Goal: Task Accomplishment & Management: Manage account settings

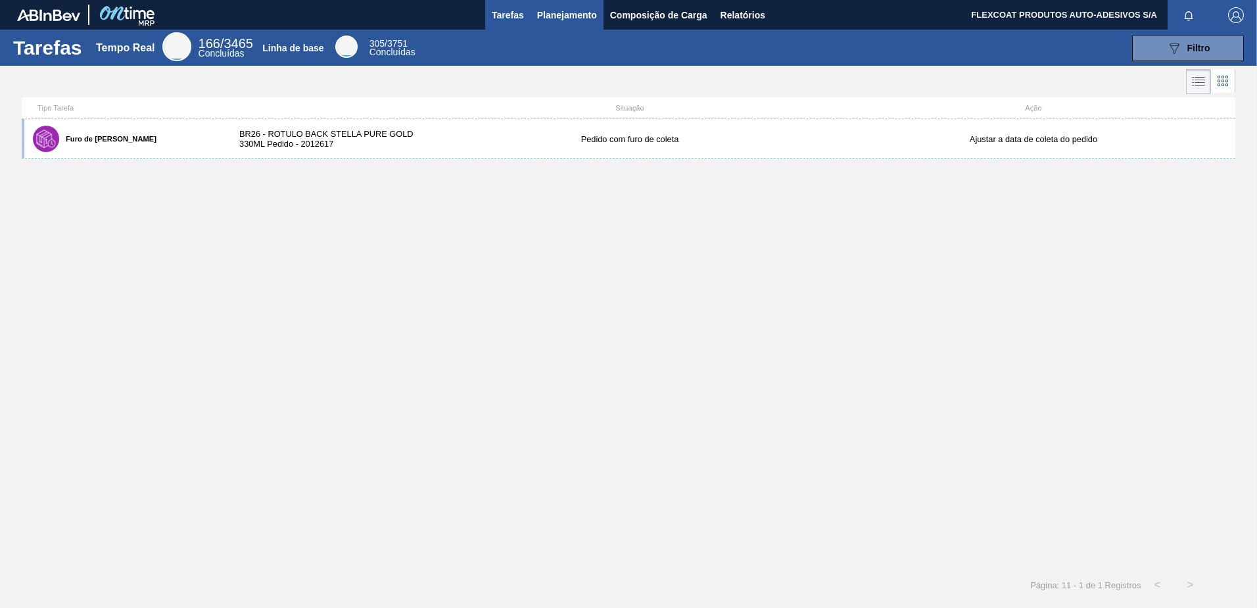
click at [547, 18] on span "Planejamento" at bounding box center [567, 15] width 60 height 16
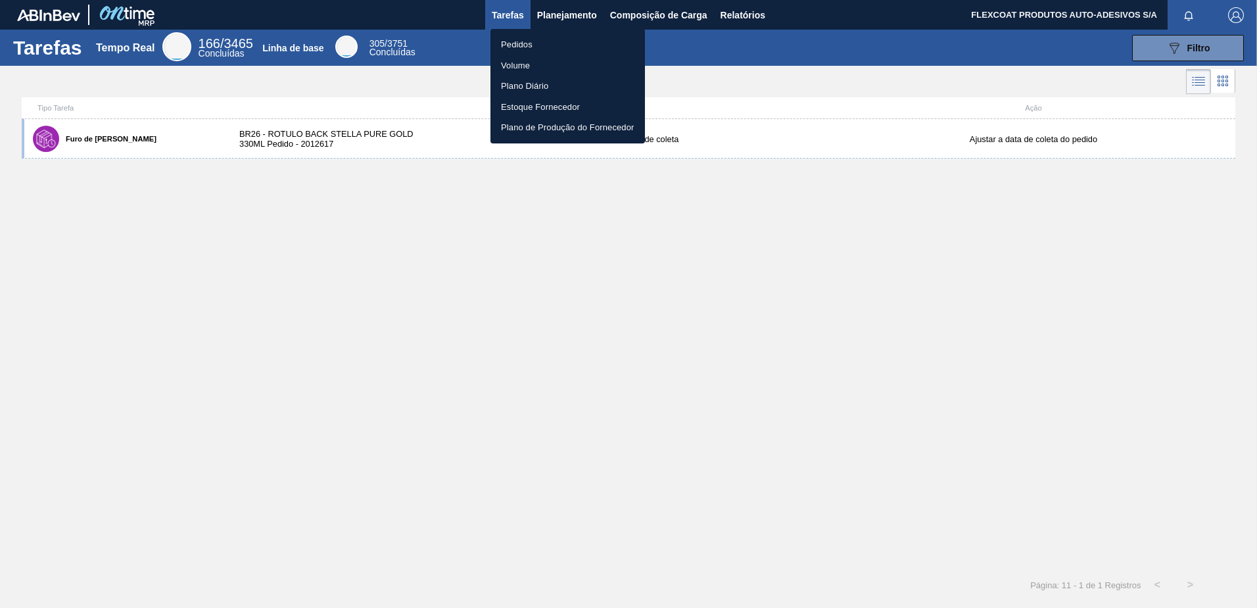
click at [523, 43] on li "Pedidos" at bounding box center [568, 44] width 155 height 21
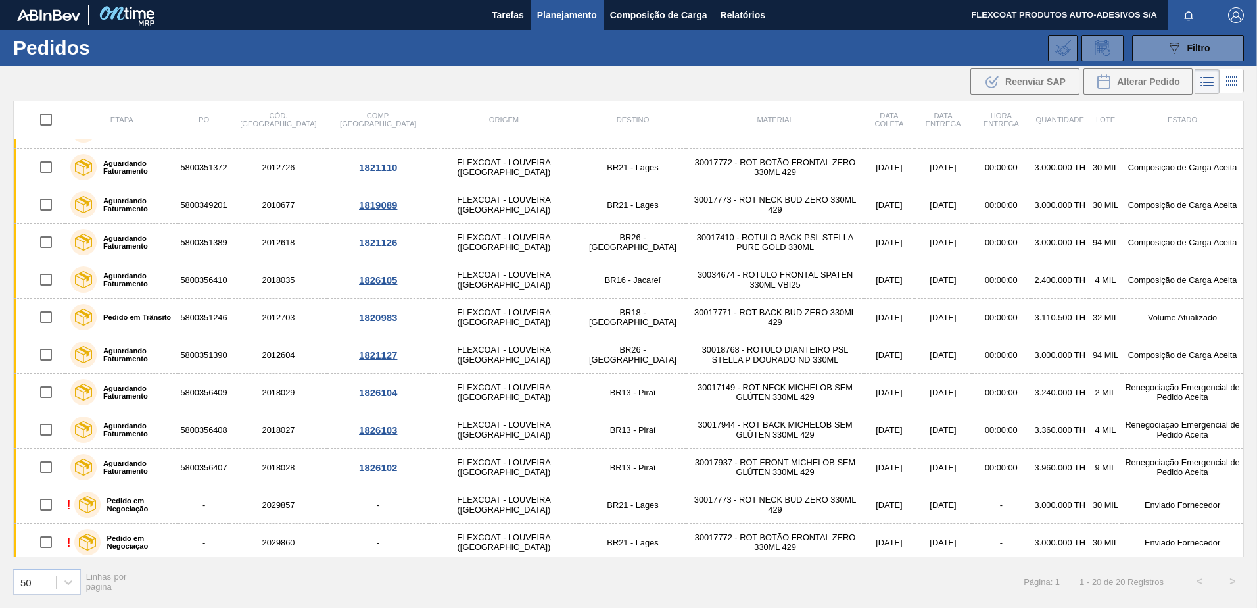
scroll to position [333, 0]
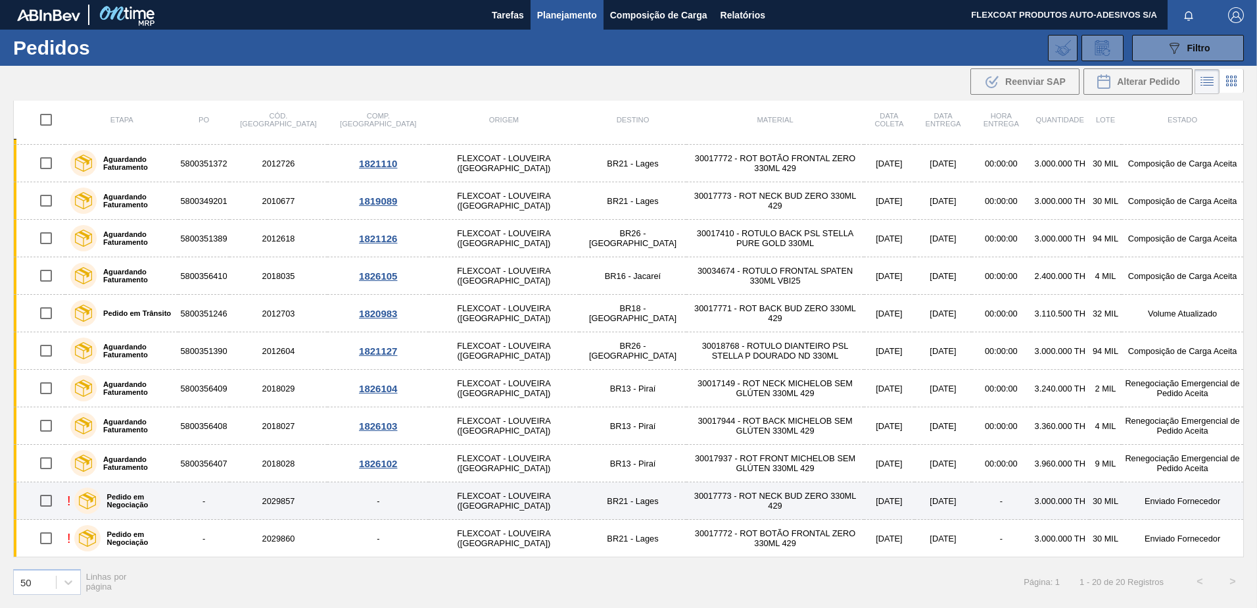
click at [168, 501] on label "Pedido em Negociação" at bounding box center [137, 501] width 73 height 16
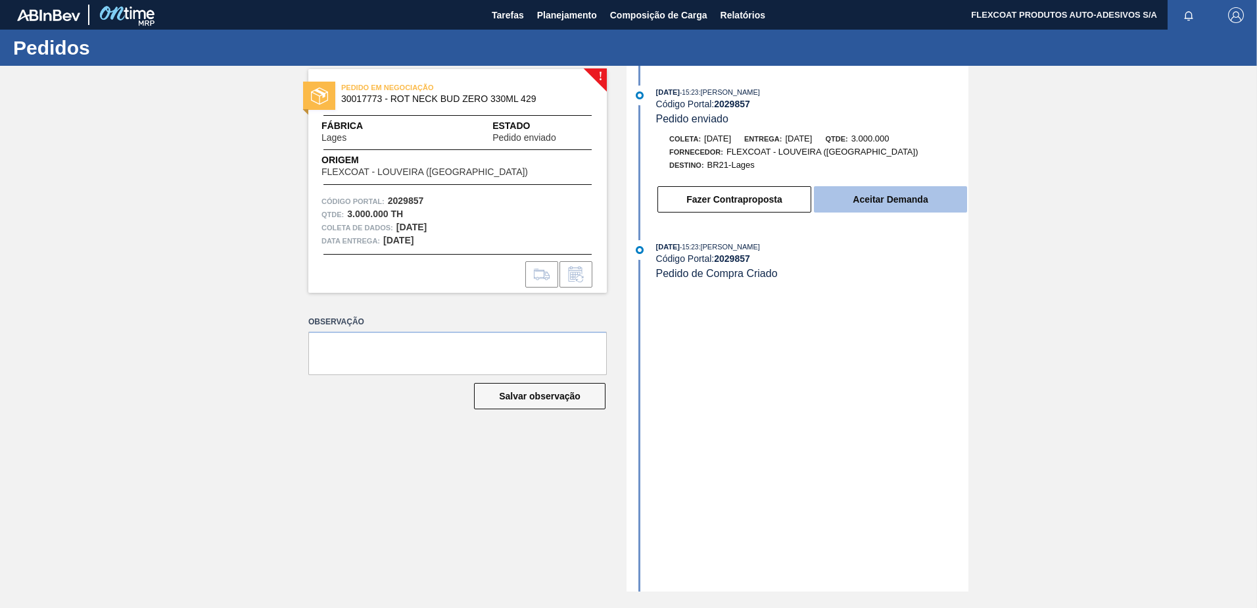
click at [864, 201] on button "Aceitar Demanda" at bounding box center [890, 199] width 153 height 26
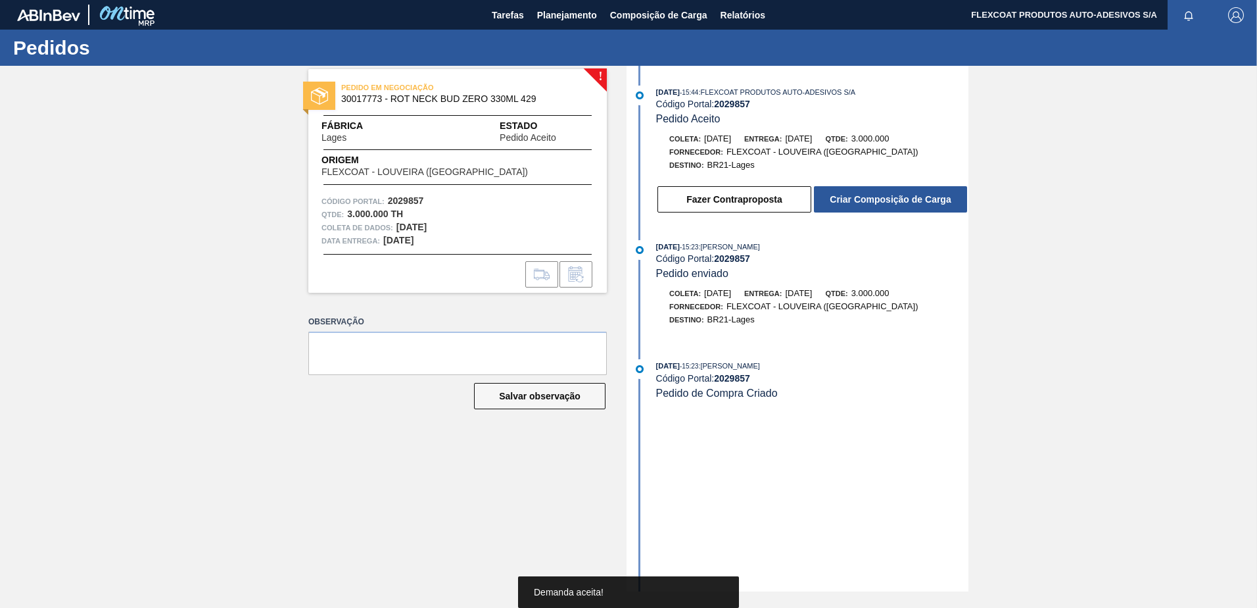
click at [864, 201] on button "Criar Composição de Carga" at bounding box center [890, 199] width 153 height 26
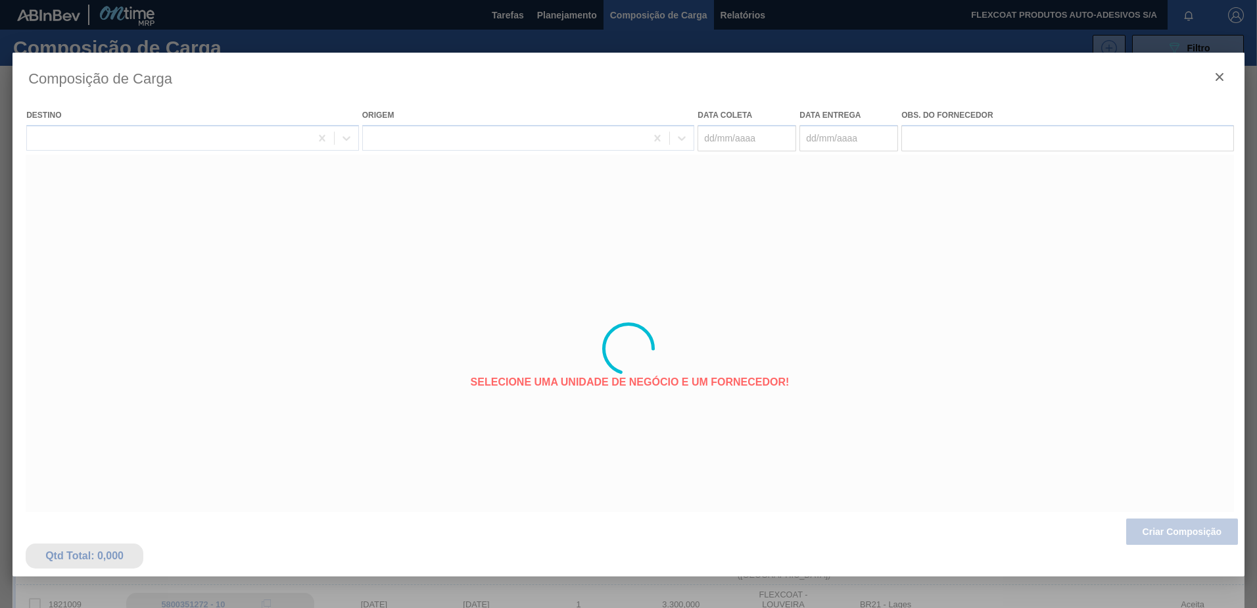
type coleta "11/10/2025"
type entrega "13/10/2025"
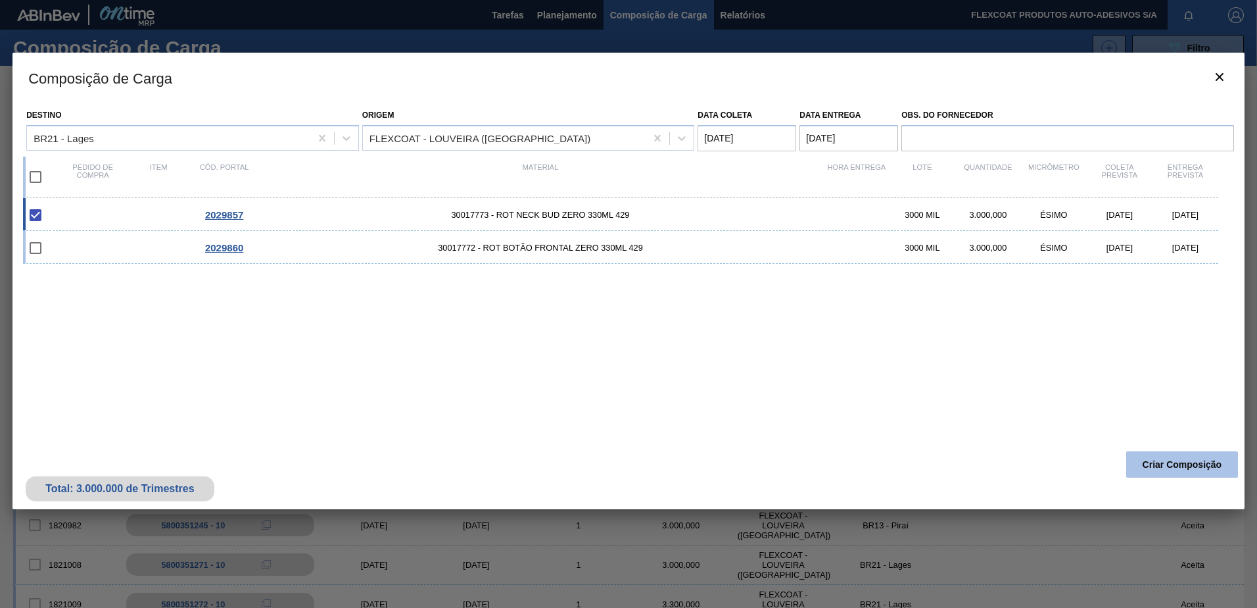
click at [1161, 464] on button "Criar Composição" at bounding box center [1183, 464] width 112 height 26
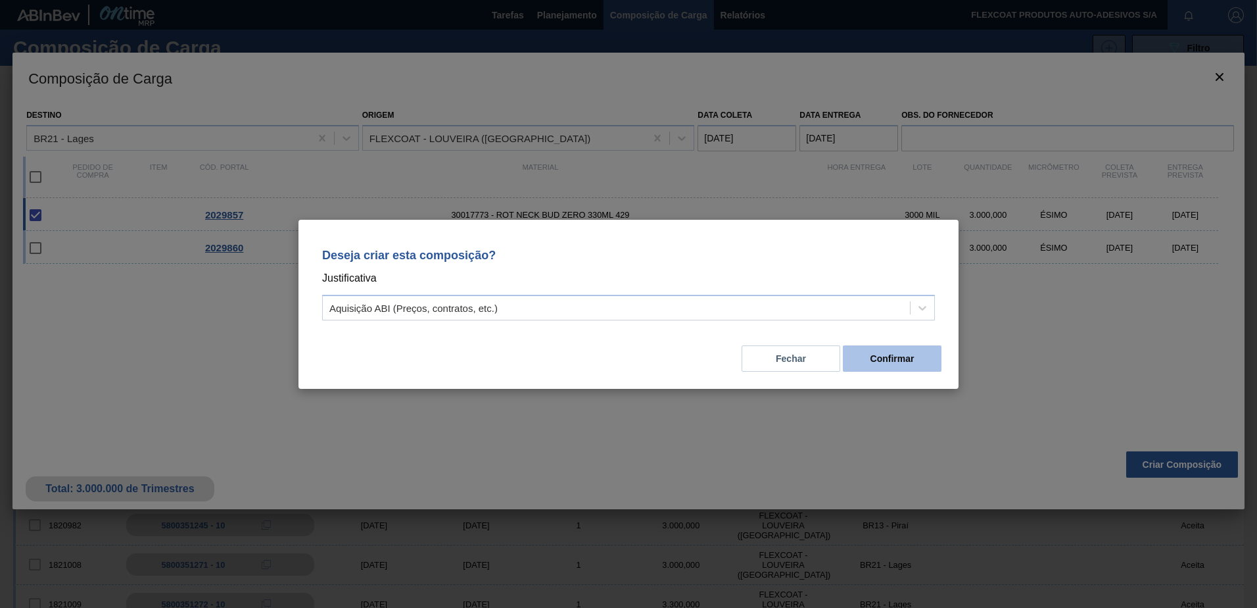
click at [890, 362] on button "Confirmar" at bounding box center [892, 358] width 99 height 26
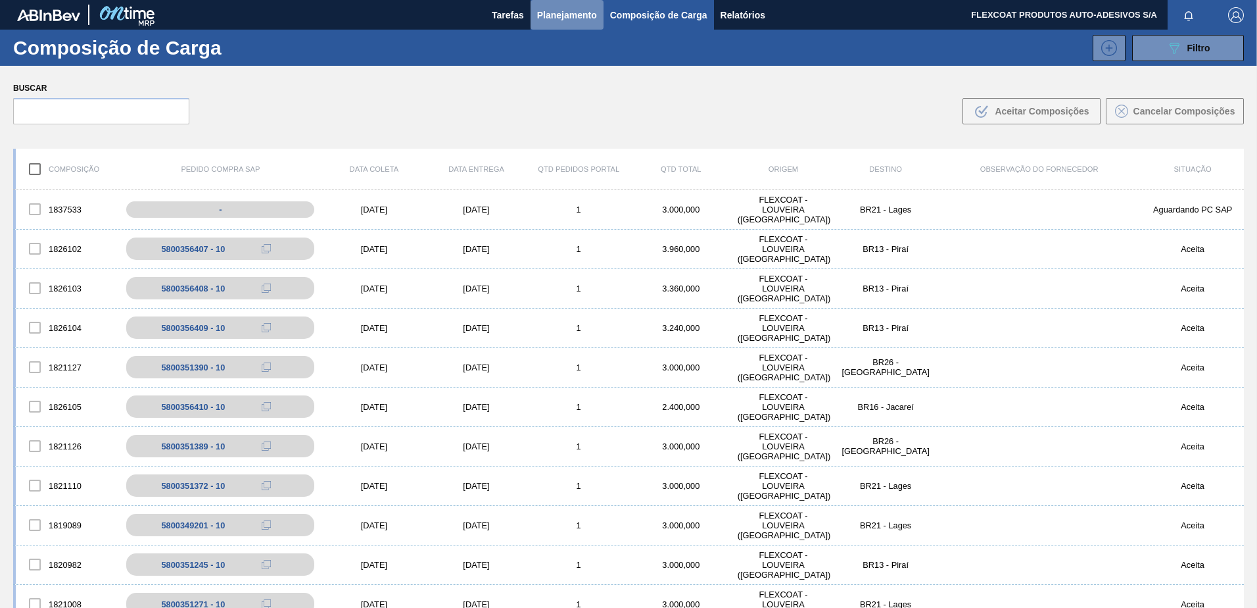
click at [540, 17] on span "Planejamento" at bounding box center [567, 15] width 60 height 16
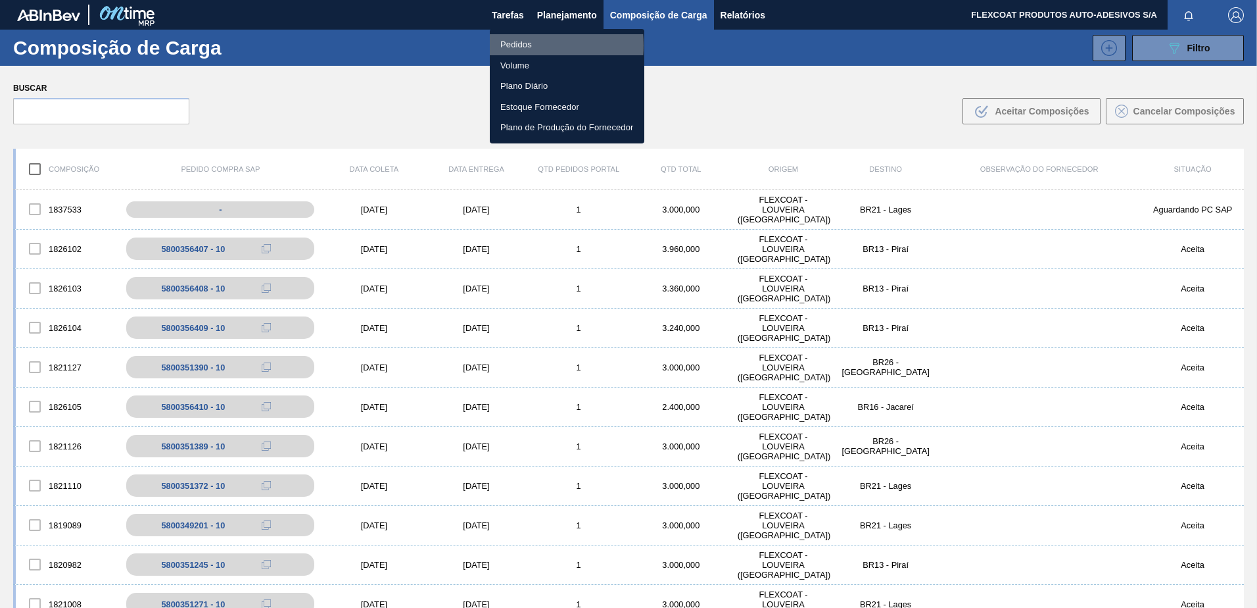
click at [514, 45] on li "Pedidos" at bounding box center [567, 44] width 155 height 21
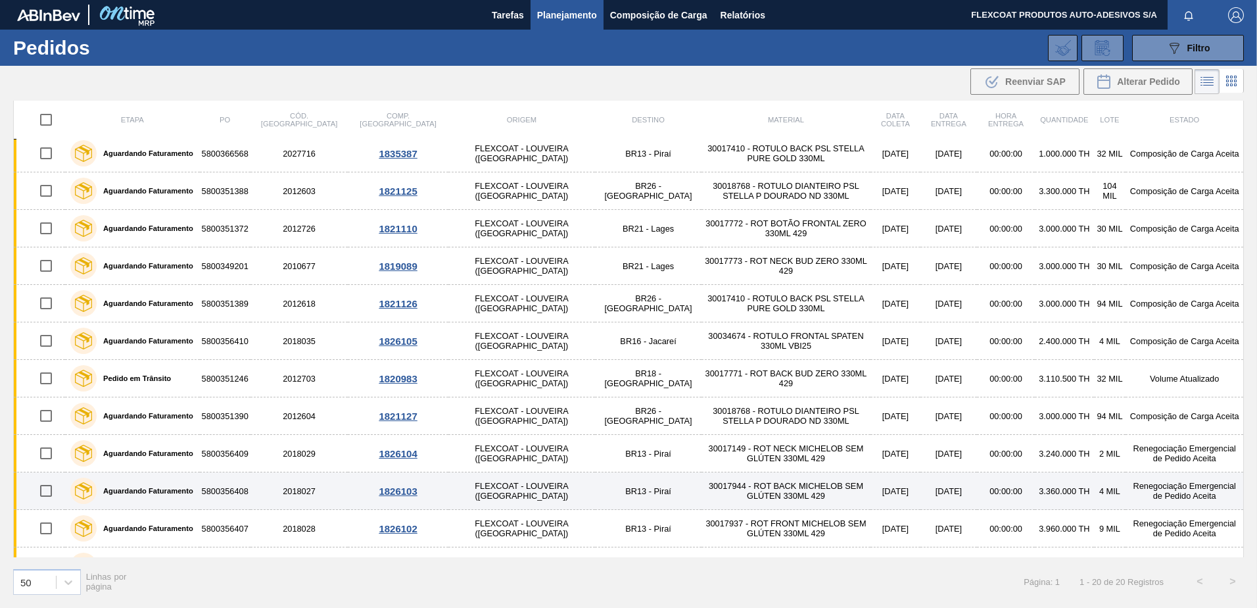
scroll to position [333, 0]
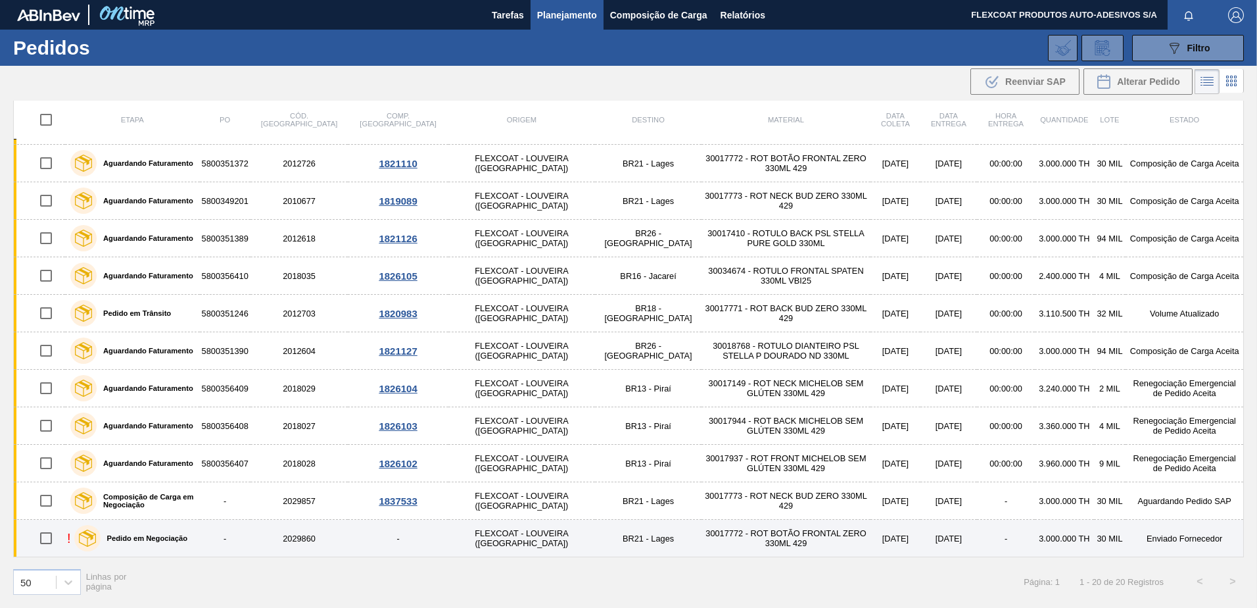
click at [145, 537] on label "Pedido em Negociação" at bounding box center [144, 538] width 87 height 8
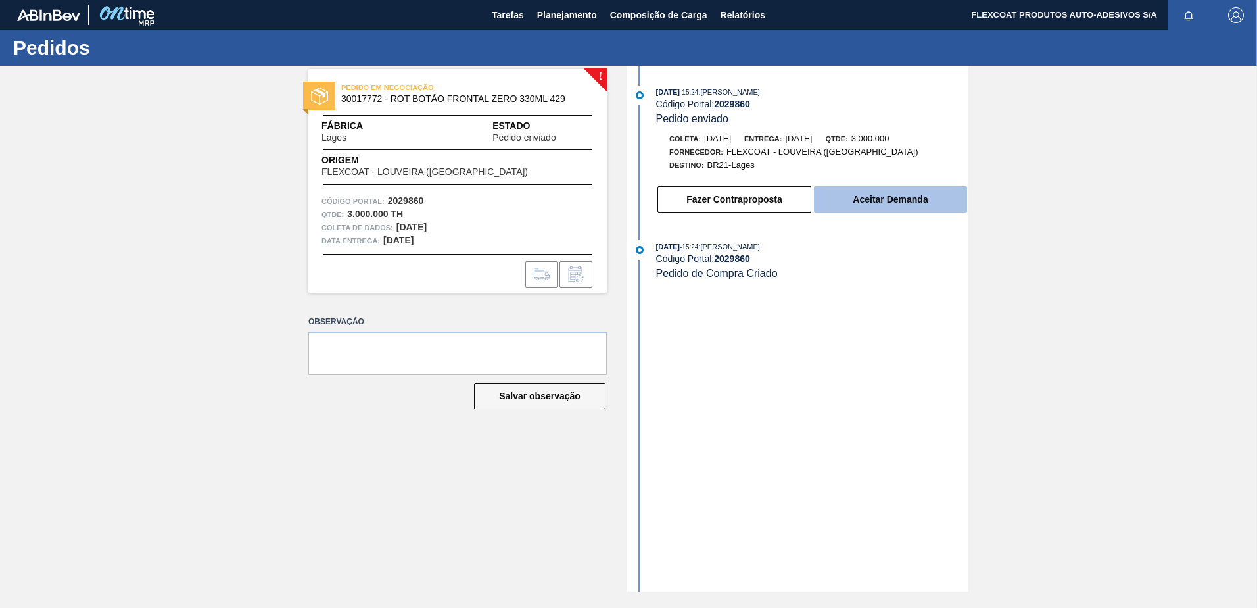
click at [874, 199] on button "Aceitar Demanda" at bounding box center [890, 199] width 153 height 26
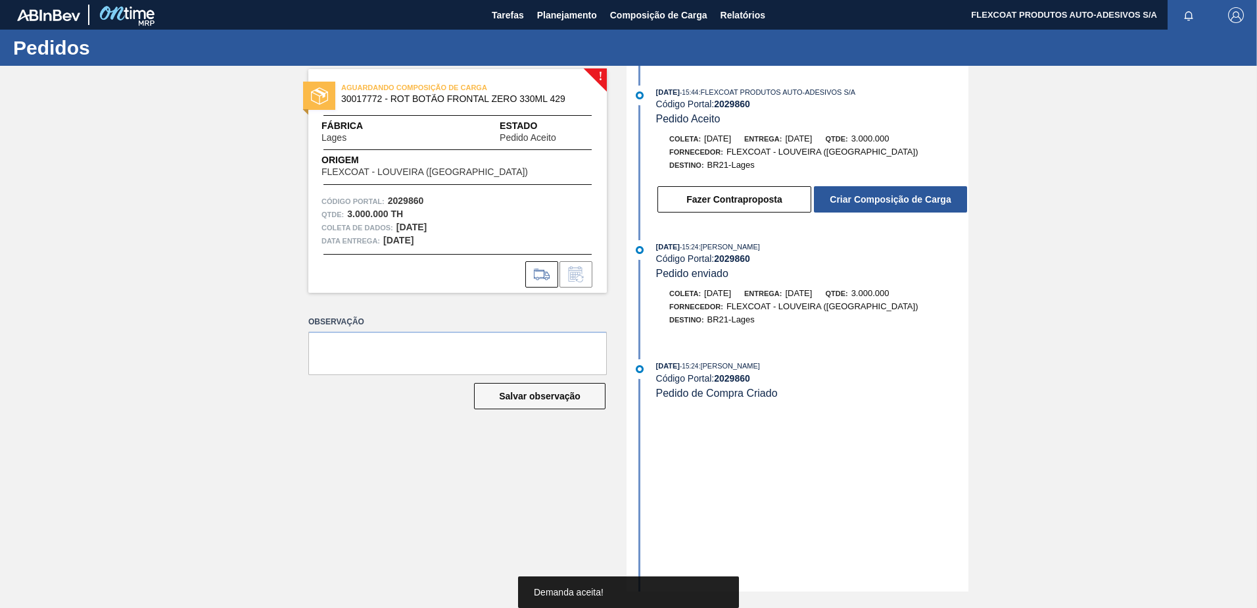
click at [874, 199] on button "Criar Composição de Carga" at bounding box center [890, 199] width 153 height 26
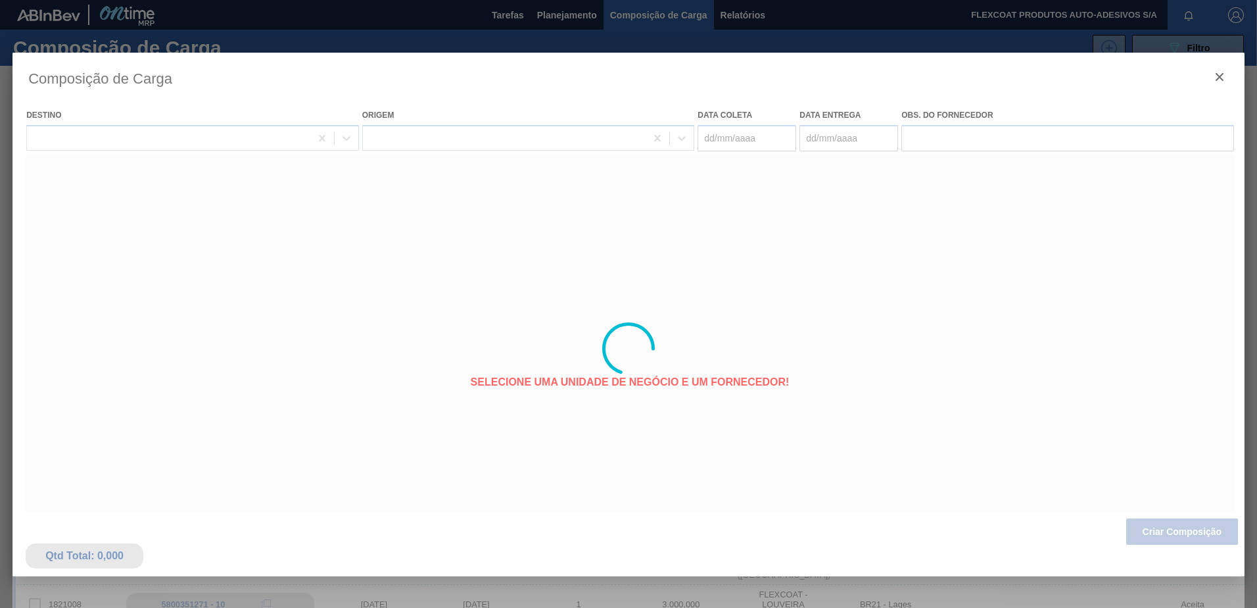
type coleta "11/10/2025"
type entrega "[DATE]"
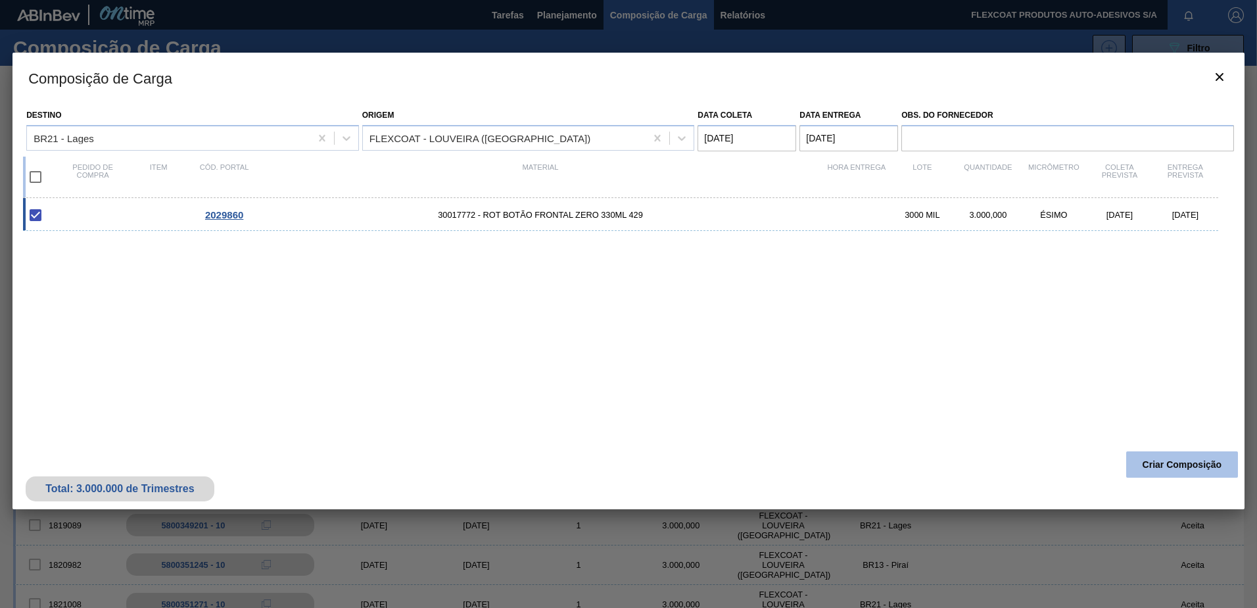
click at [1153, 460] on button "Criar Composição" at bounding box center [1183, 464] width 112 height 26
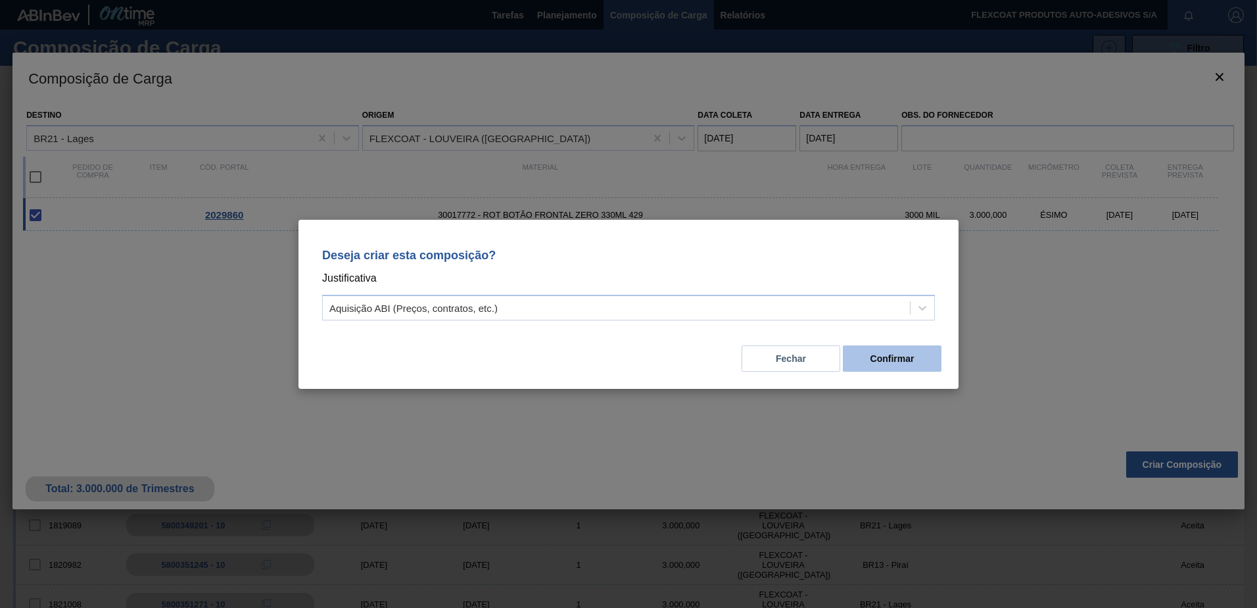
click at [880, 356] on button "Confirmar" at bounding box center [892, 358] width 99 height 26
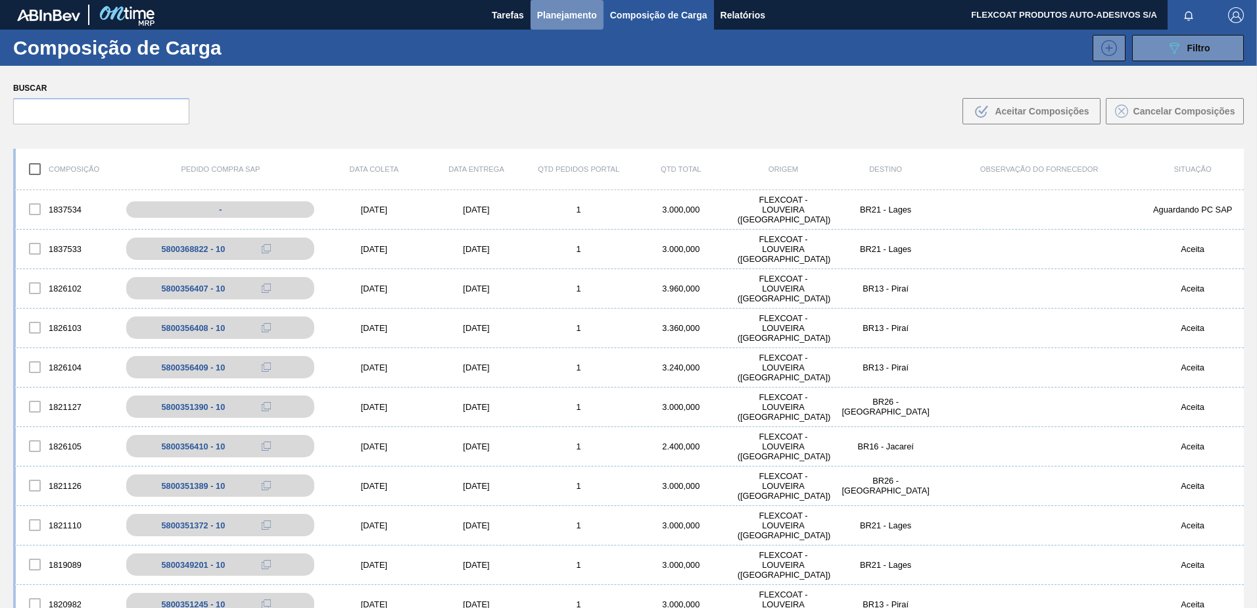
click at [541, 14] on span "Planejamento" at bounding box center [567, 15] width 60 height 16
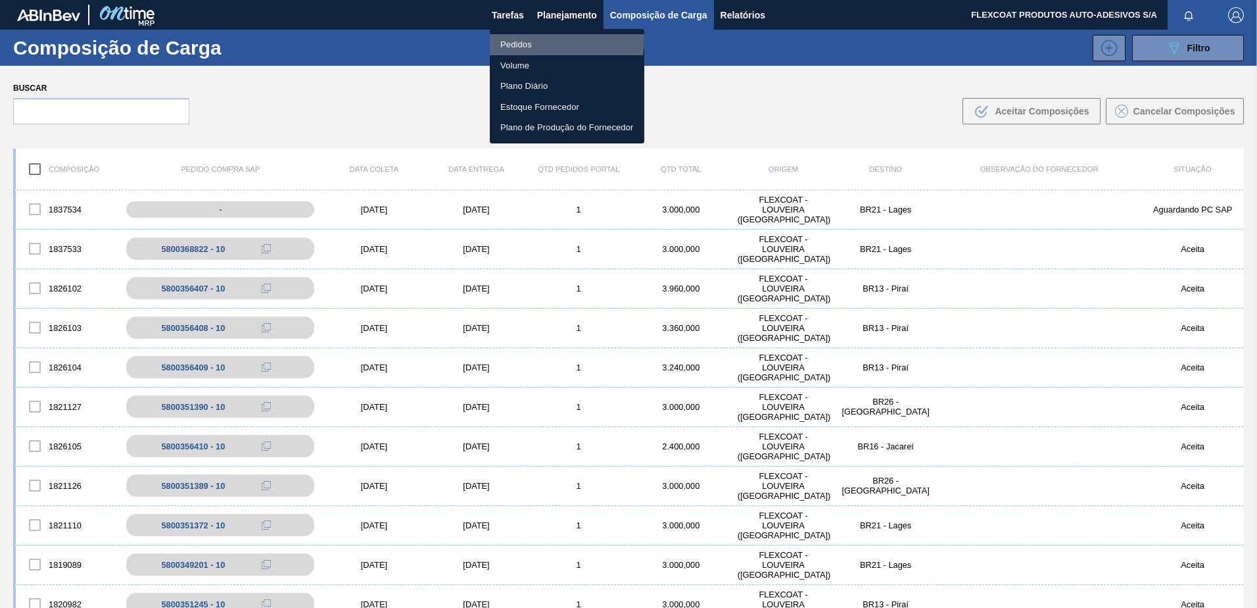
click at [517, 38] on li "Pedidos" at bounding box center [567, 44] width 155 height 21
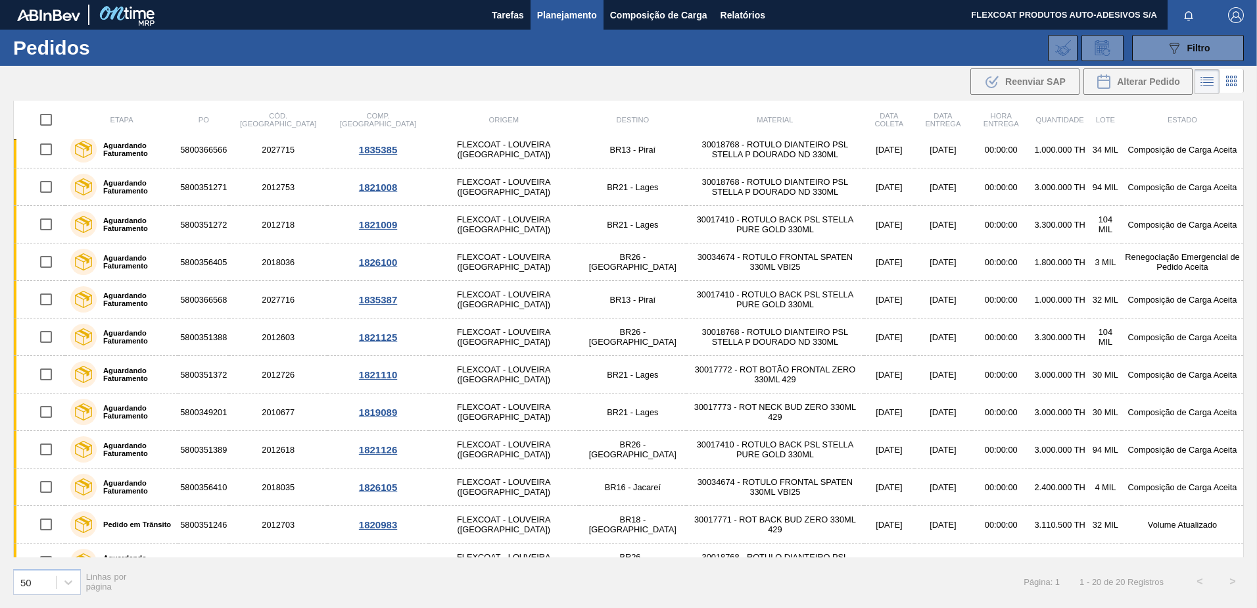
scroll to position [333, 0]
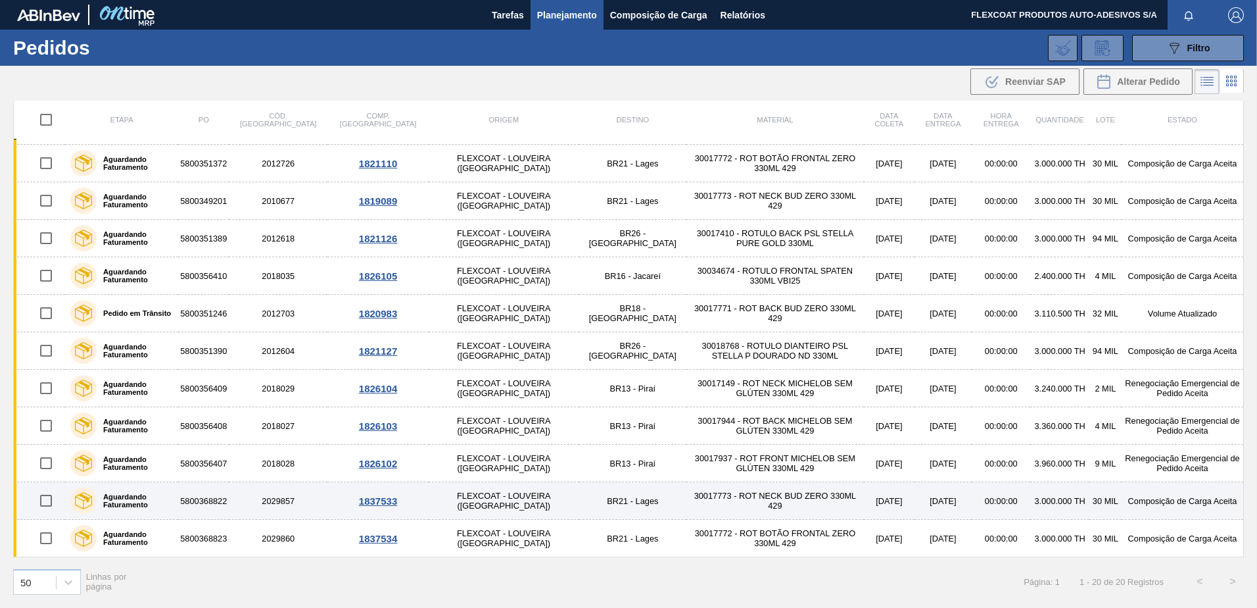
click at [122, 499] on label "Aguardando Faturamento" at bounding box center [135, 501] width 76 height 16
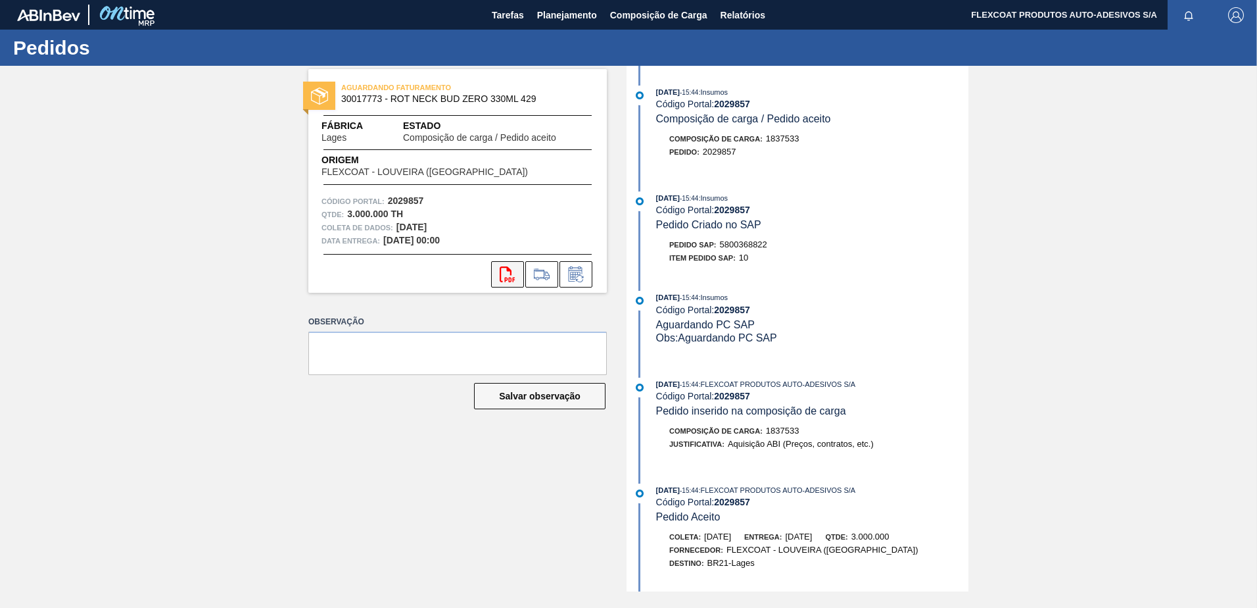
click at [507, 275] on icon "svg{fill:#ff0000}" at bounding box center [508, 274] width 16 height 16
click at [544, 13] on span "Planejamento" at bounding box center [567, 15] width 60 height 16
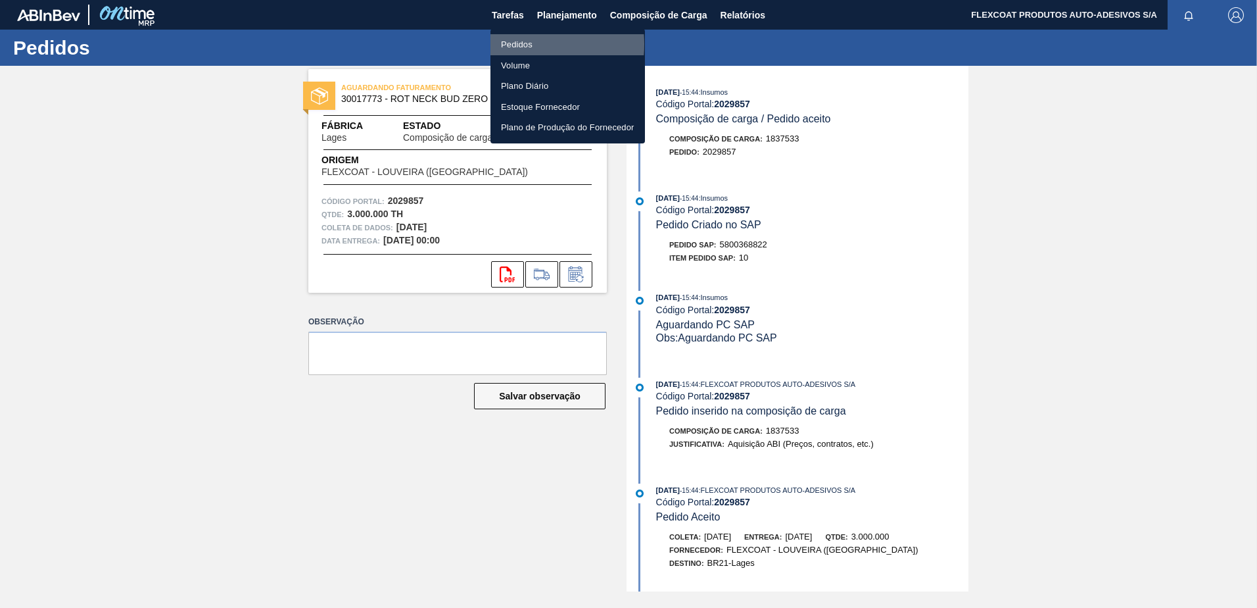
click at [514, 44] on li "Pedidos" at bounding box center [568, 44] width 155 height 21
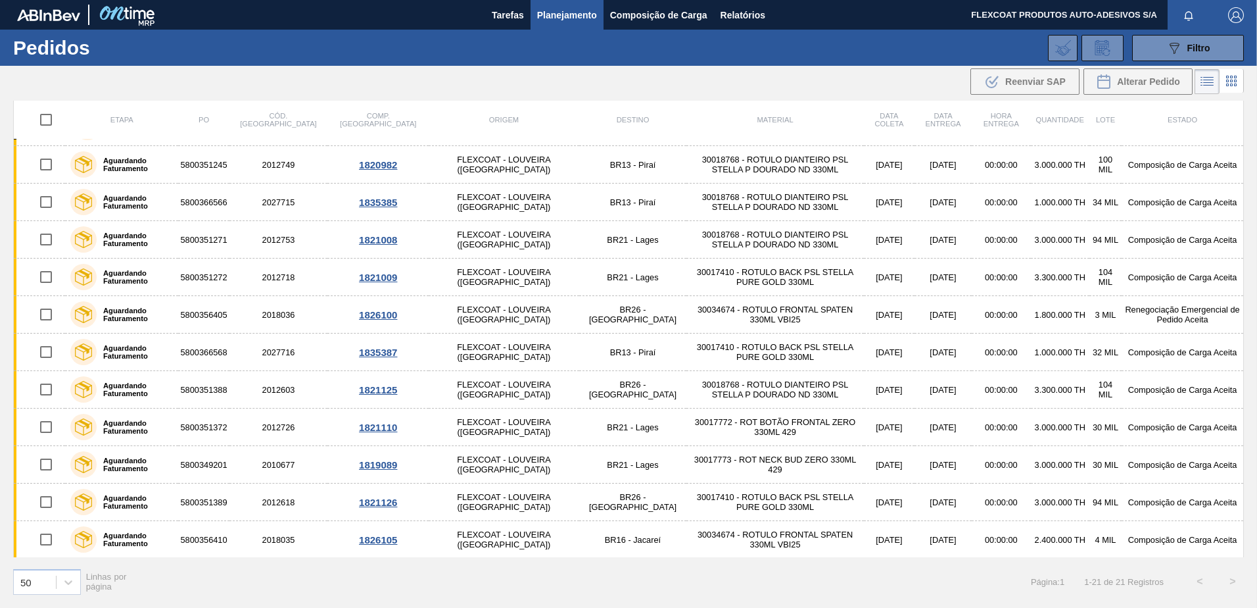
scroll to position [370, 0]
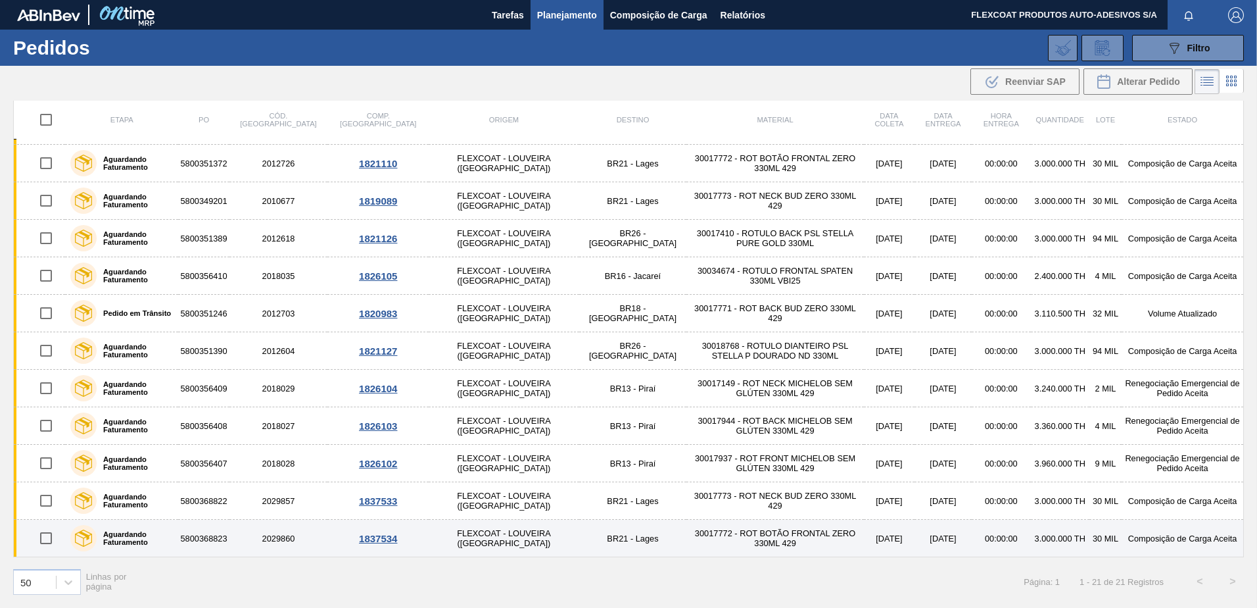
click at [127, 539] on label "Aguardando Faturamento" at bounding box center [135, 538] width 76 height 16
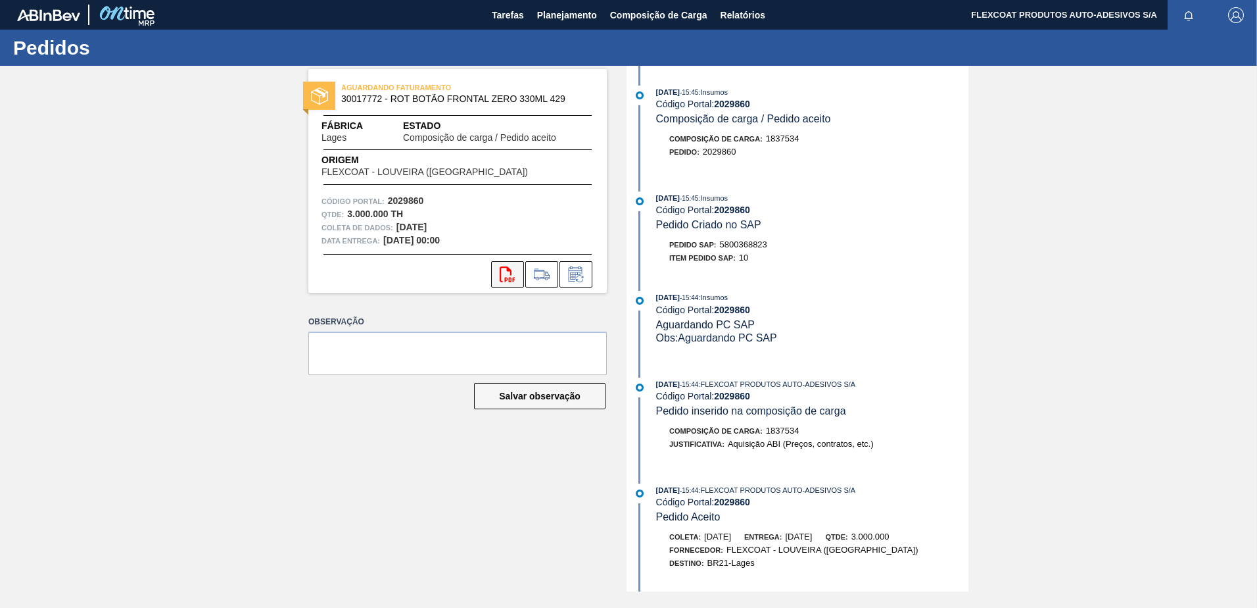
click at [503, 274] on icon "svg{fill:#ff0000}" at bounding box center [508, 274] width 16 height 16
click at [552, 11] on span "Planejamento" at bounding box center [567, 15] width 60 height 16
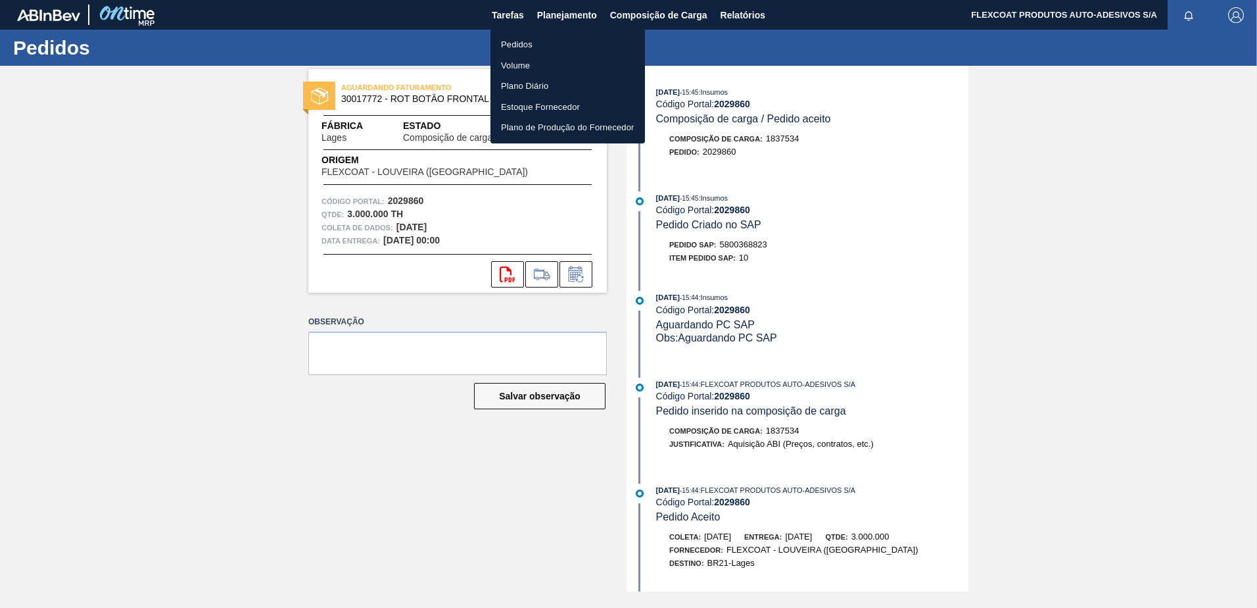
click at [522, 45] on li "Pedidos" at bounding box center [568, 44] width 155 height 21
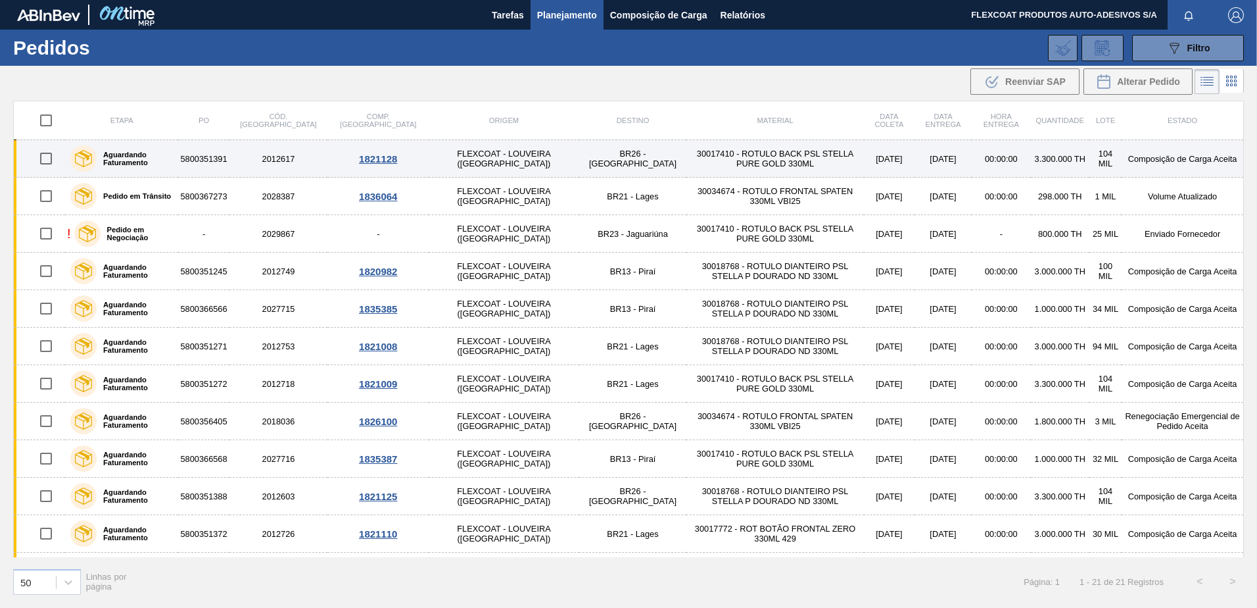
click at [135, 159] on label "Aguardando Faturamento" at bounding box center [135, 159] width 76 height 16
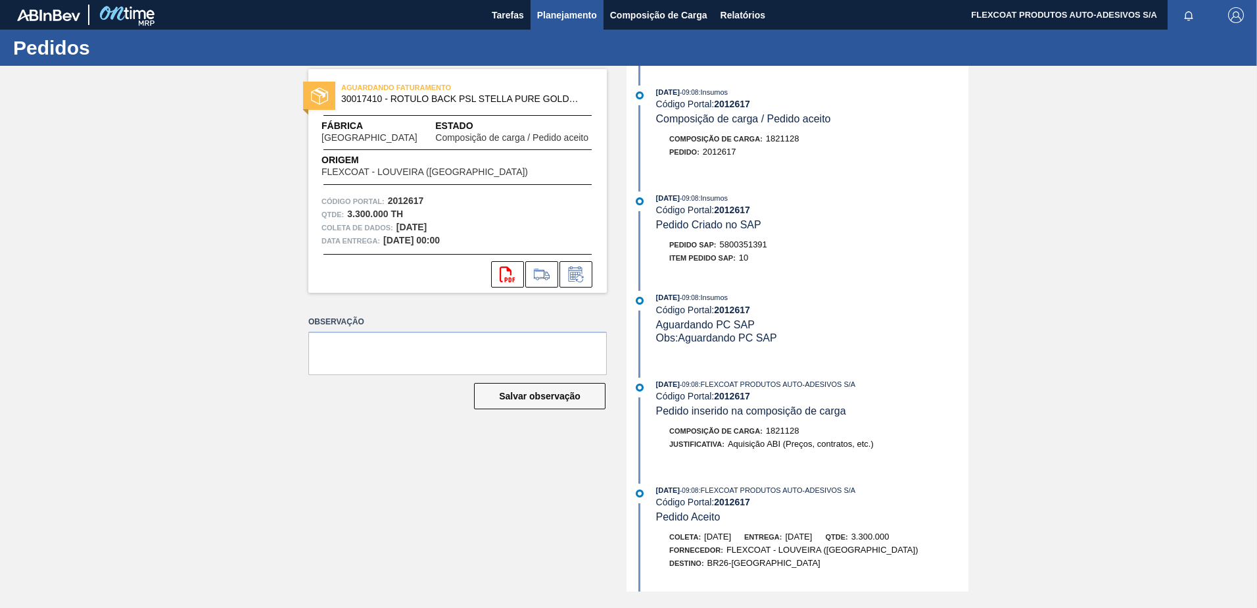
click at [543, 16] on span "Planejamento" at bounding box center [567, 15] width 60 height 16
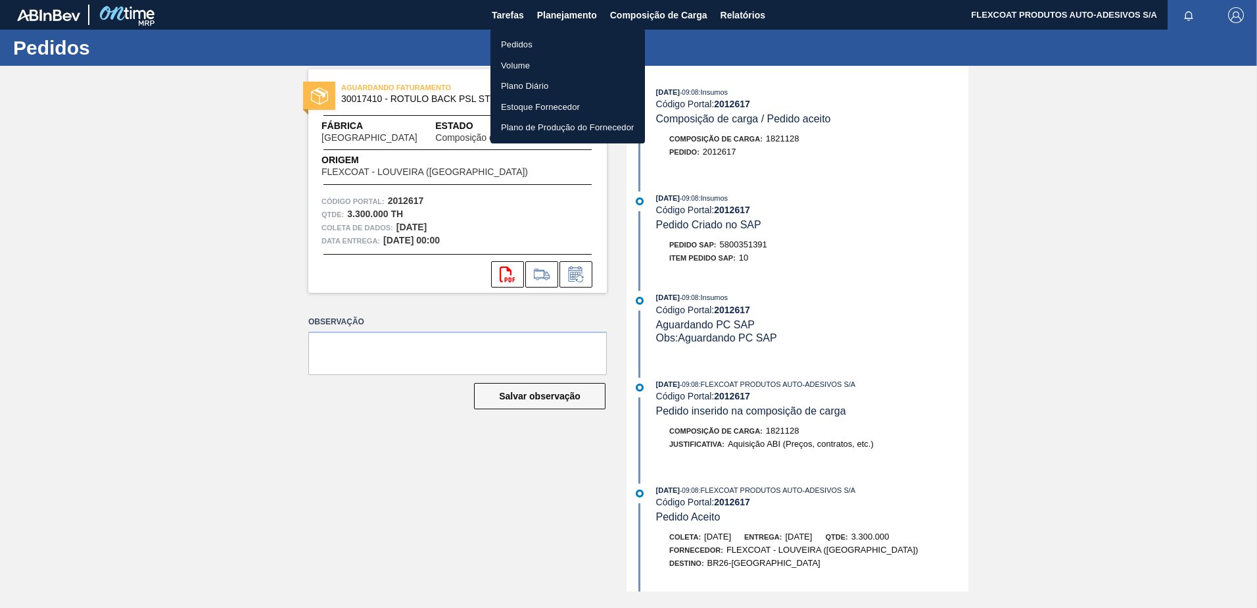
click at [517, 45] on li "Pedidos" at bounding box center [568, 44] width 155 height 21
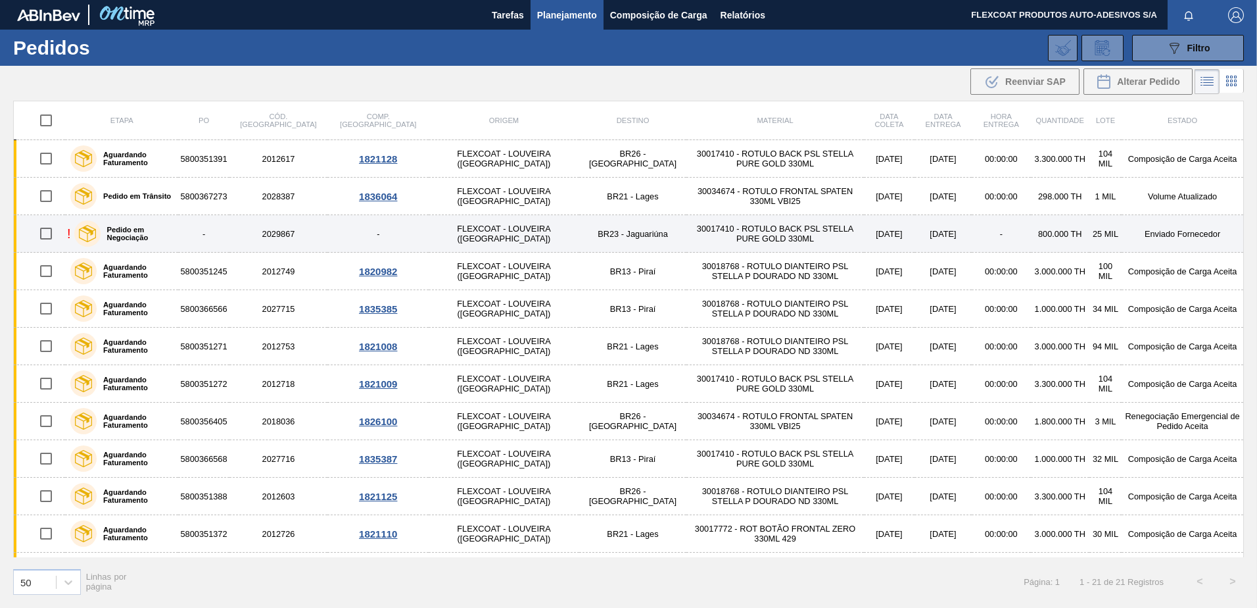
click at [154, 231] on label "Pedido em Negociação" at bounding box center [137, 234] width 73 height 16
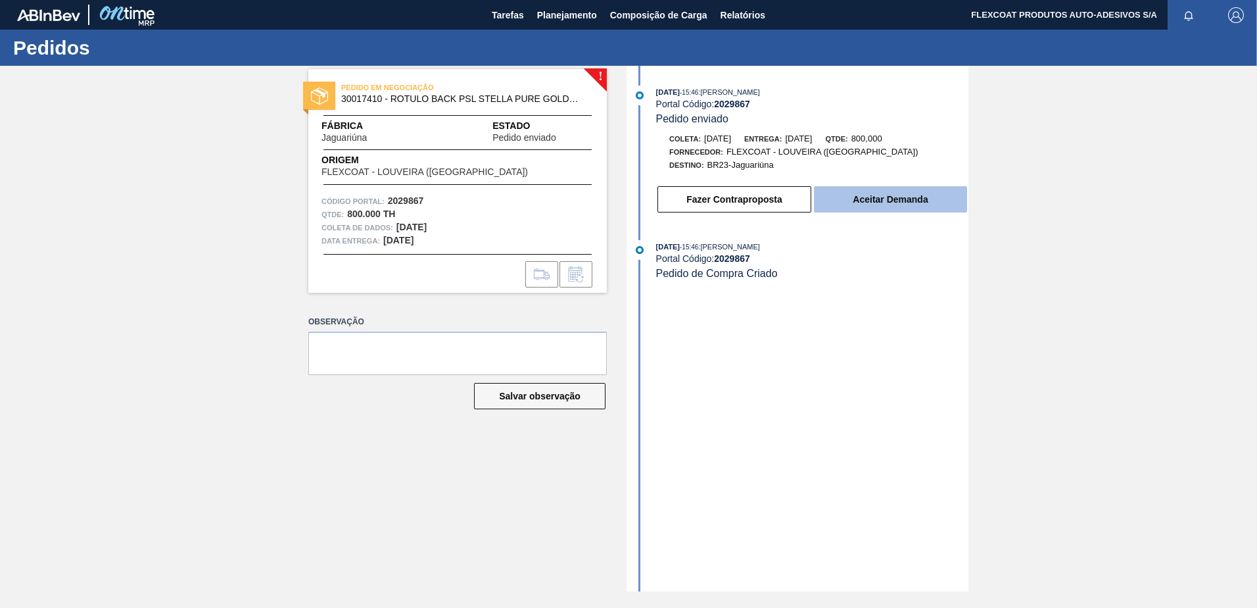
click at [892, 200] on button "Aceitar Demanda" at bounding box center [890, 199] width 153 height 26
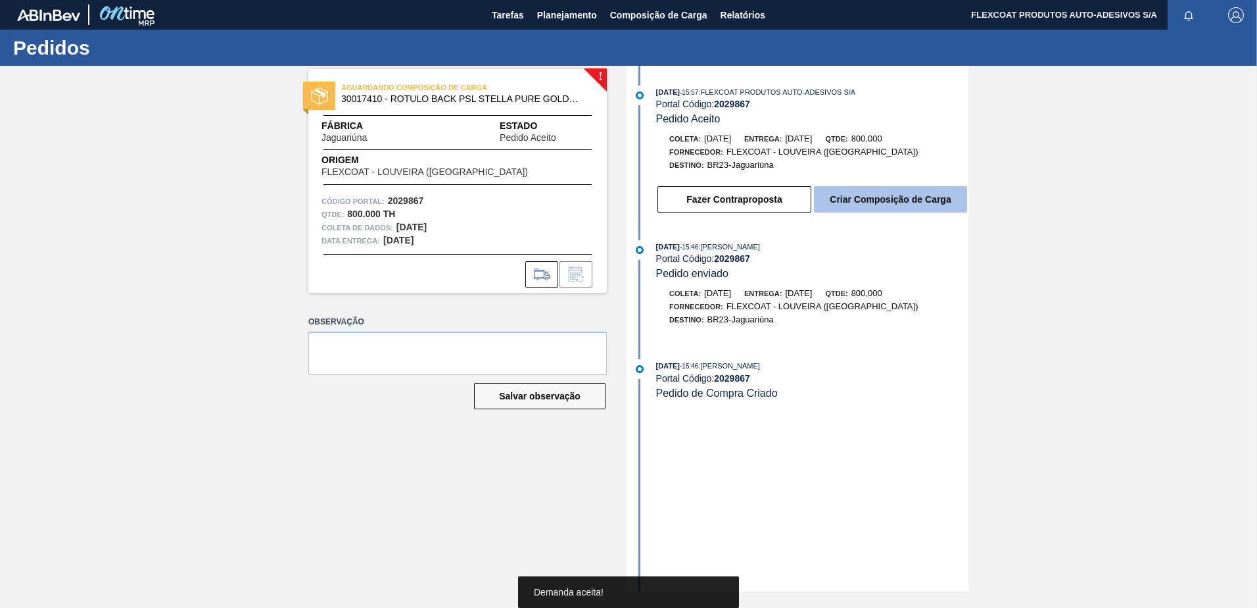
click at [888, 200] on button "Criar Composição de Carga" at bounding box center [890, 199] width 153 height 26
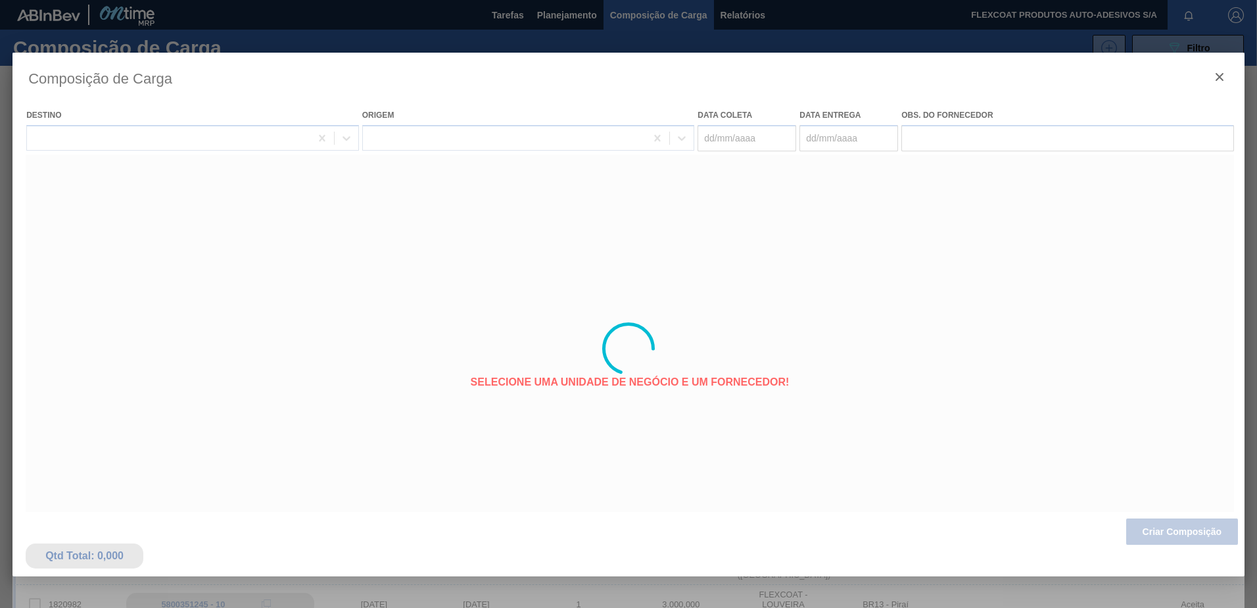
type coleta "16/09/2025"
type entrega "17/09/2025"
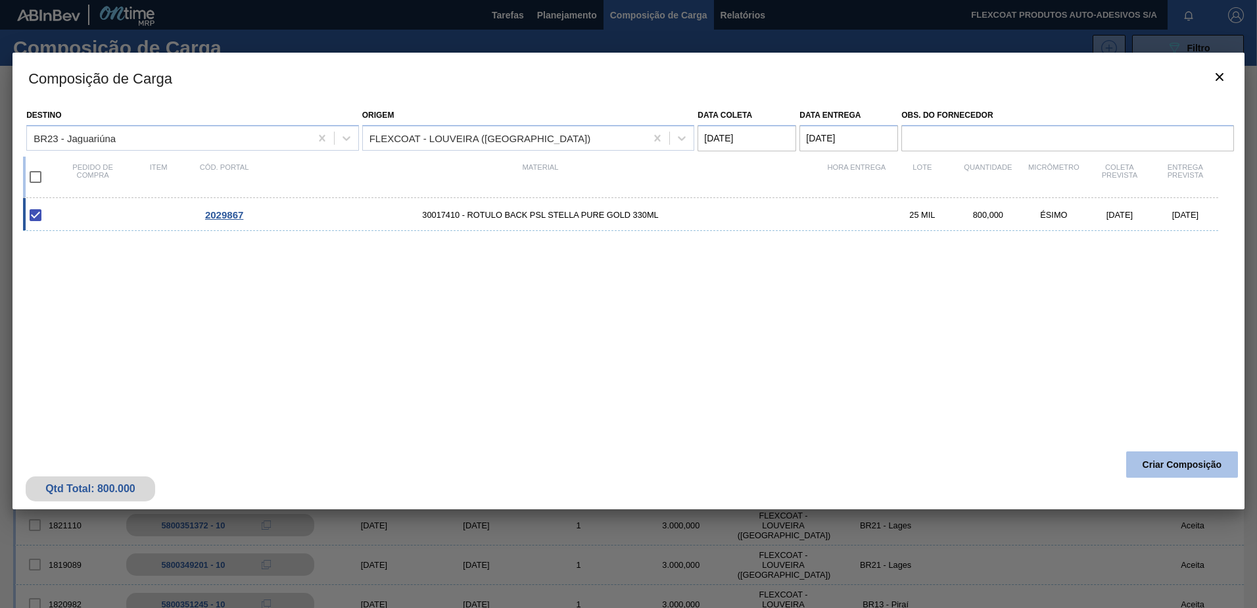
click at [1163, 468] on button "Criar Composição" at bounding box center [1183, 464] width 112 height 26
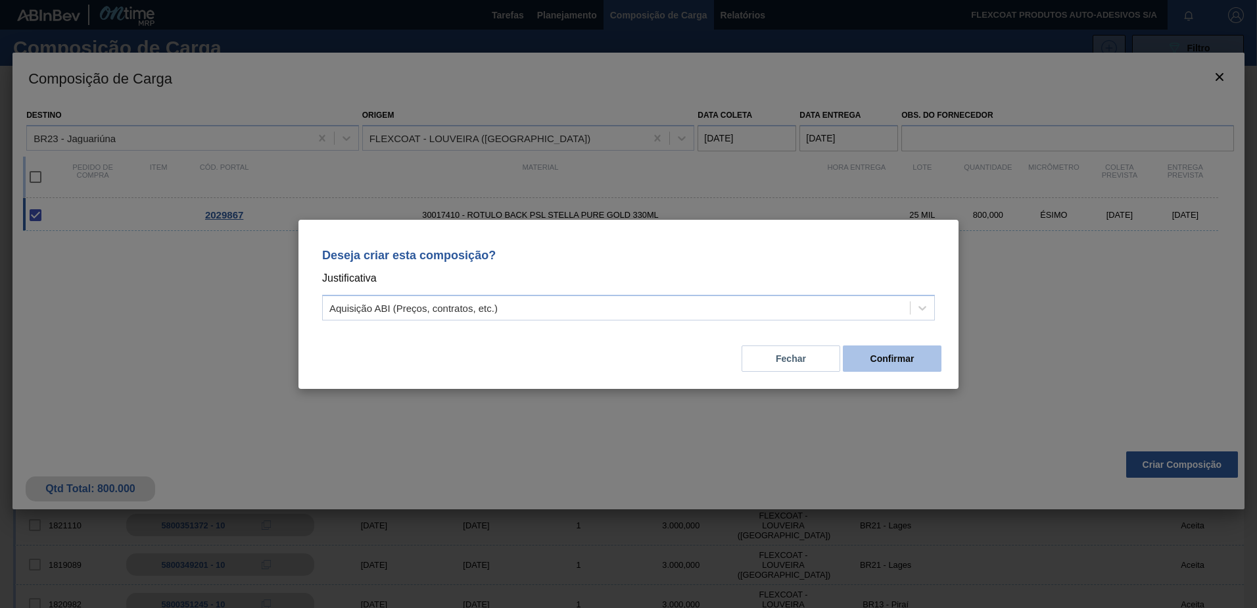
click at [884, 358] on button "Confirmar" at bounding box center [892, 358] width 99 height 26
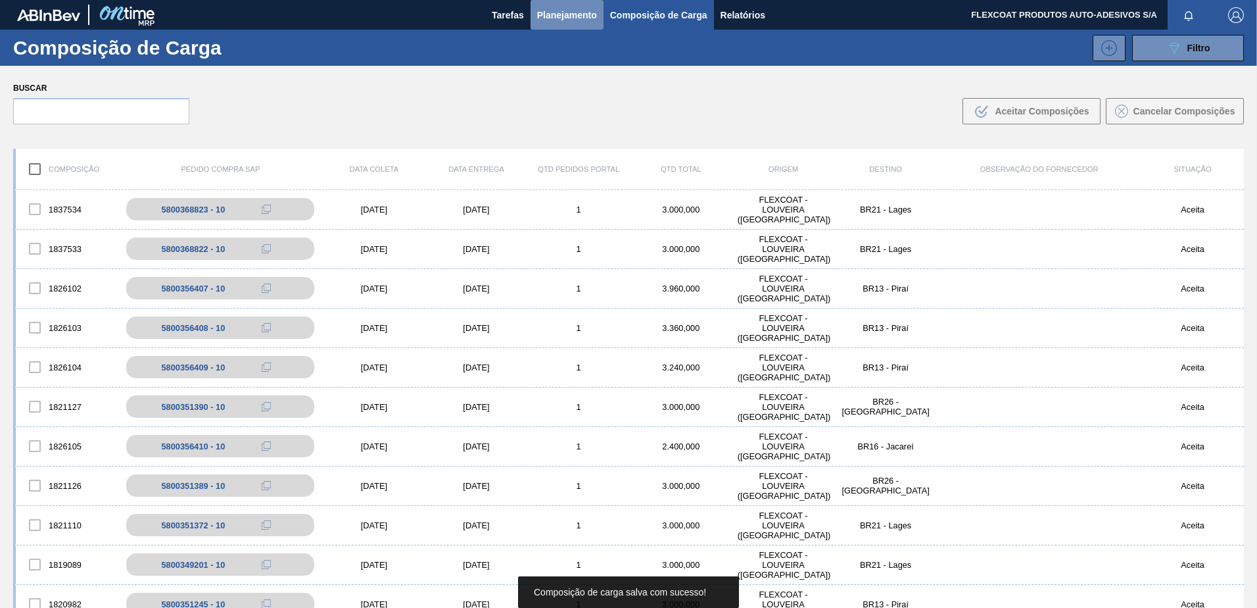
click at [545, 12] on span "Planejamento" at bounding box center [567, 15] width 60 height 16
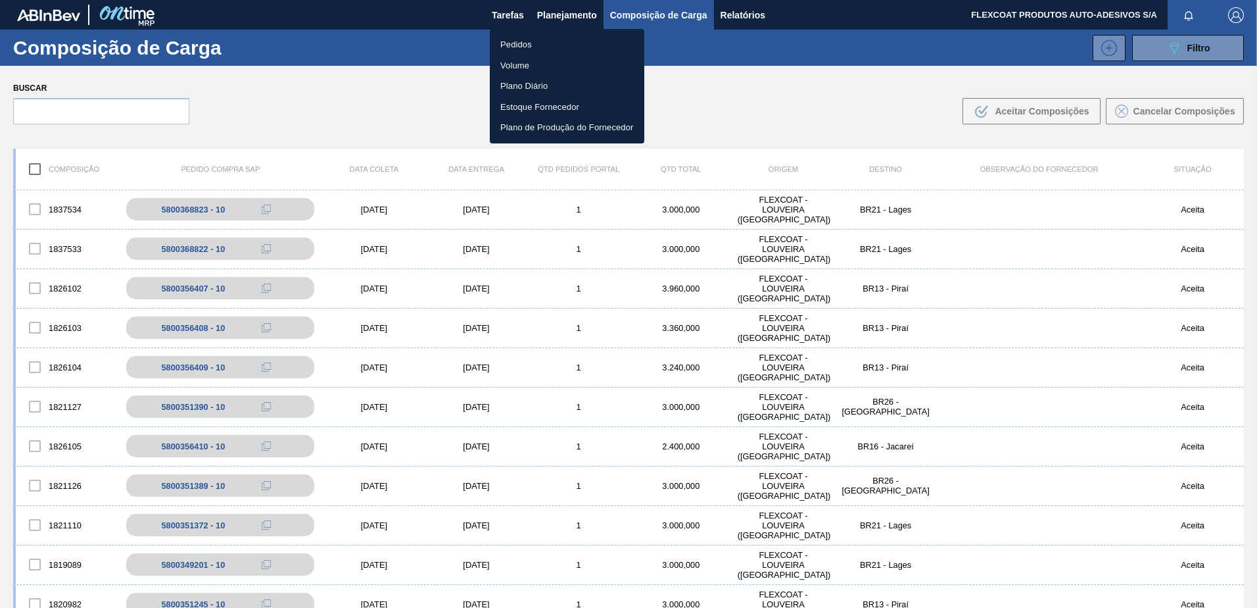
click at [510, 47] on li "Pedidos" at bounding box center [567, 44] width 155 height 21
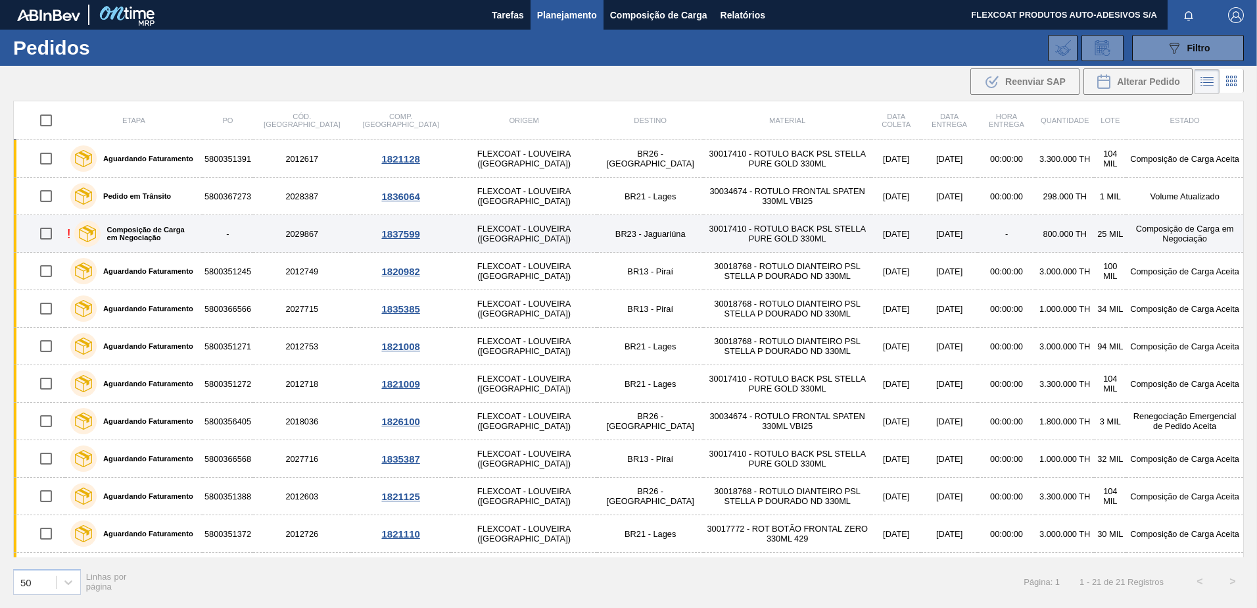
click at [128, 230] on label "Composição de Carga em Negociação" at bounding box center [149, 234] width 97 height 16
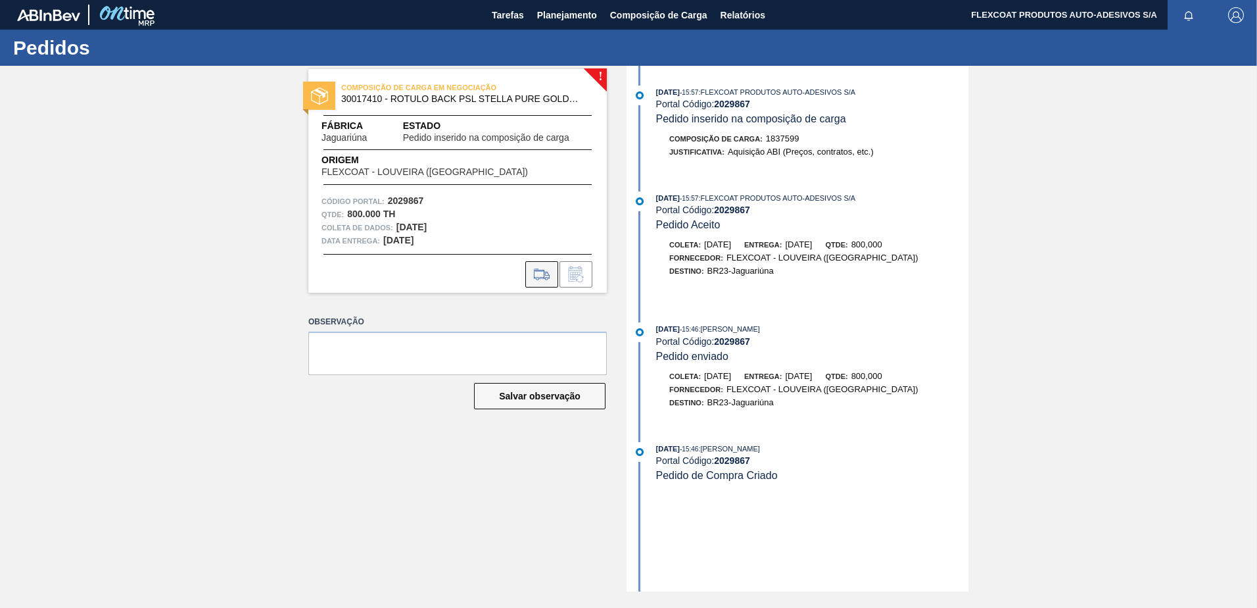
click at [537, 276] on icon at bounding box center [541, 274] width 21 height 16
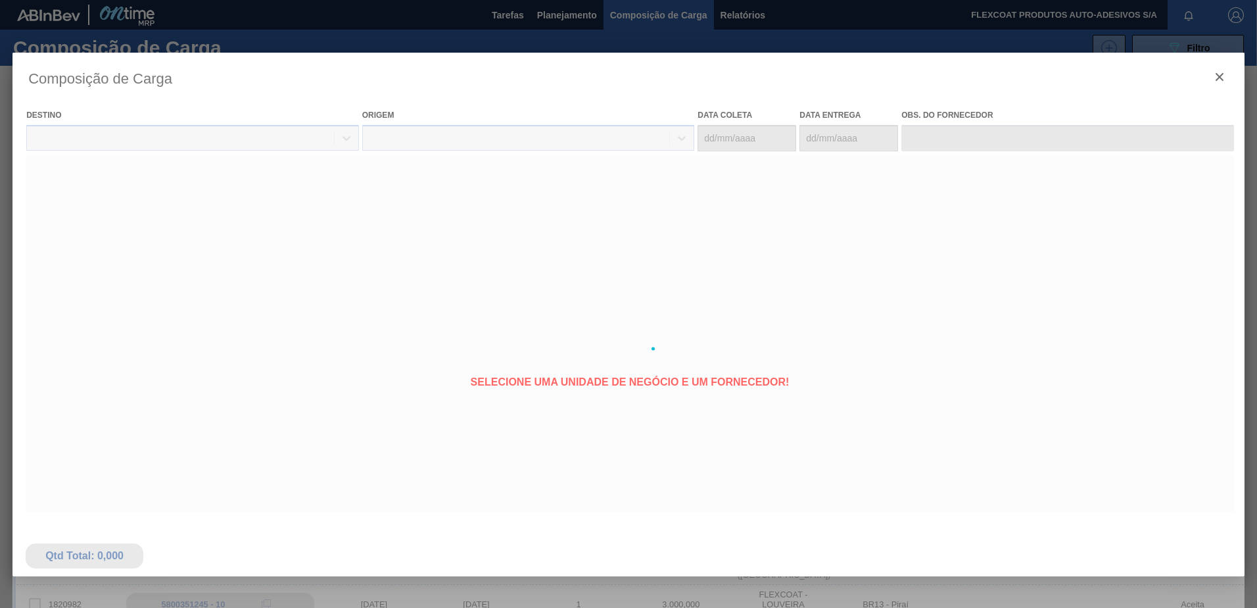
type coleta "16/09/2025"
type entrega "17/09/2025"
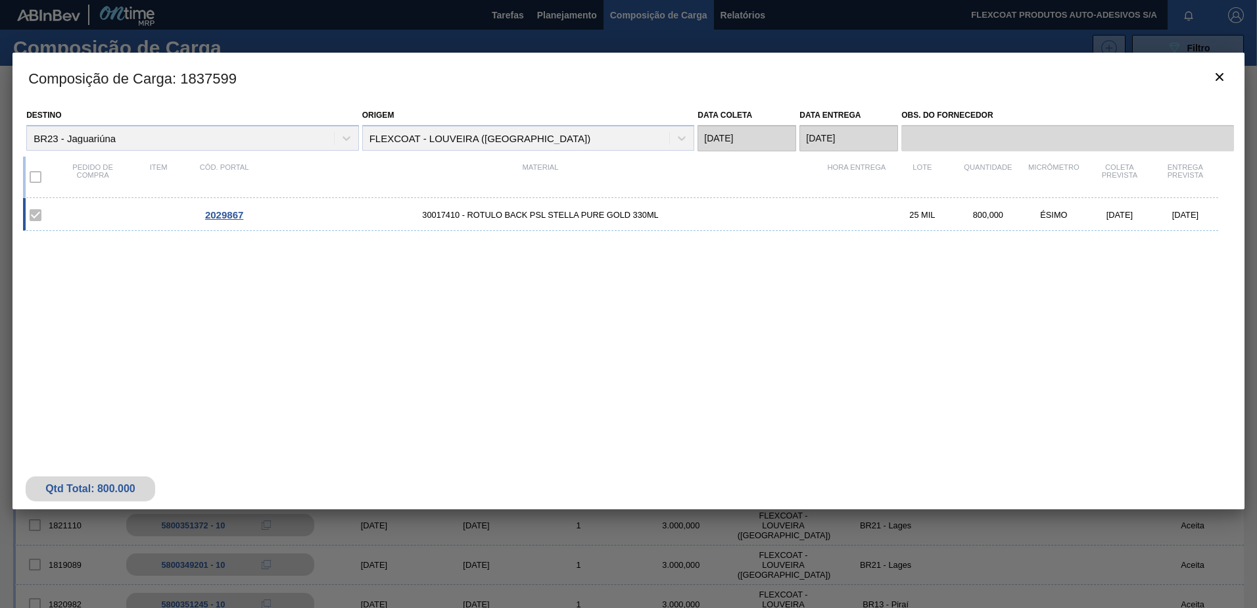
click at [545, 16] on div at bounding box center [628, 304] width 1257 height 608
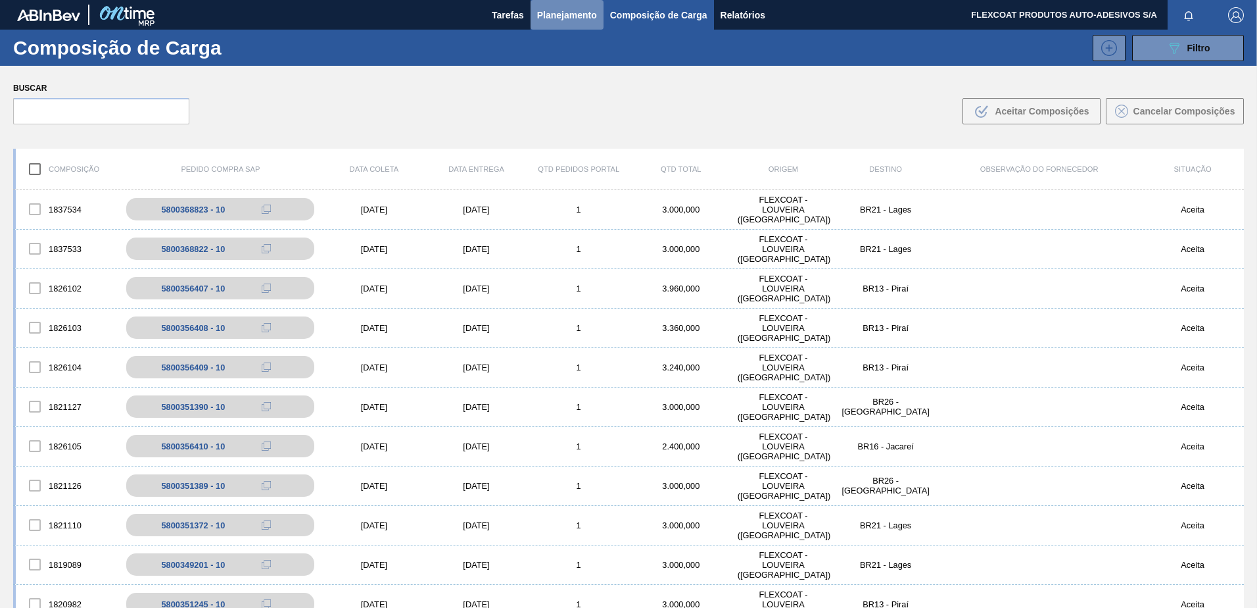
click at [552, 17] on span "Planejamento" at bounding box center [567, 15] width 60 height 16
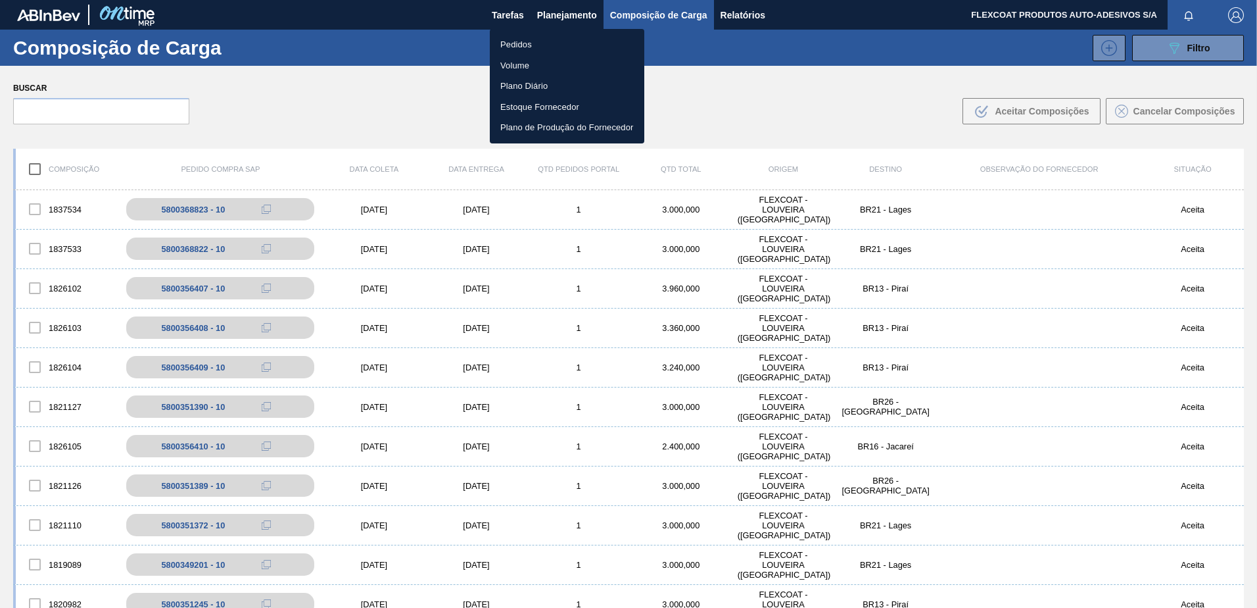
click at [518, 43] on li "Pedidos" at bounding box center [567, 44] width 155 height 21
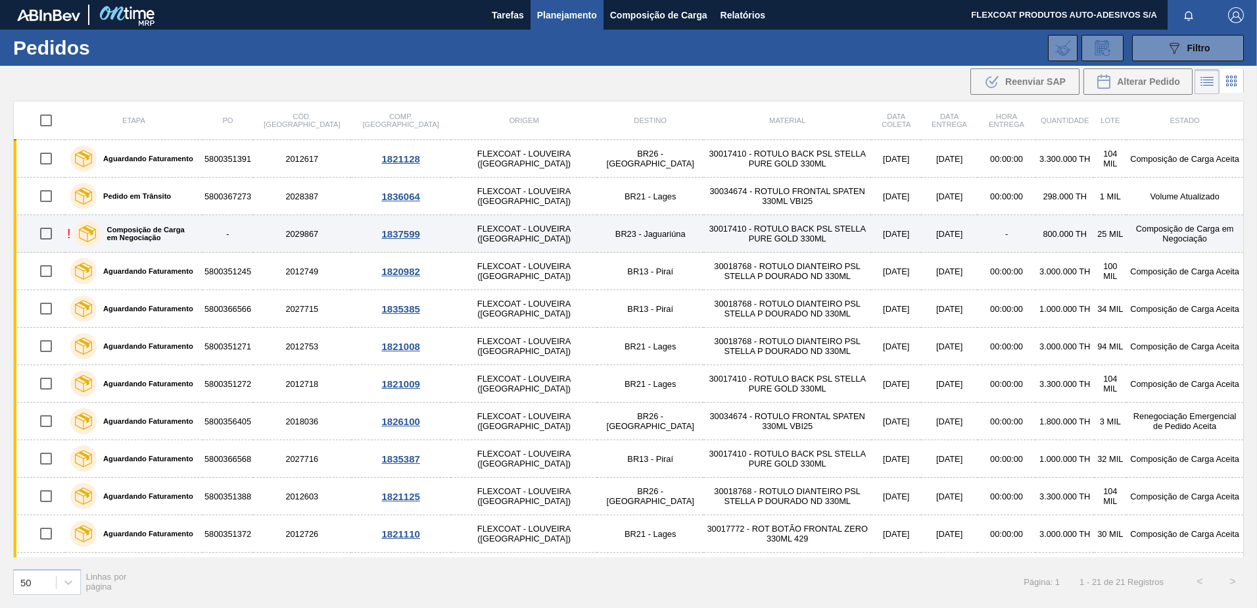
click at [171, 232] on label "Composição de Carga em Negociação" at bounding box center [149, 234] width 97 height 16
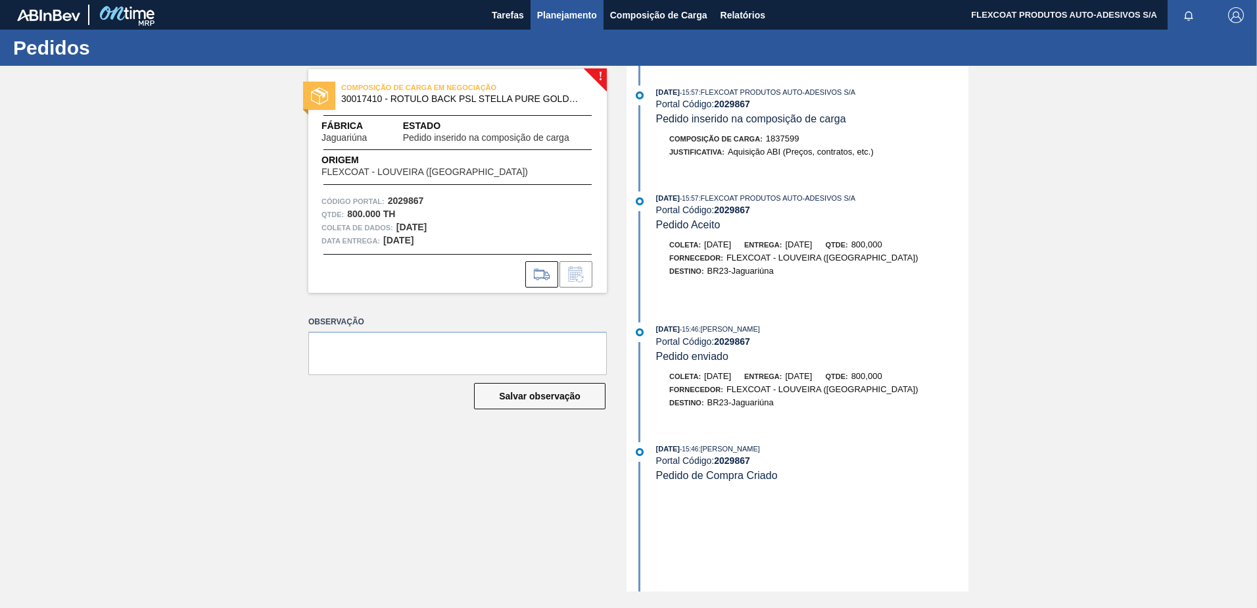
click at [575, 19] on span "Planejamento" at bounding box center [567, 15] width 60 height 16
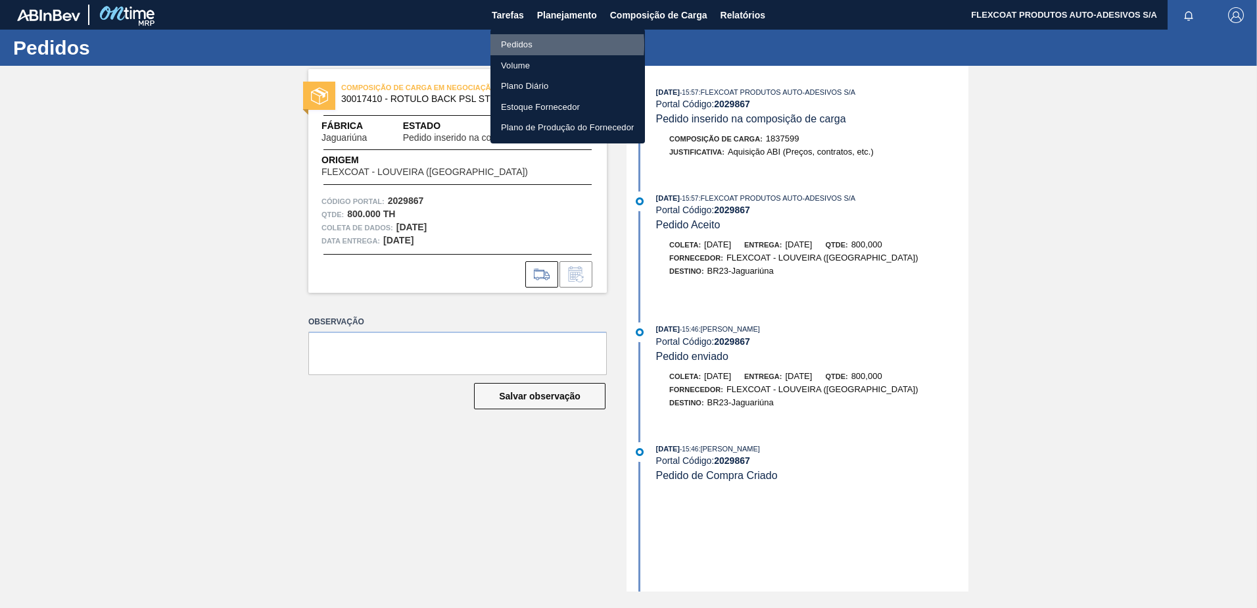
click at [520, 45] on li "Pedidos" at bounding box center [568, 44] width 155 height 21
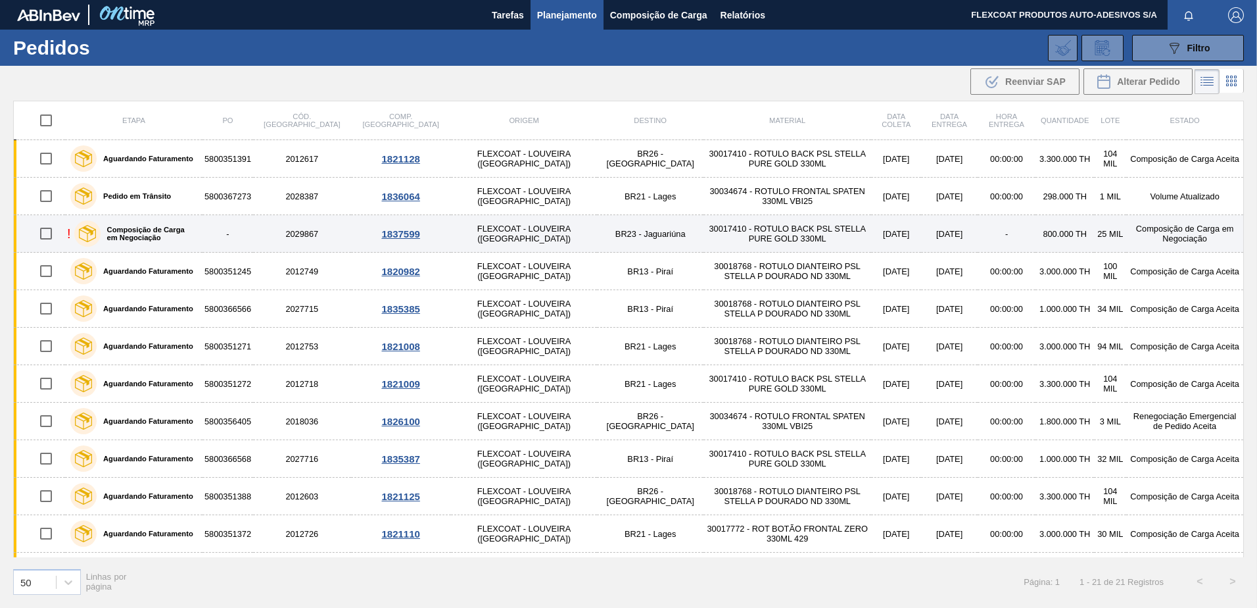
click at [137, 231] on label "Composição de Carga em Negociação" at bounding box center [149, 234] width 97 height 16
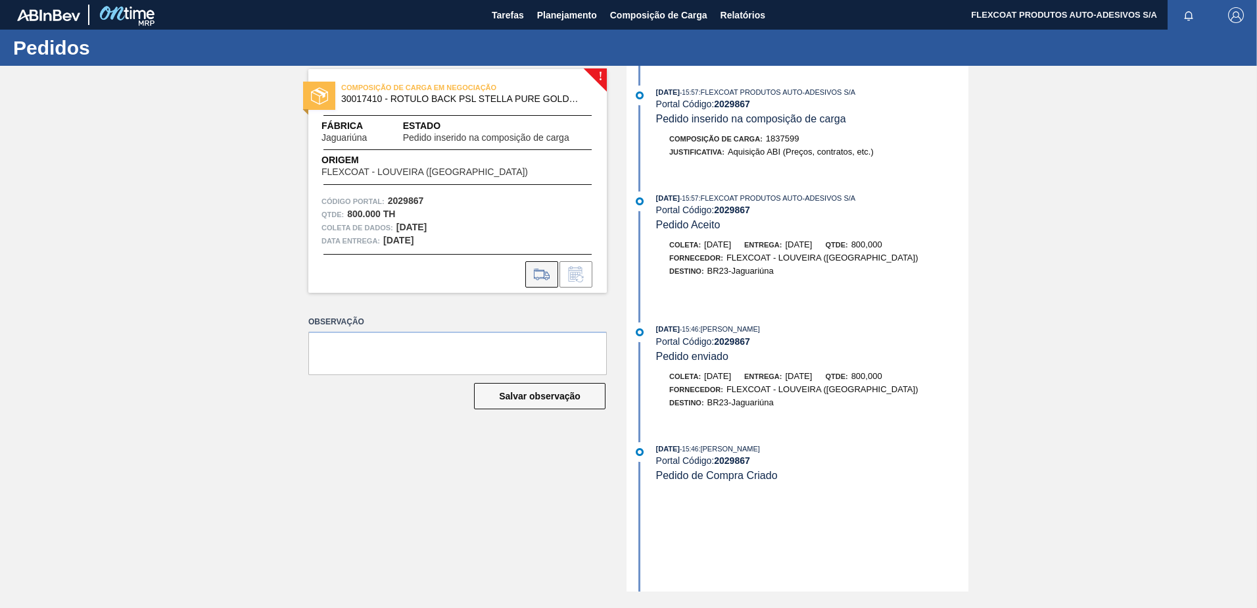
click at [541, 273] on icon at bounding box center [541, 274] width 21 height 16
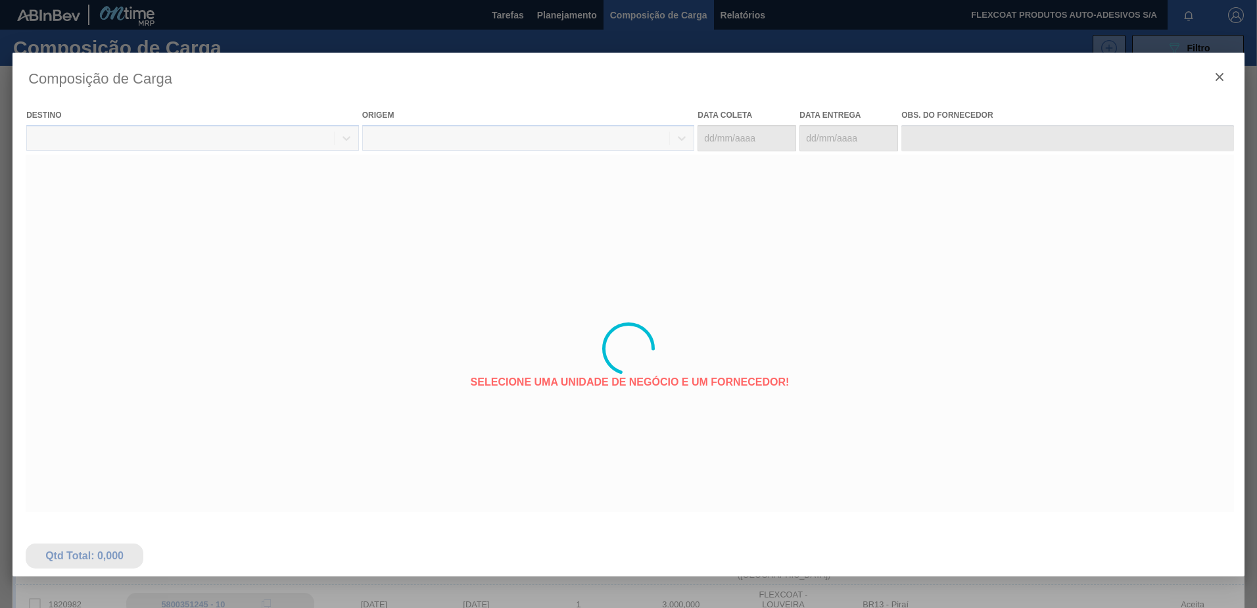
type coleta "16/09/2025"
type entrega "17/09/2025"
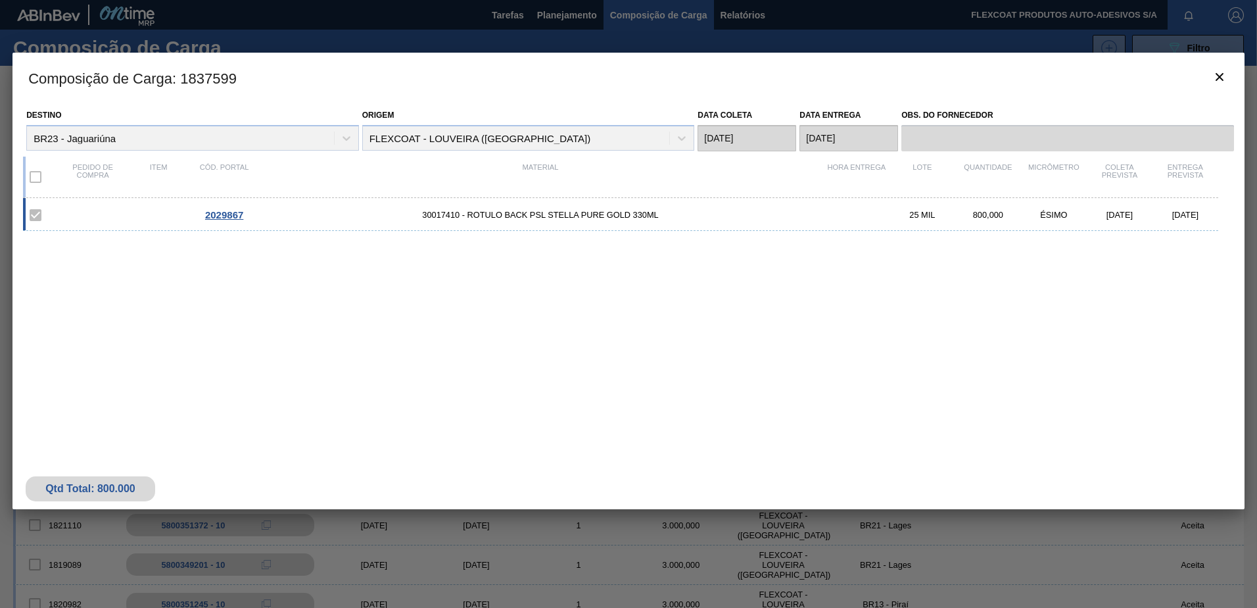
click at [230, 219] on span "2029867" at bounding box center [224, 214] width 38 height 11
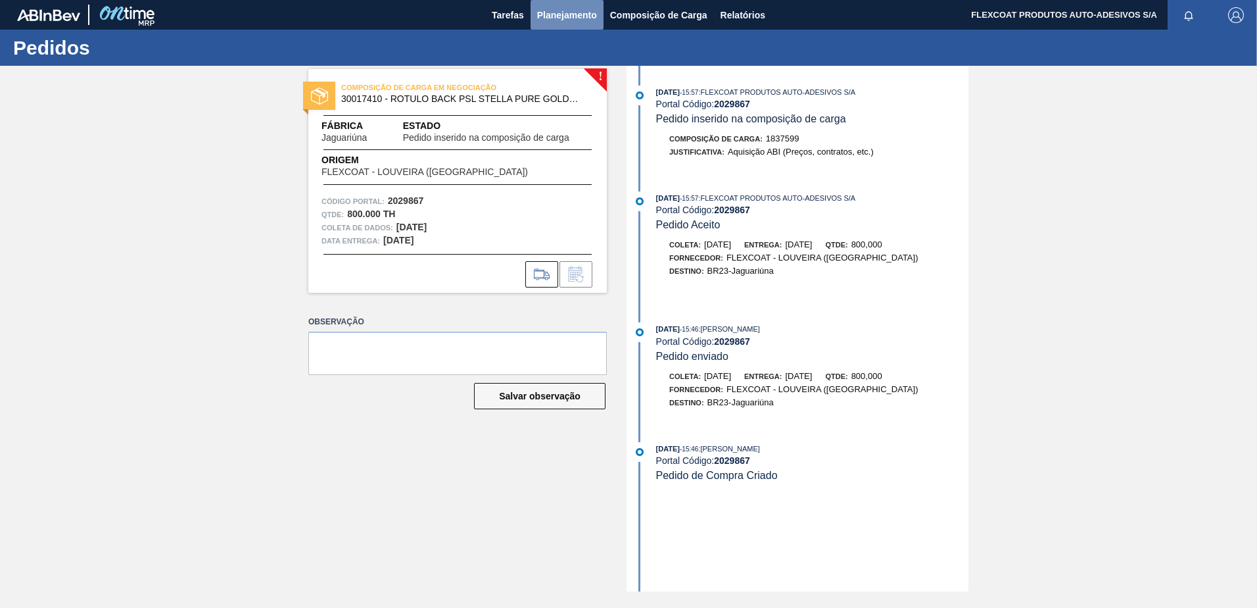
click at [548, 16] on span "Planejamento" at bounding box center [567, 15] width 60 height 16
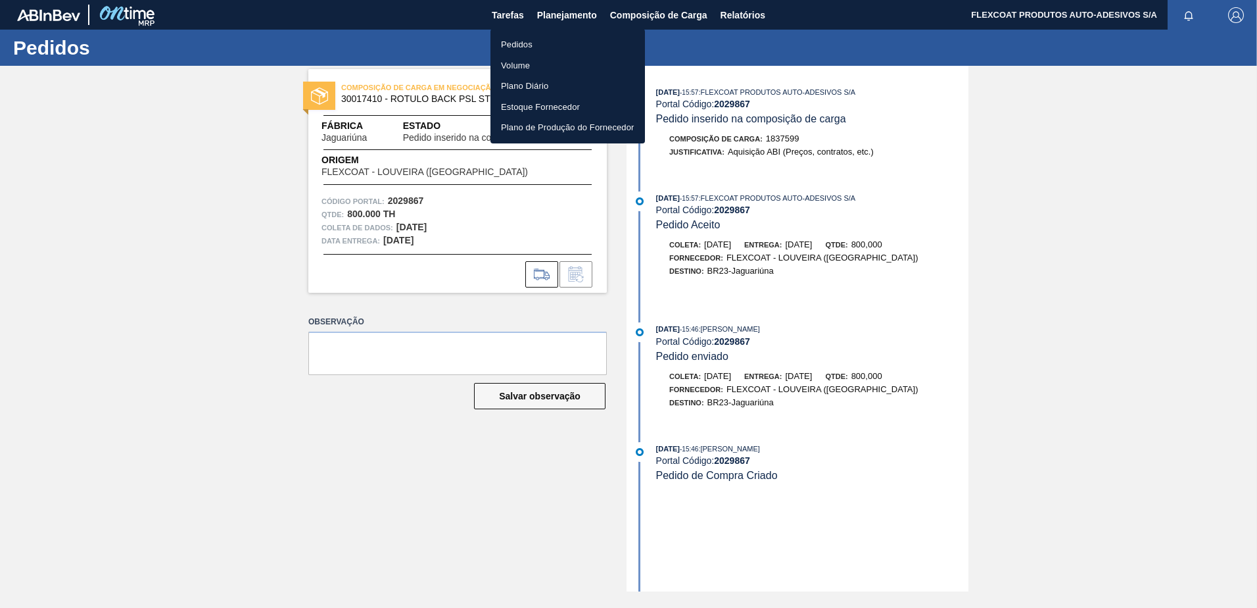
click at [561, 14] on div at bounding box center [628, 304] width 1257 height 608
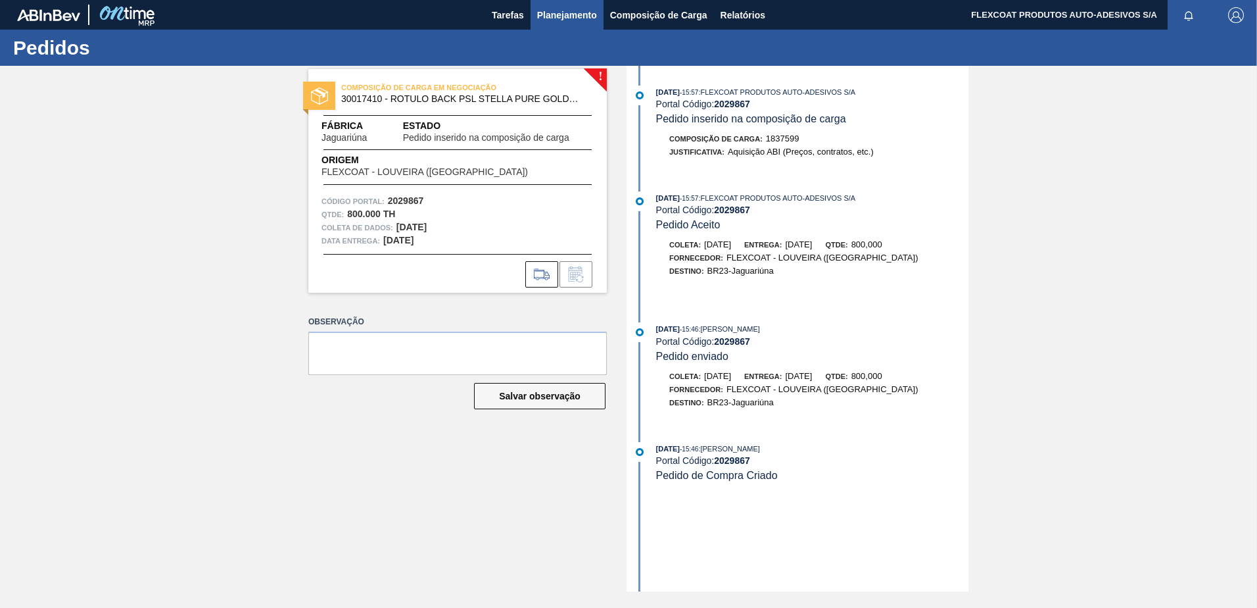
click at [561, 15] on span "Planejamento" at bounding box center [567, 15] width 60 height 16
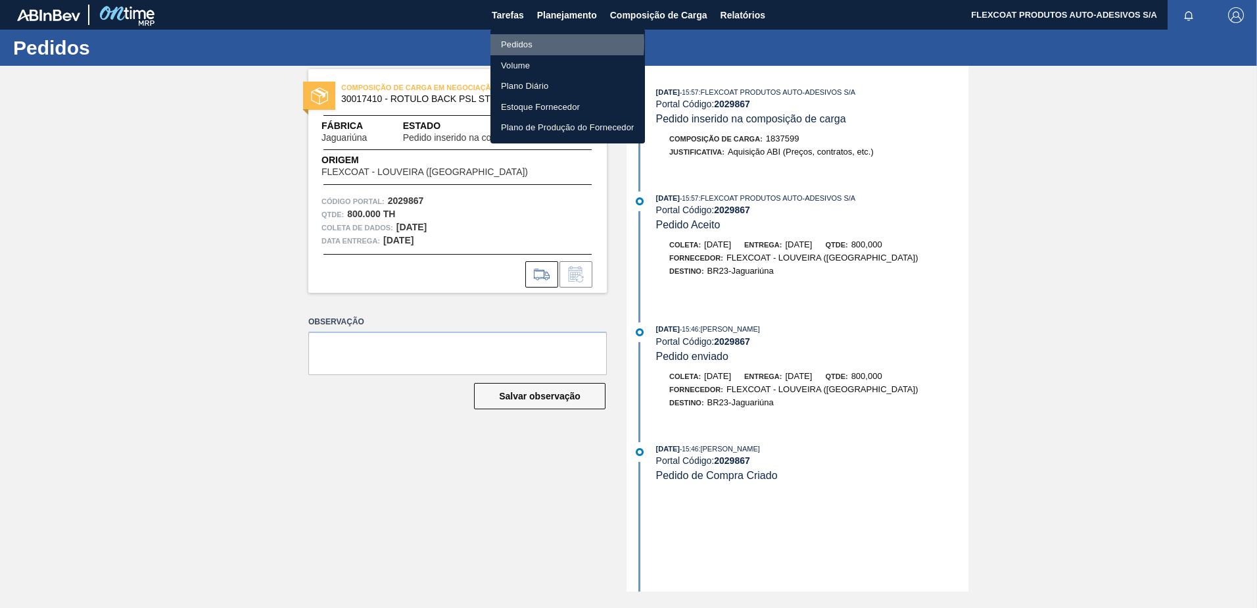
click at [522, 43] on li "Pedidos" at bounding box center [568, 44] width 155 height 21
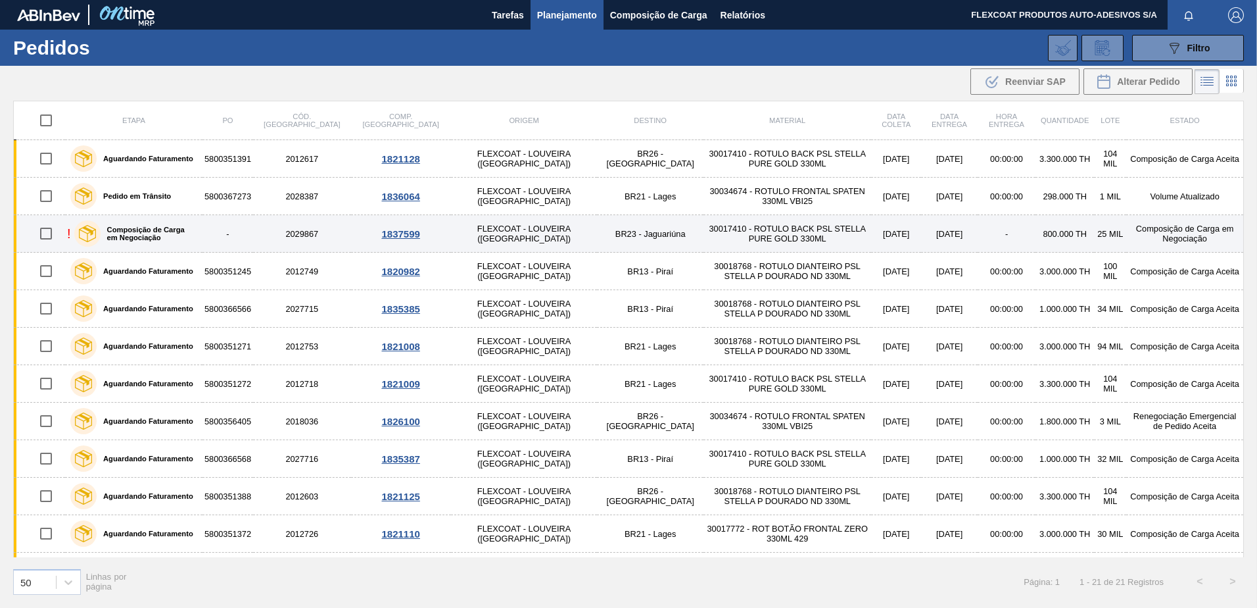
click at [376, 233] on div "1837599" at bounding box center [401, 233] width 96 height 11
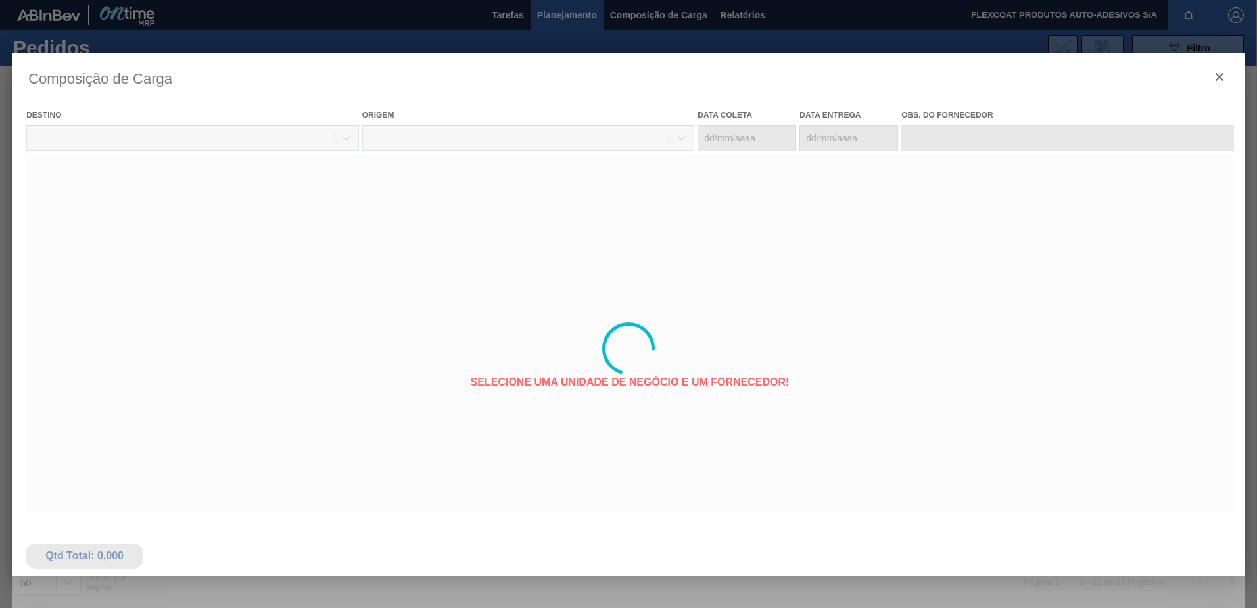
type coleta "16/09/2025"
type entrega "17/09/2025"
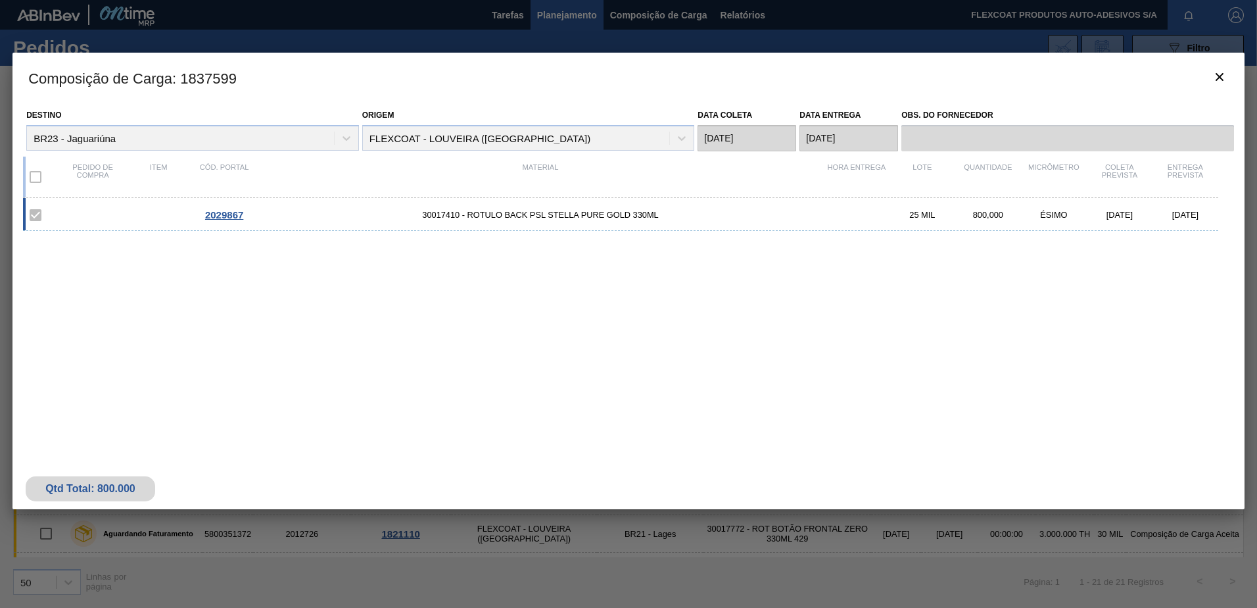
click at [347, 137] on div "Destino BR23 - Jaguariúna" at bounding box center [192, 128] width 333 height 45
click at [347, 139] on div "Destino BR23 - Jaguariúna" at bounding box center [192, 128] width 333 height 45
drag, startPoint x: 347, startPoint y: 139, endPoint x: 273, endPoint y: 135, distance: 74.4
click at [273, 135] on div "Destino BR23 - Jaguariúna" at bounding box center [192, 128] width 333 height 45
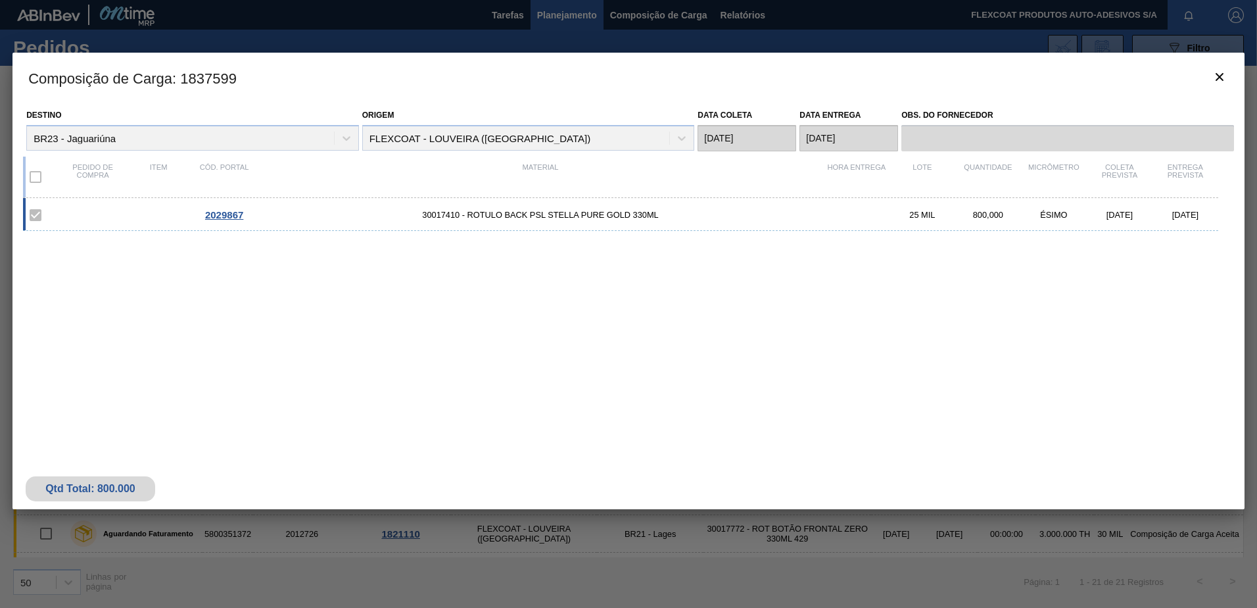
click at [208, 136] on div "Destino BR23 - Jaguariúna" at bounding box center [192, 128] width 333 height 45
click at [97, 137] on div "Destino BR23 - Jaguariúna" at bounding box center [192, 128] width 333 height 45
click at [630, 19] on div at bounding box center [628, 304] width 1257 height 608
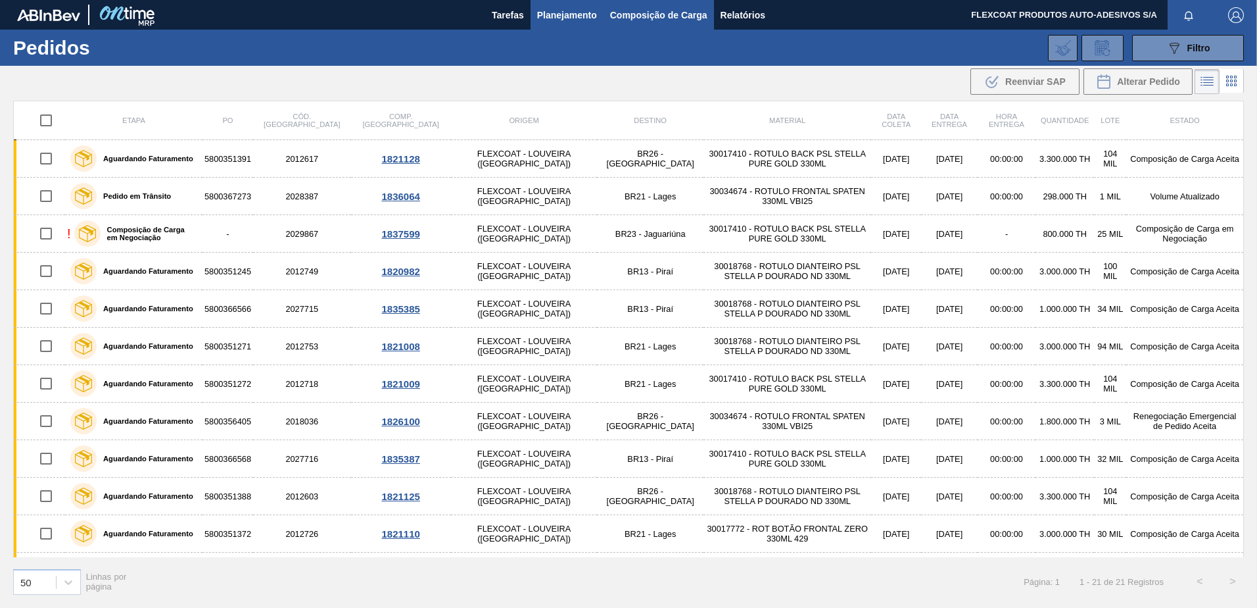
click at [630, 14] on span "Composição de Carga" at bounding box center [658, 15] width 97 height 16
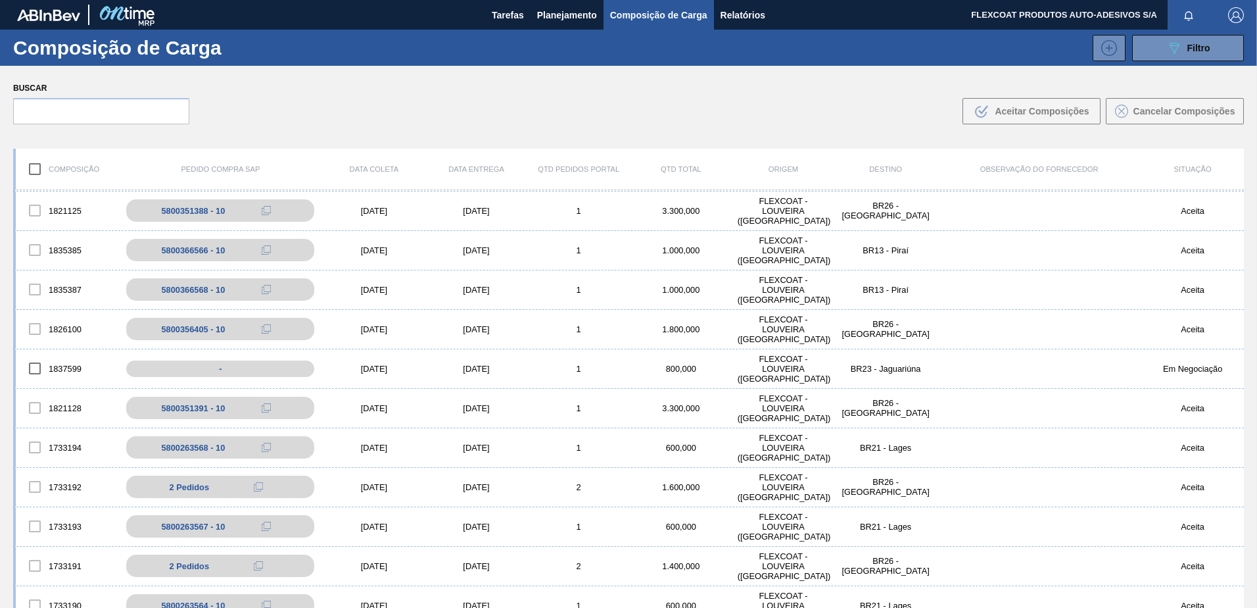
scroll to position [526, 0]
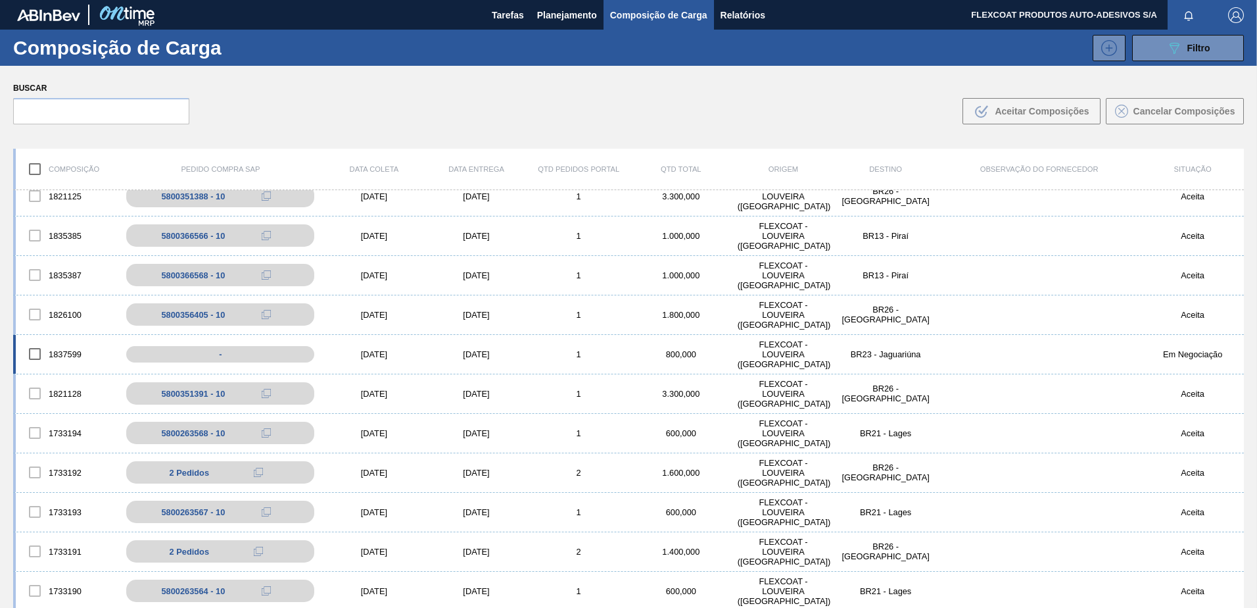
drag, startPoint x: 176, startPoint y: 360, endPoint x: 91, endPoint y: 362, distance: 84.2
click at [99, 362] on div "1837599 - 16/09/2025 17/09/2025 1 800,000 FLEXCOAT - LOUVEIRA (SP) BR23 - Jagua…" at bounding box center [628, 354] width 1231 height 39
click at [67, 0] on body "Tarefas Planejamento Composição de Carga Relatórios FLEXCOAT PRODUTOS AUTO-ADES…" at bounding box center [628, 0] width 1257 height 0
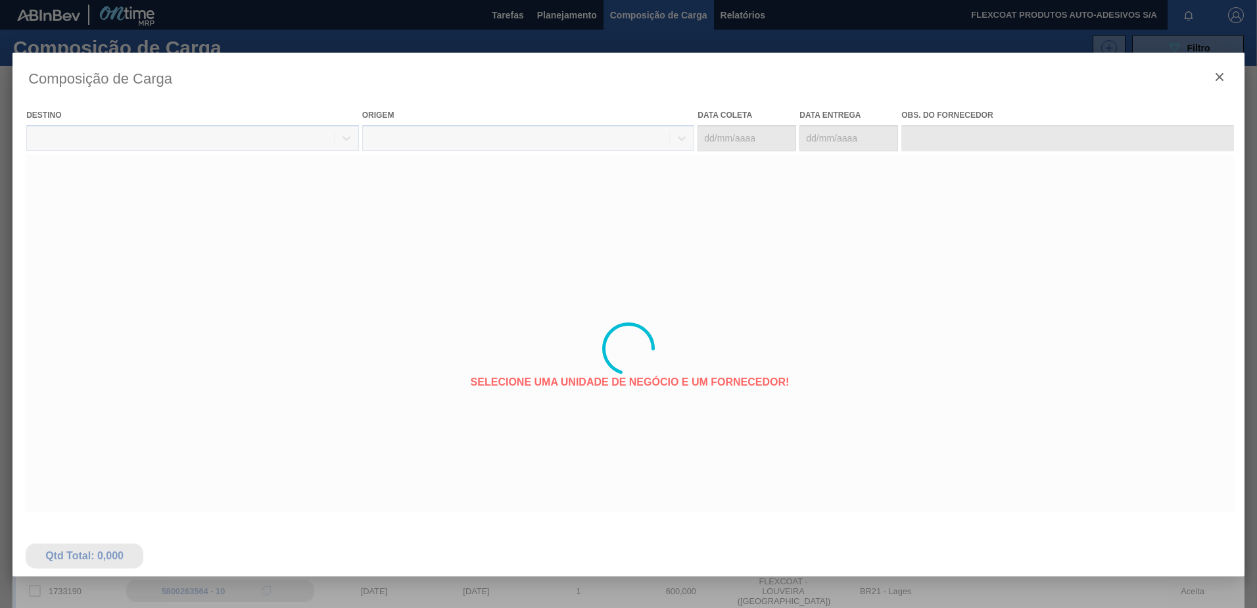
type coleta "16/09/2025"
type entrega "17/09/2025"
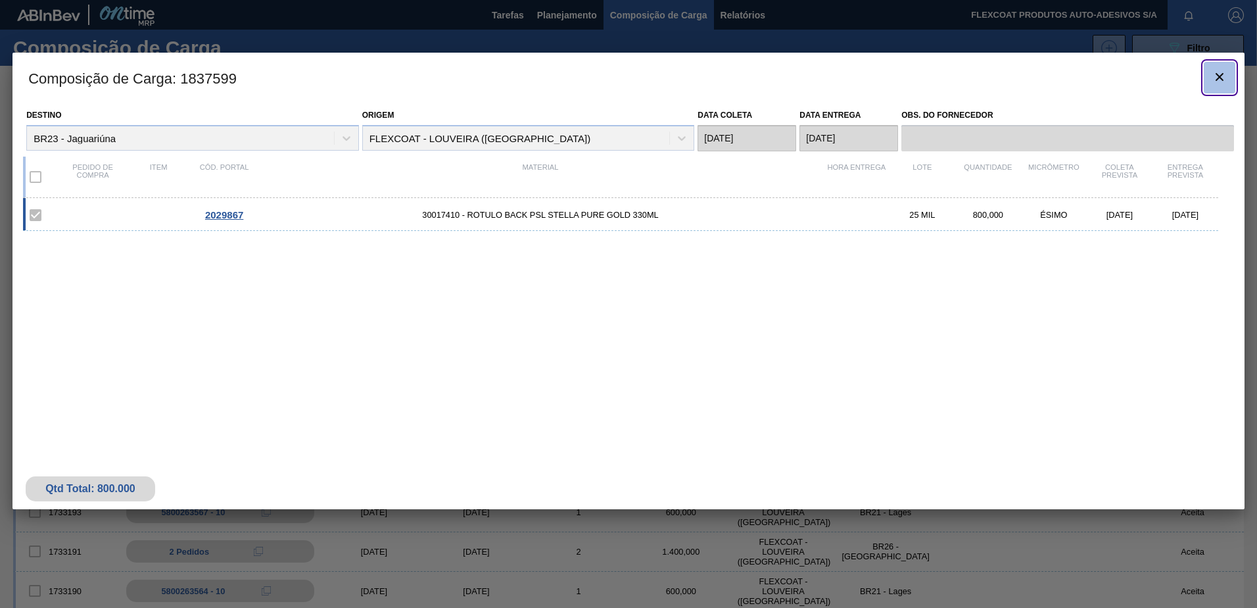
click at [1225, 74] on icon "botão de ícone" at bounding box center [1220, 77] width 16 height 16
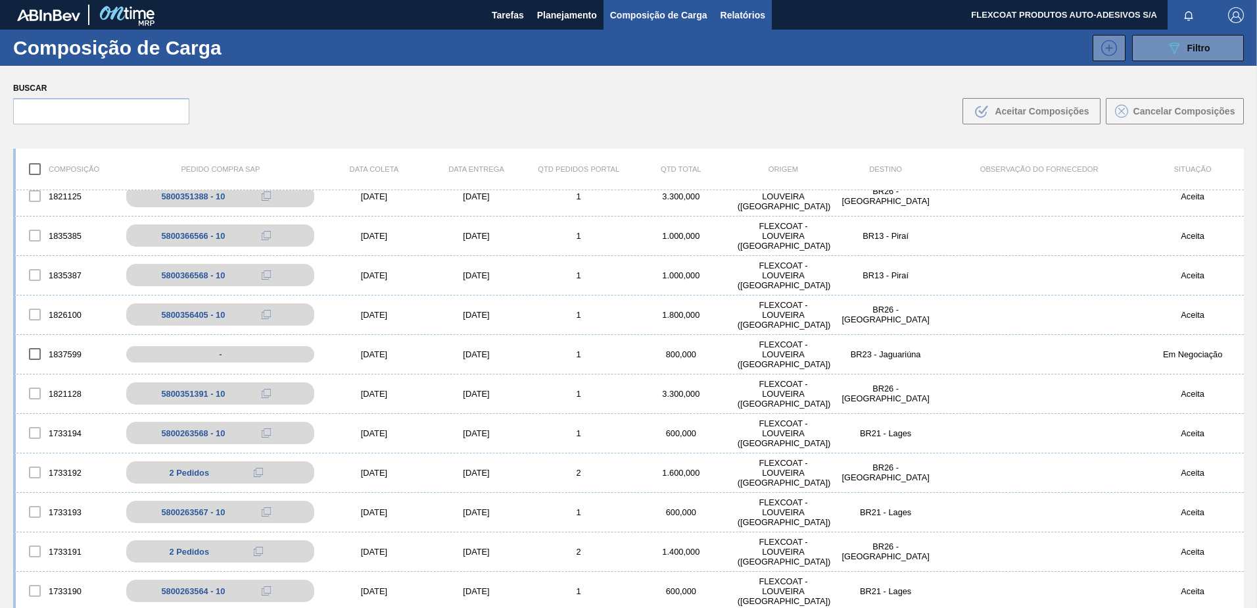
click at [748, 14] on span "Relatórios" at bounding box center [743, 15] width 45 height 16
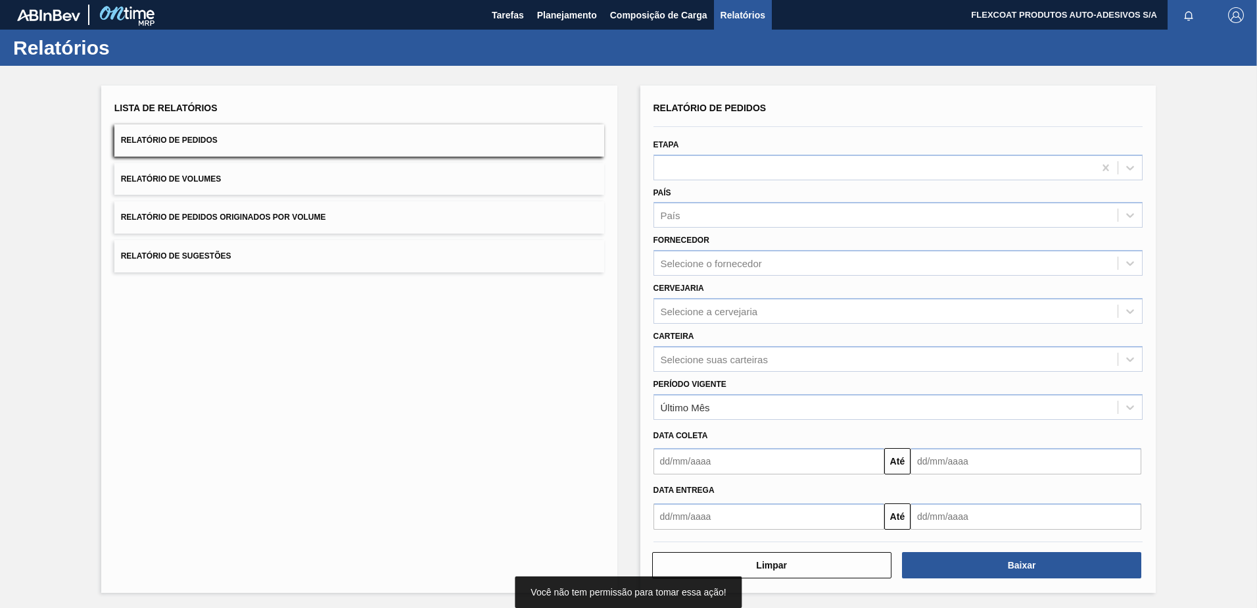
click at [194, 135] on span "Relatório de Pedidos" at bounding box center [169, 139] width 97 height 9
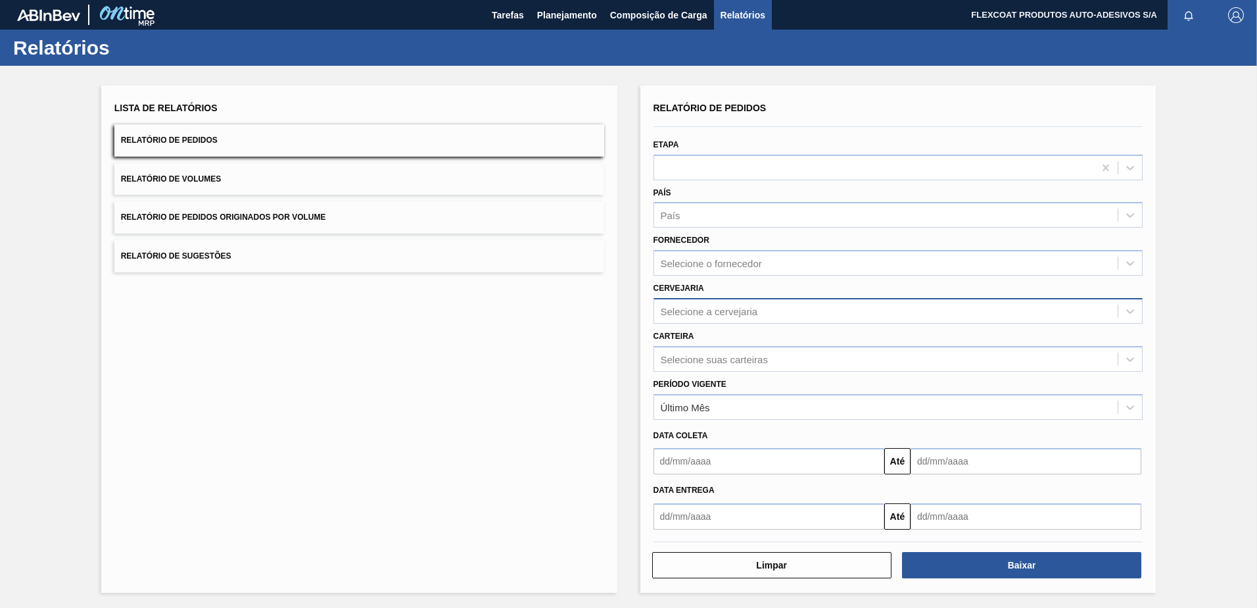
click at [762, 310] on div "Selecione a cervejaria" at bounding box center [886, 310] width 464 height 19
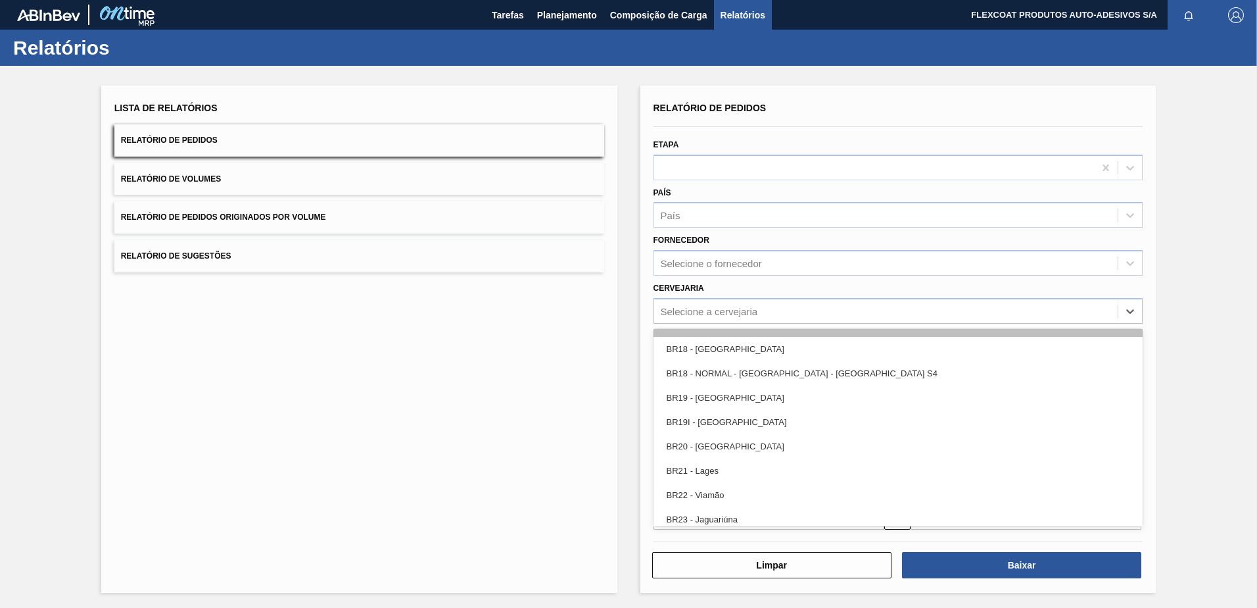
scroll to position [1052, 0]
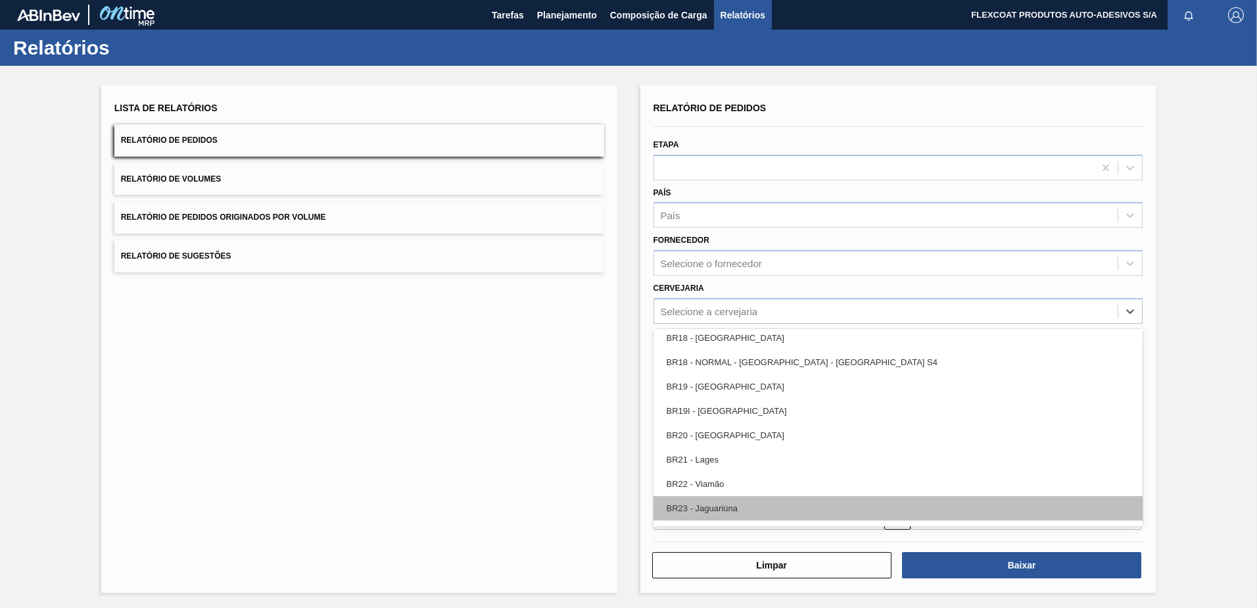
click at [718, 506] on div "BR23 - Jaguariúna" at bounding box center [899, 508] width 490 height 24
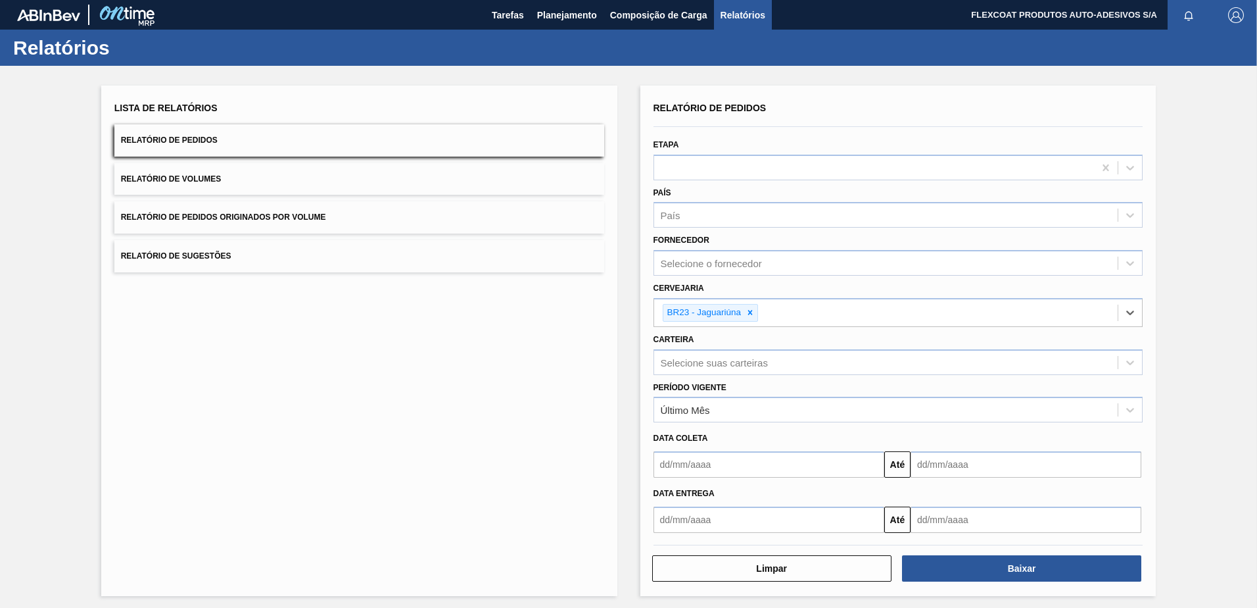
click at [704, 464] on input "text" at bounding box center [769, 464] width 231 height 26
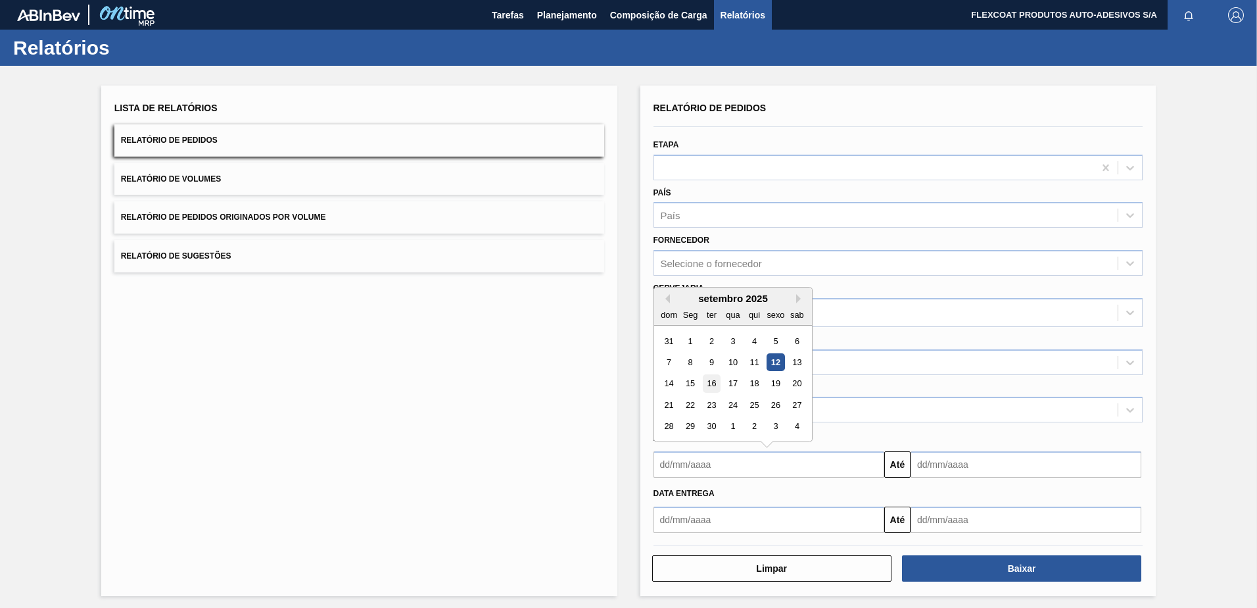
click at [710, 381] on div "16" at bounding box center [711, 384] width 18 height 18
type input "16/09/2025"
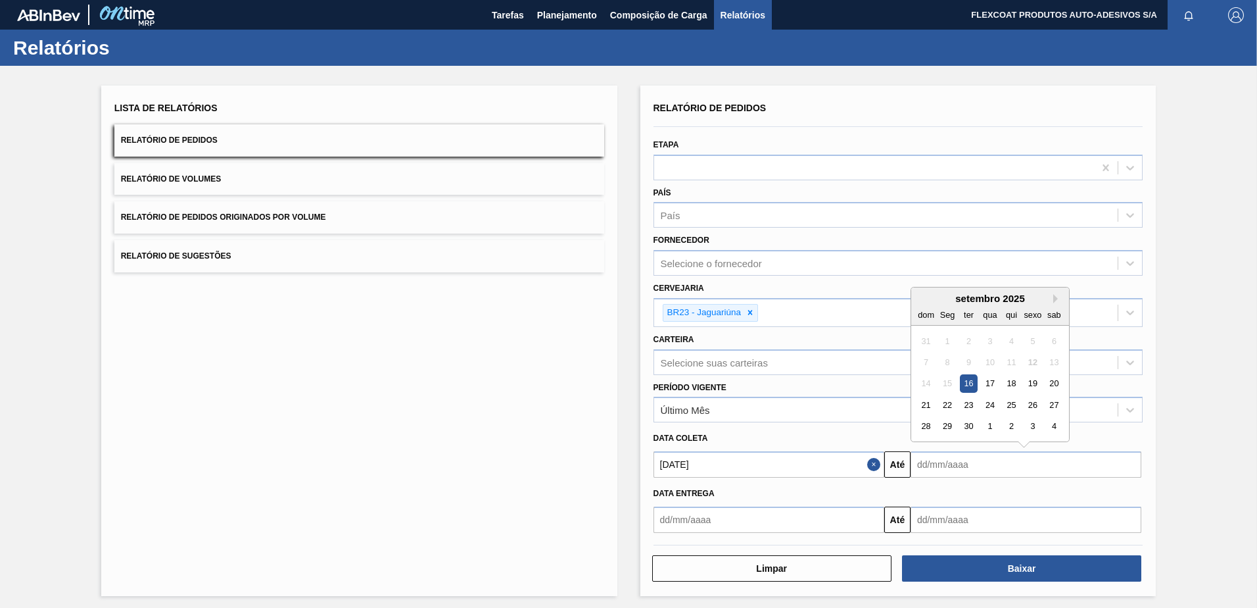
click at [939, 459] on input "text" at bounding box center [1026, 464] width 231 height 26
click at [989, 381] on div "17" at bounding box center [990, 384] width 18 height 18
type input "17/09/2025"
click at [716, 515] on input "text" at bounding box center [769, 519] width 231 height 26
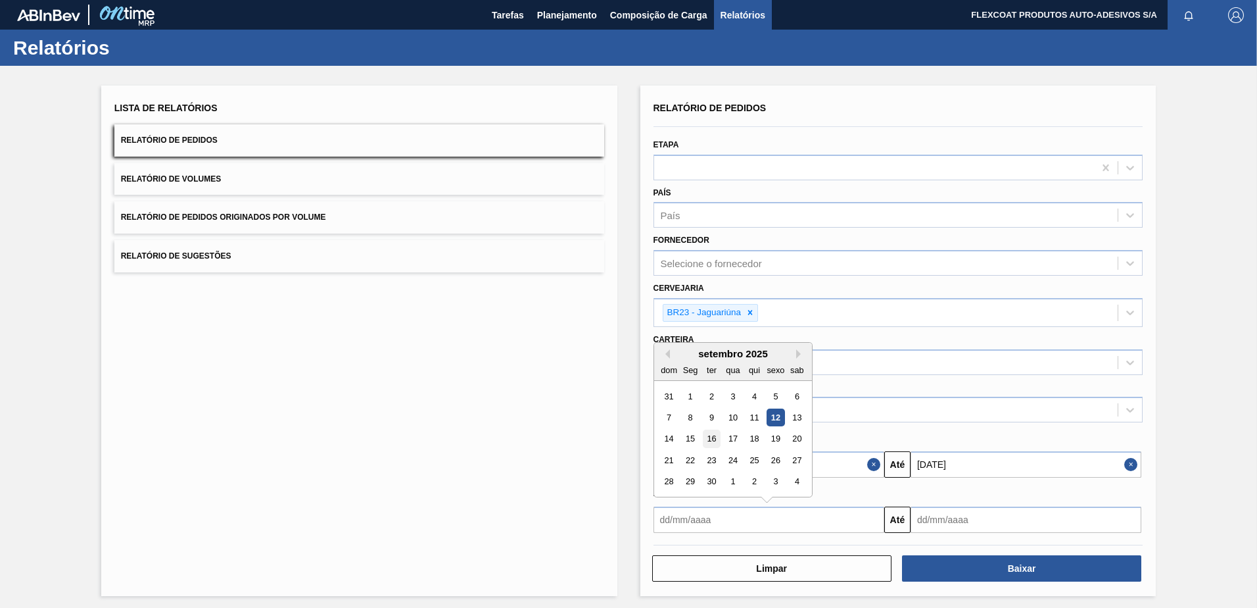
click at [714, 437] on div "16" at bounding box center [711, 439] width 18 height 18
type input "16/09/2025"
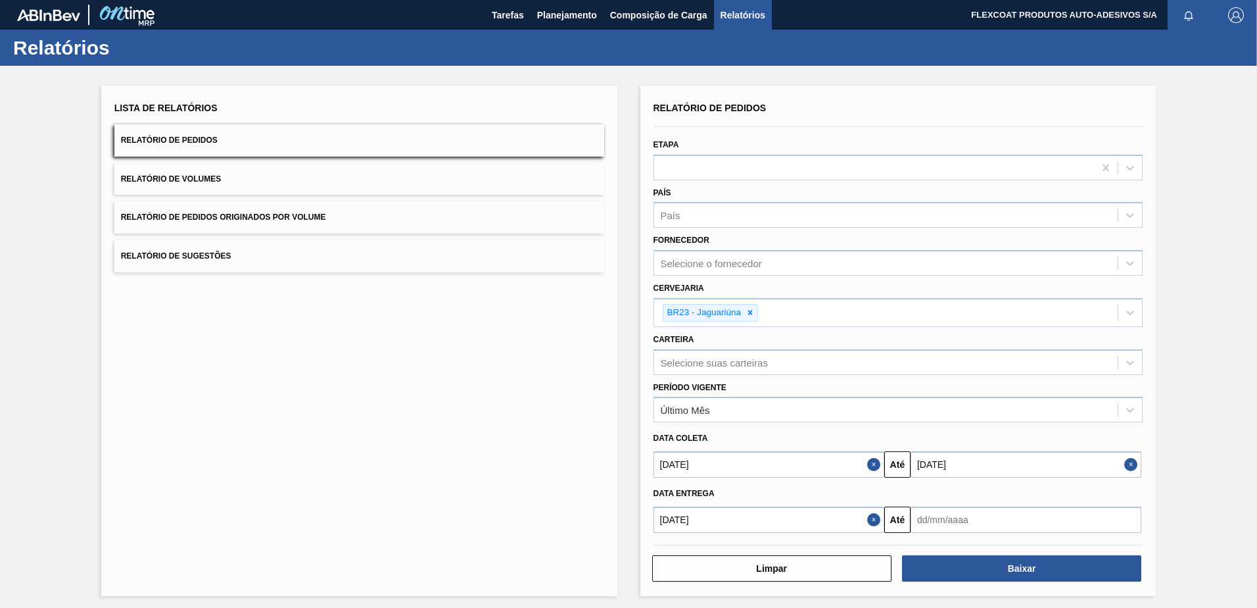
click at [941, 508] on input "text" at bounding box center [1026, 519] width 231 height 26
click at [991, 440] on div "17" at bounding box center [990, 439] width 18 height 18
type input "17/09/2025"
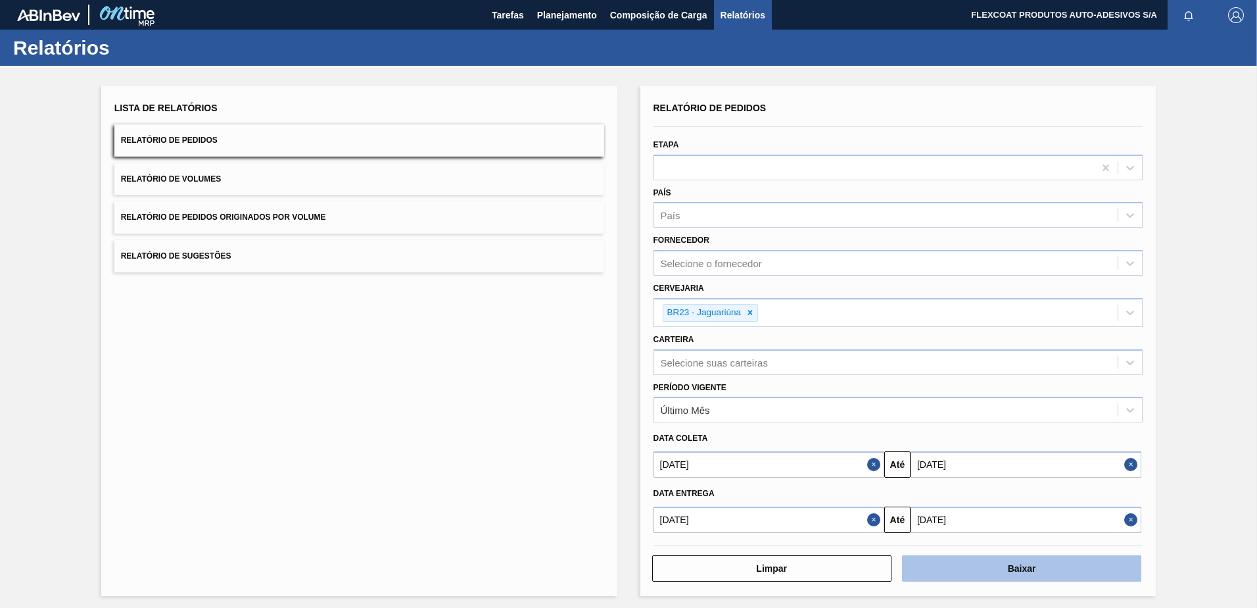
click at [967, 572] on button "Baixar" at bounding box center [1021, 568] width 239 height 26
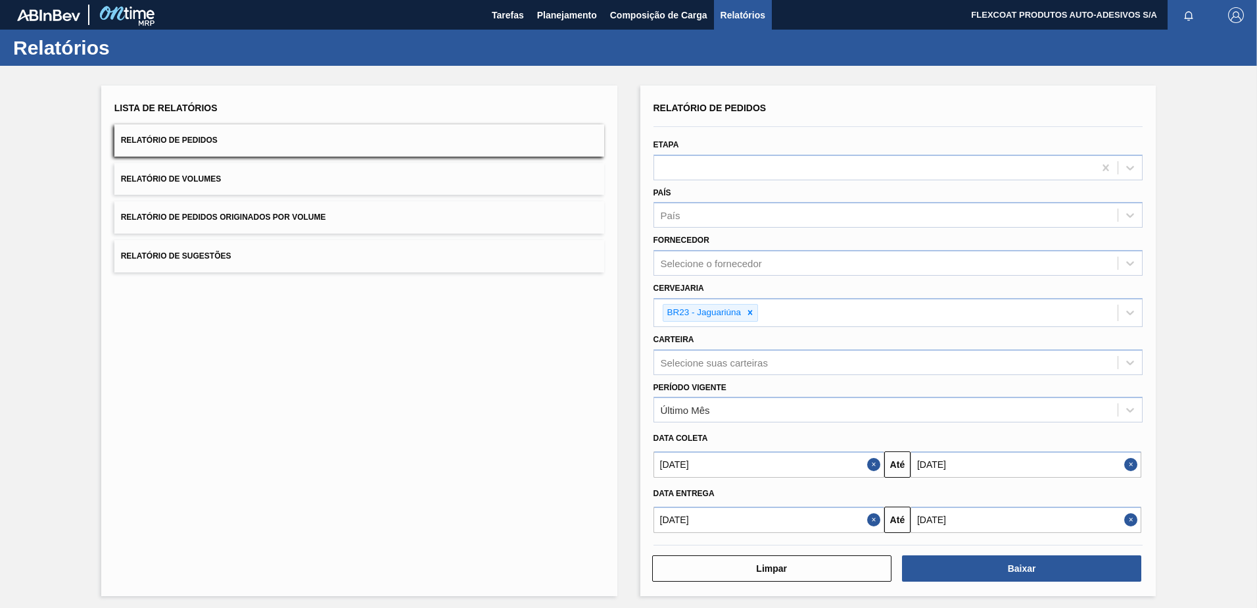
drag, startPoint x: 660, startPoint y: 581, endPoint x: 661, endPoint y: 587, distance: 6.7
click at [661, 587] on div "Relatório de Pedidos Etapa País País Fornecedor Selecione o fornecedor Cervejar…" at bounding box center [899, 340] width 516 height 510
click at [560, 18] on span "Planejamento" at bounding box center [567, 15] width 60 height 16
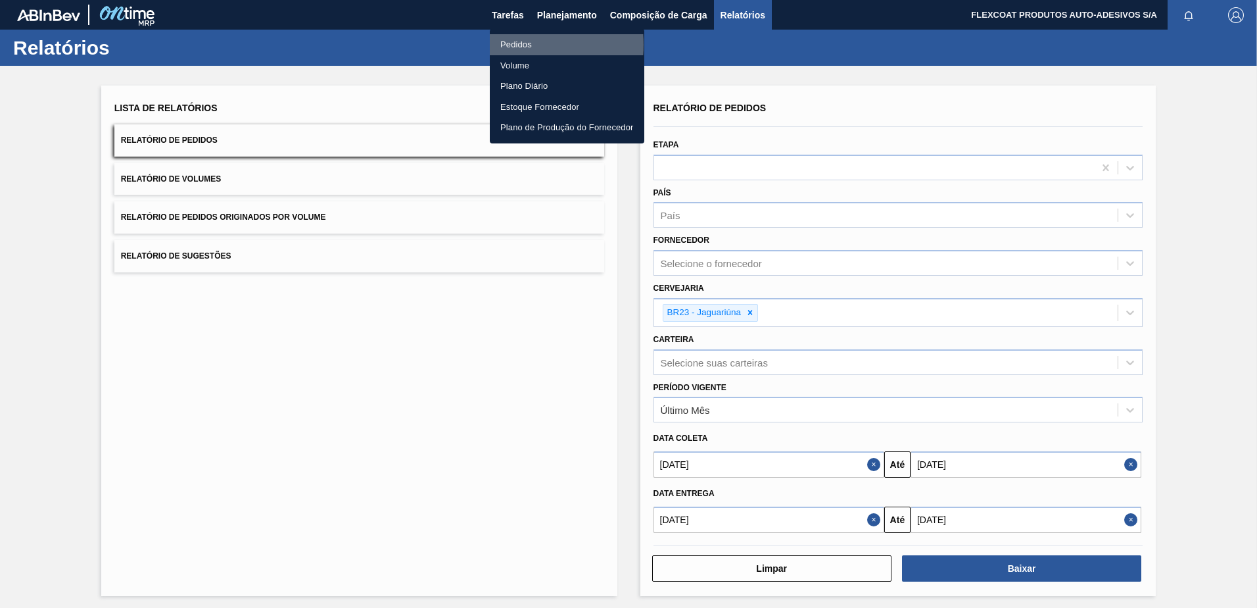
click at [505, 45] on li "Pedidos" at bounding box center [567, 44] width 155 height 21
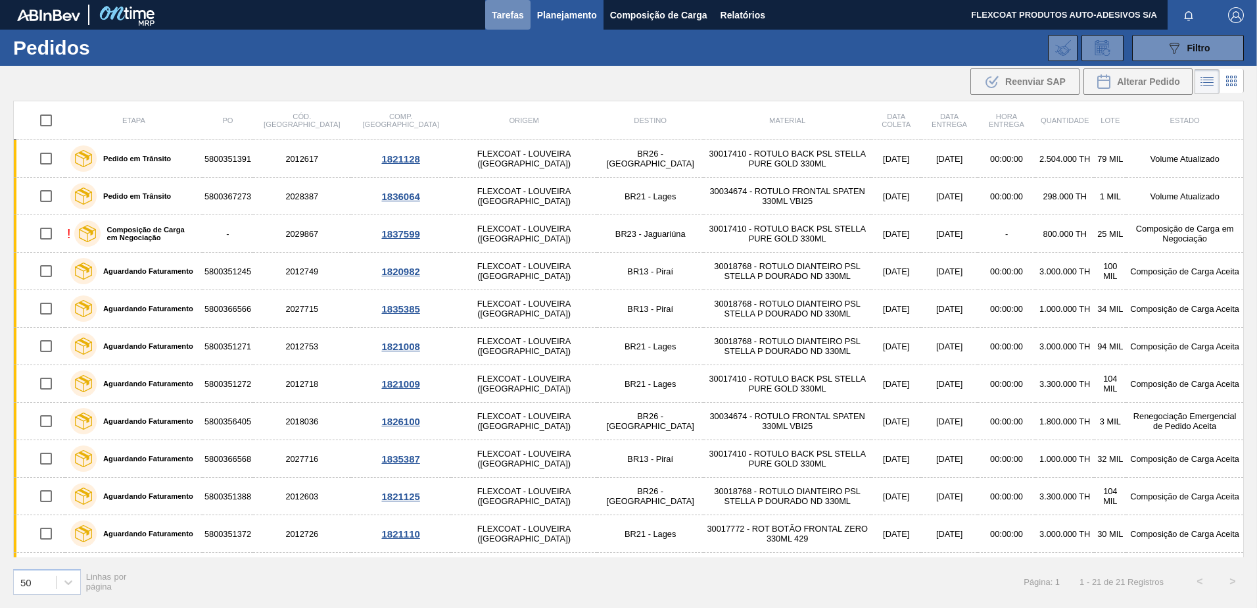
click at [512, 13] on span "Tarefas" at bounding box center [508, 15] width 32 height 16
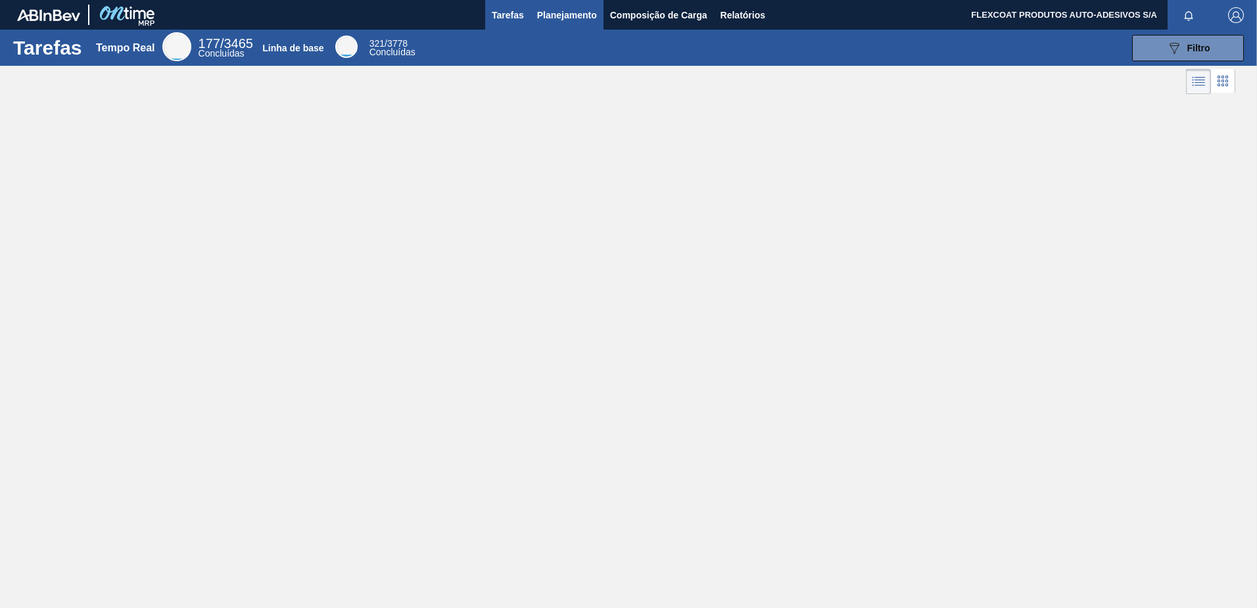
click at [541, 16] on span "Planejamento" at bounding box center [567, 15] width 60 height 16
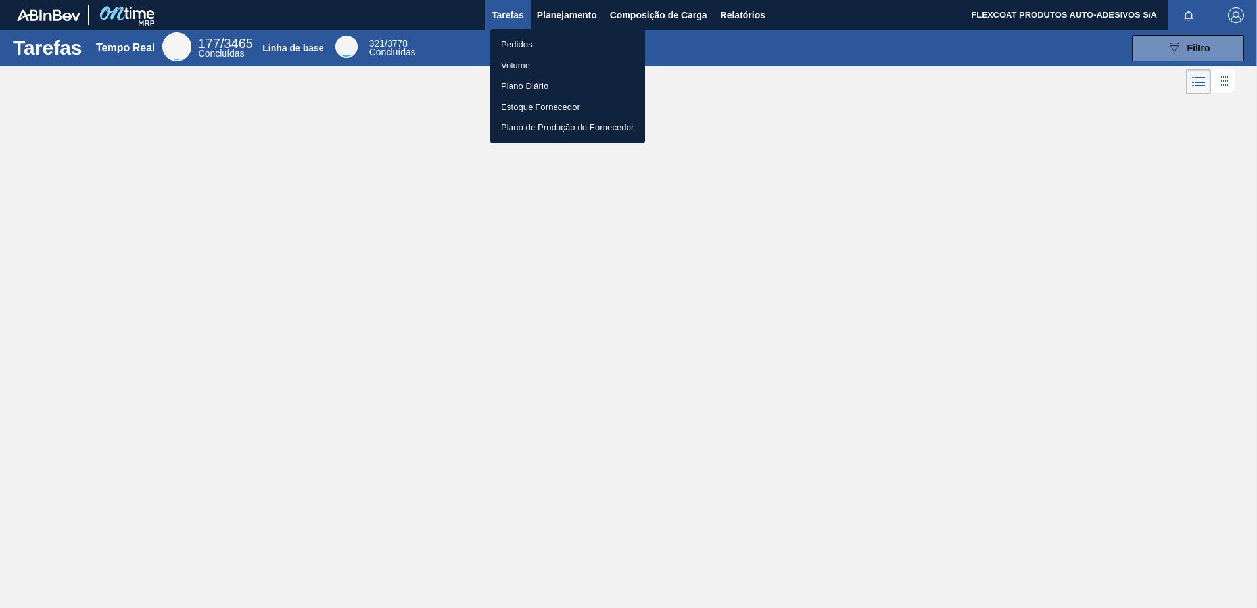
click at [522, 44] on li "Pedidos" at bounding box center [568, 44] width 155 height 21
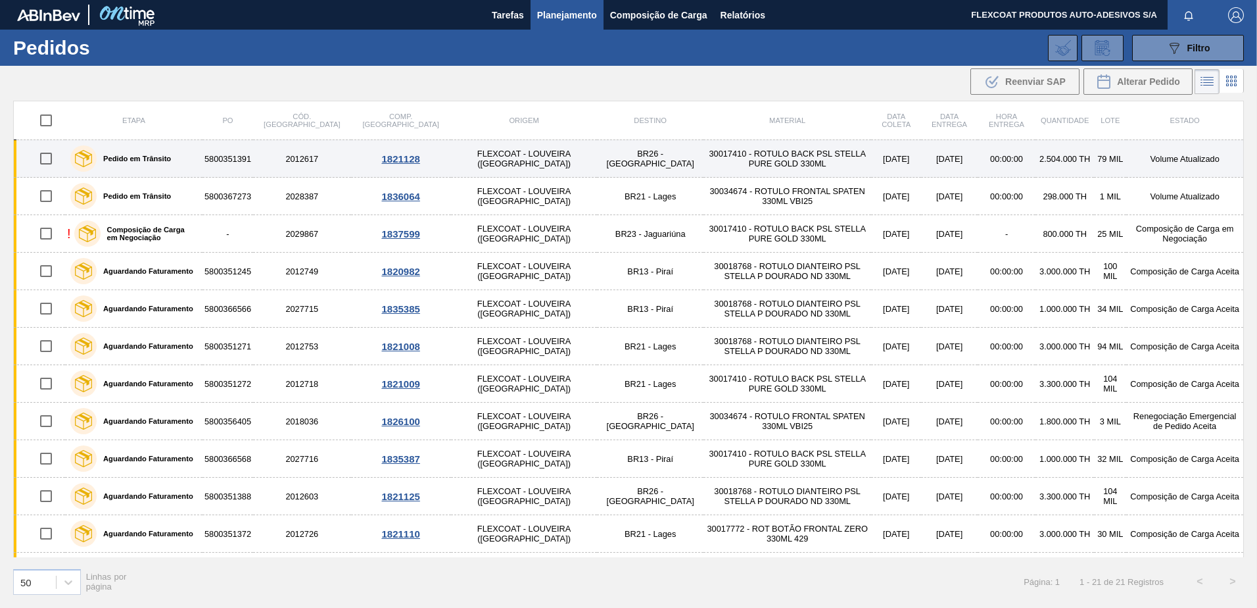
click at [143, 155] on label "Pedido em Trânsito" at bounding box center [134, 159] width 74 height 8
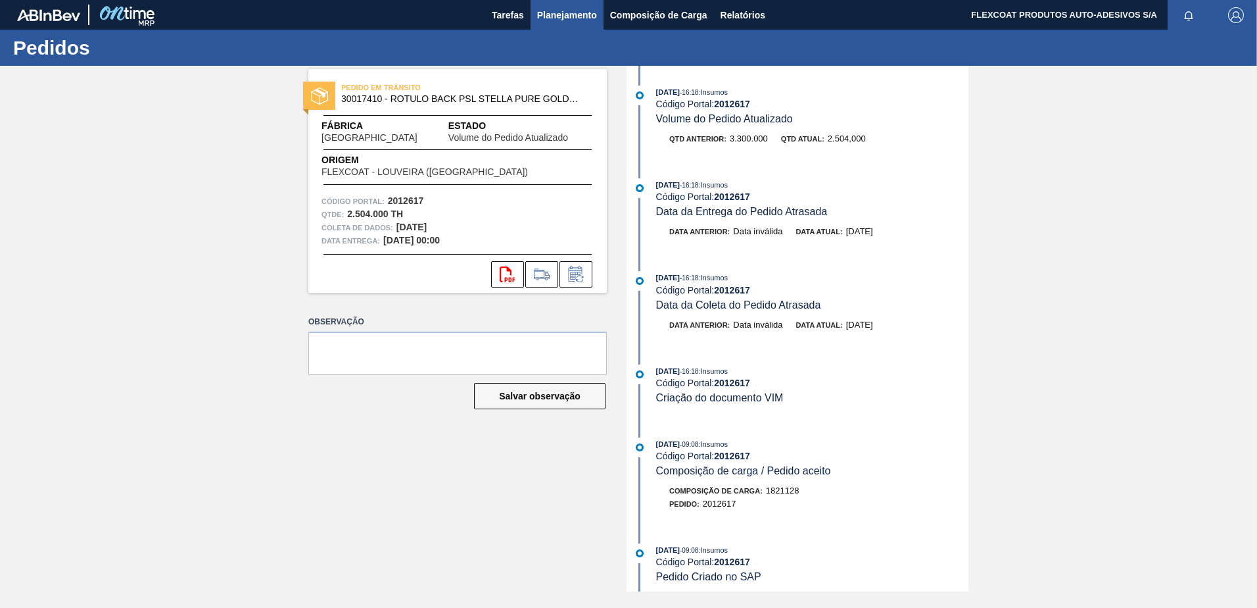
click at [573, 16] on span "Planejamento" at bounding box center [567, 15] width 60 height 16
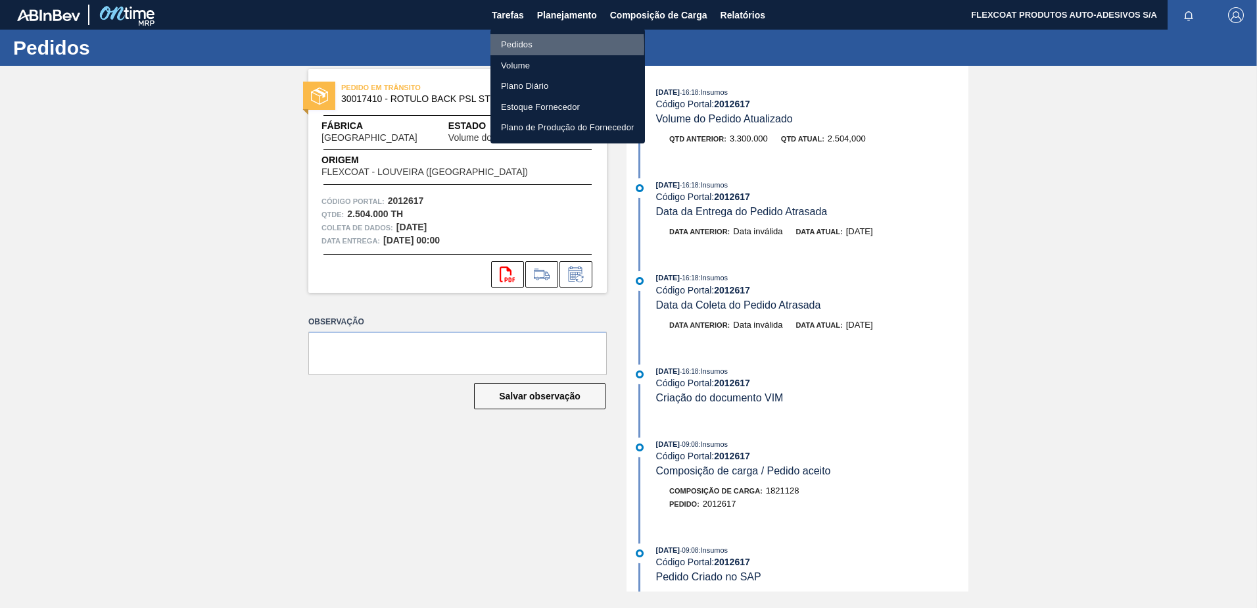
click at [504, 47] on li "Pedidos" at bounding box center [568, 44] width 155 height 21
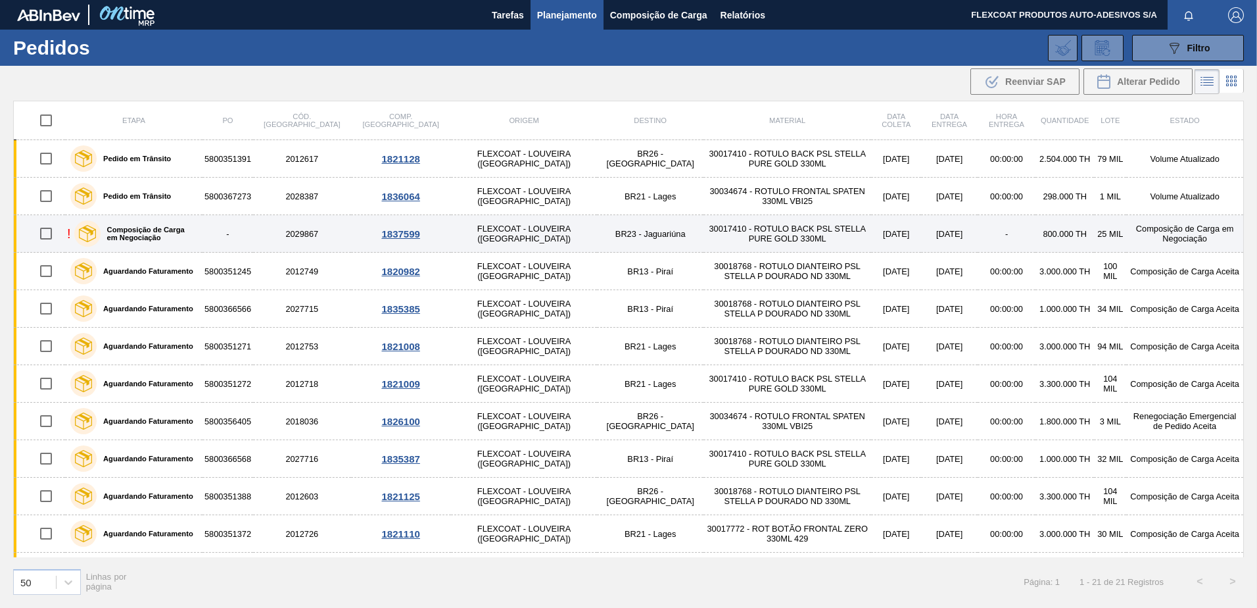
click at [129, 233] on label "Composição de Carga em Negociação" at bounding box center [149, 234] width 97 height 16
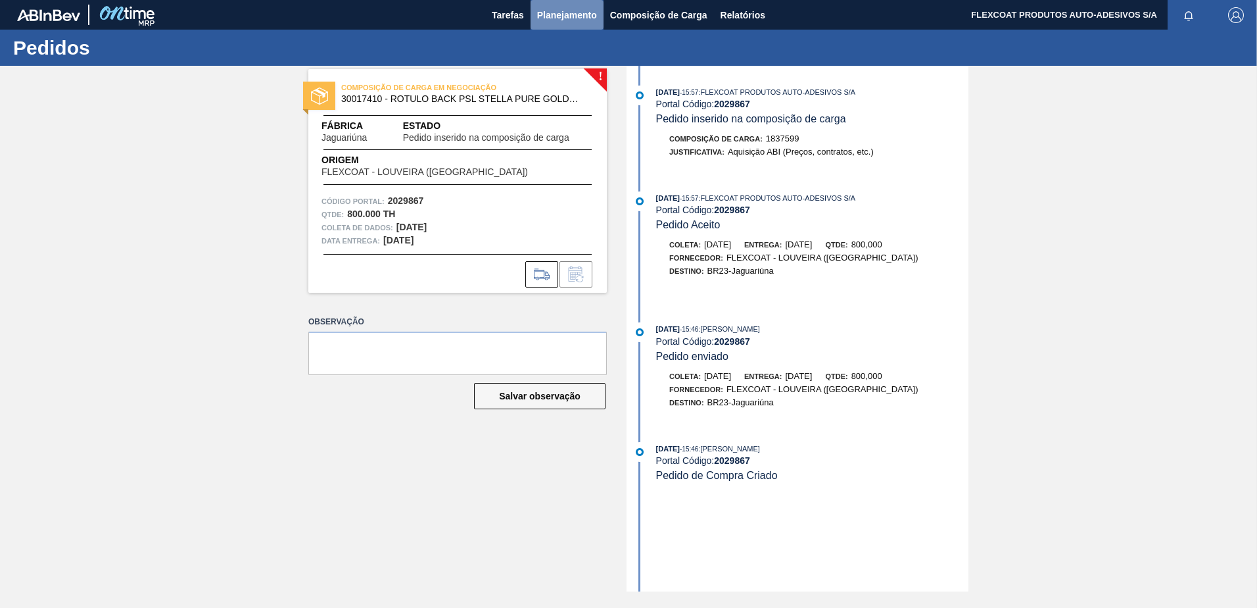
click at [557, 11] on span "Planejamento" at bounding box center [567, 15] width 60 height 16
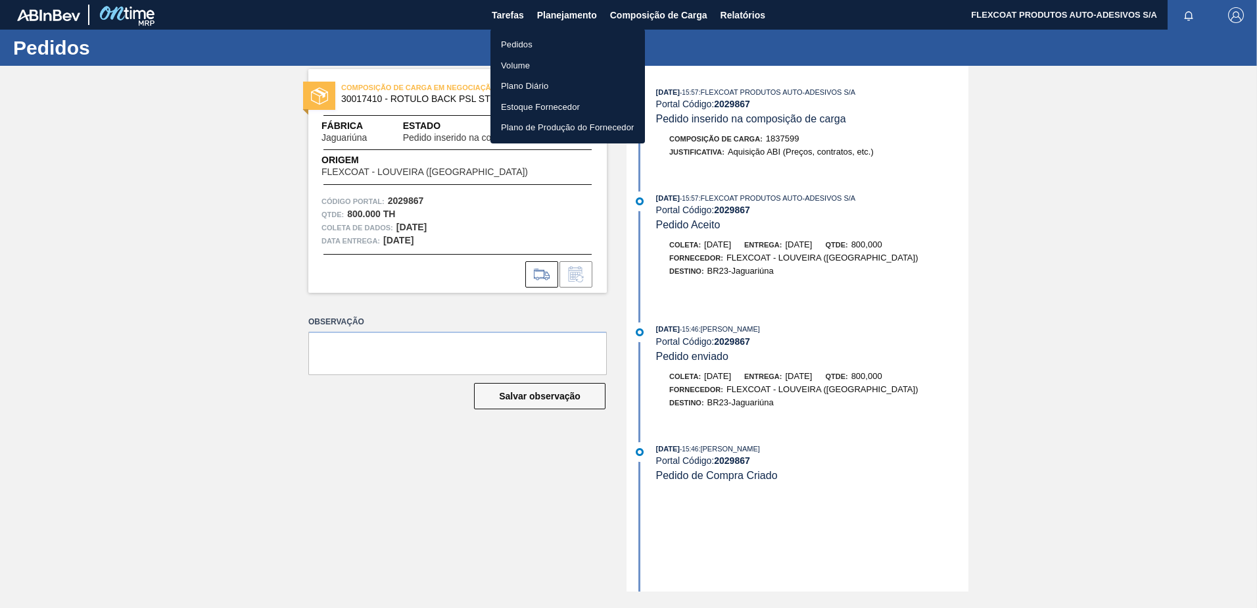
click at [516, 47] on li "Pedidos" at bounding box center [568, 44] width 155 height 21
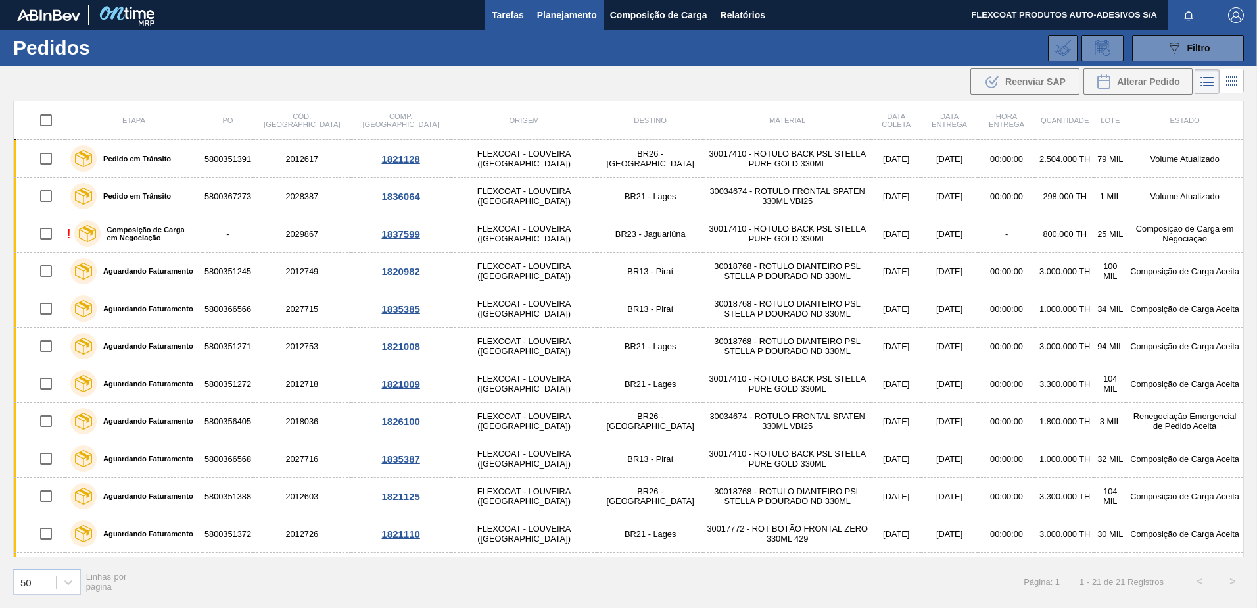
click at [512, 15] on span "Tarefas" at bounding box center [508, 15] width 32 height 16
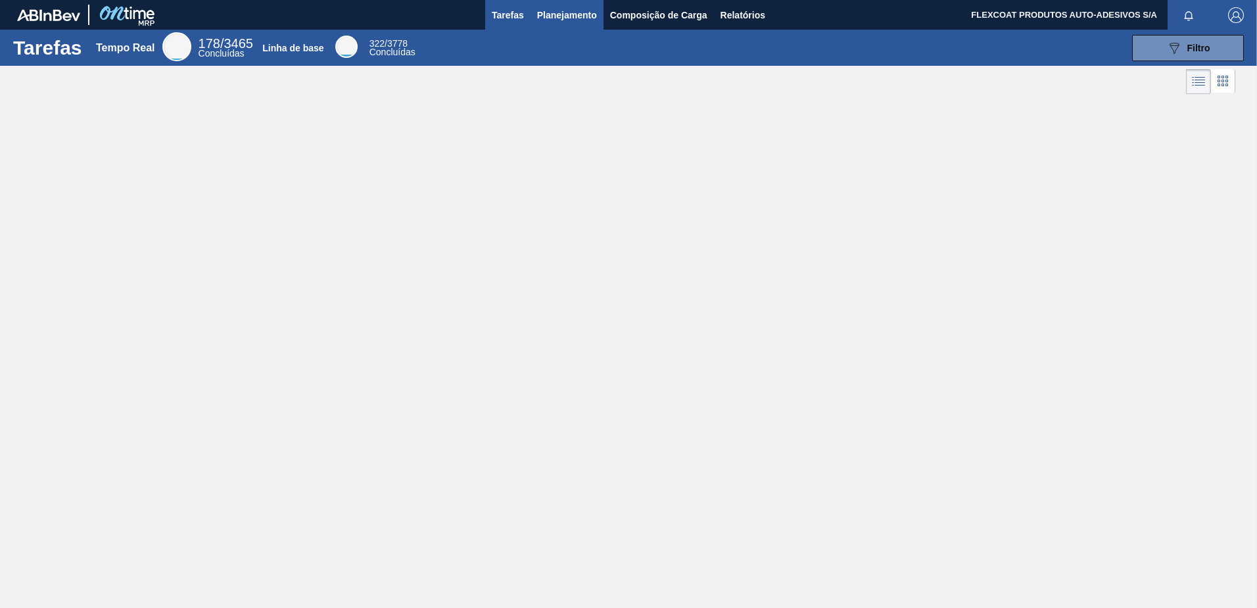
click at [550, 14] on span "Planejamento" at bounding box center [567, 15] width 60 height 16
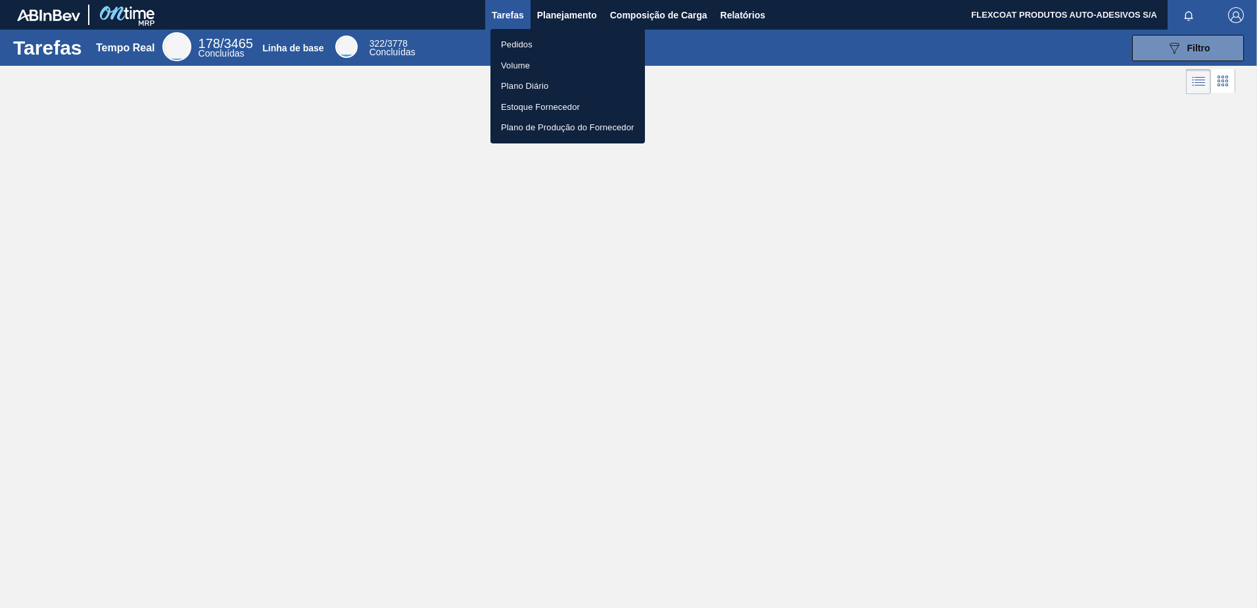
click at [518, 43] on li "Pedidos" at bounding box center [568, 44] width 155 height 21
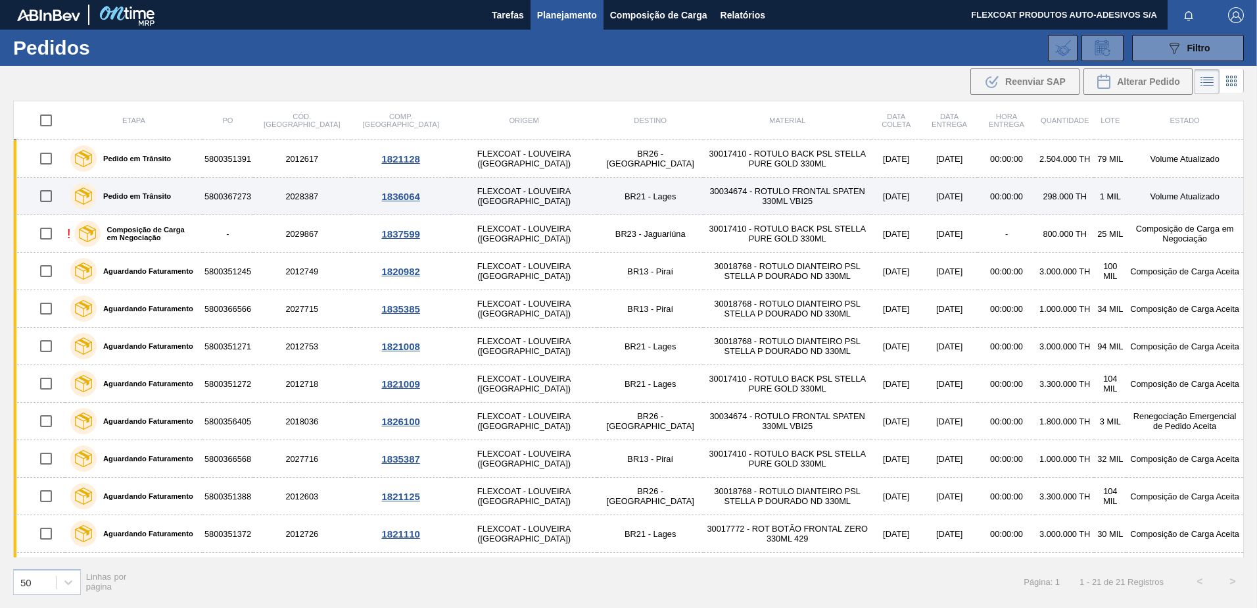
click at [143, 194] on label "Pedido em Trânsito" at bounding box center [134, 196] width 74 height 8
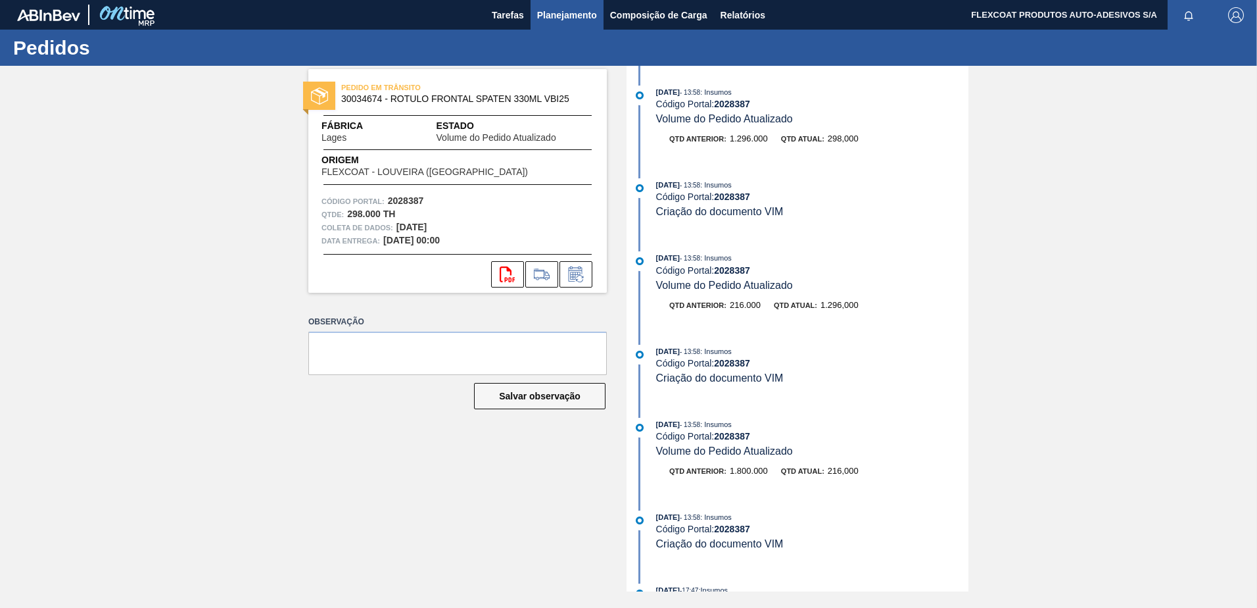
click at [548, 16] on span "Planejamento" at bounding box center [567, 15] width 60 height 16
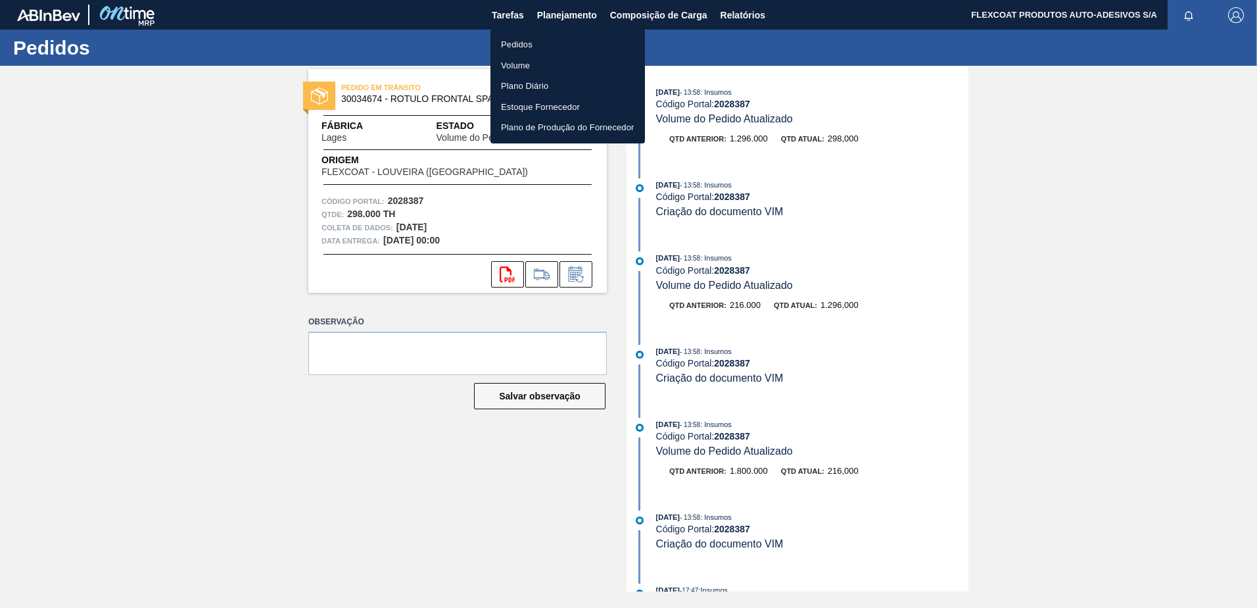
click at [521, 43] on li "Pedidos" at bounding box center [568, 44] width 155 height 21
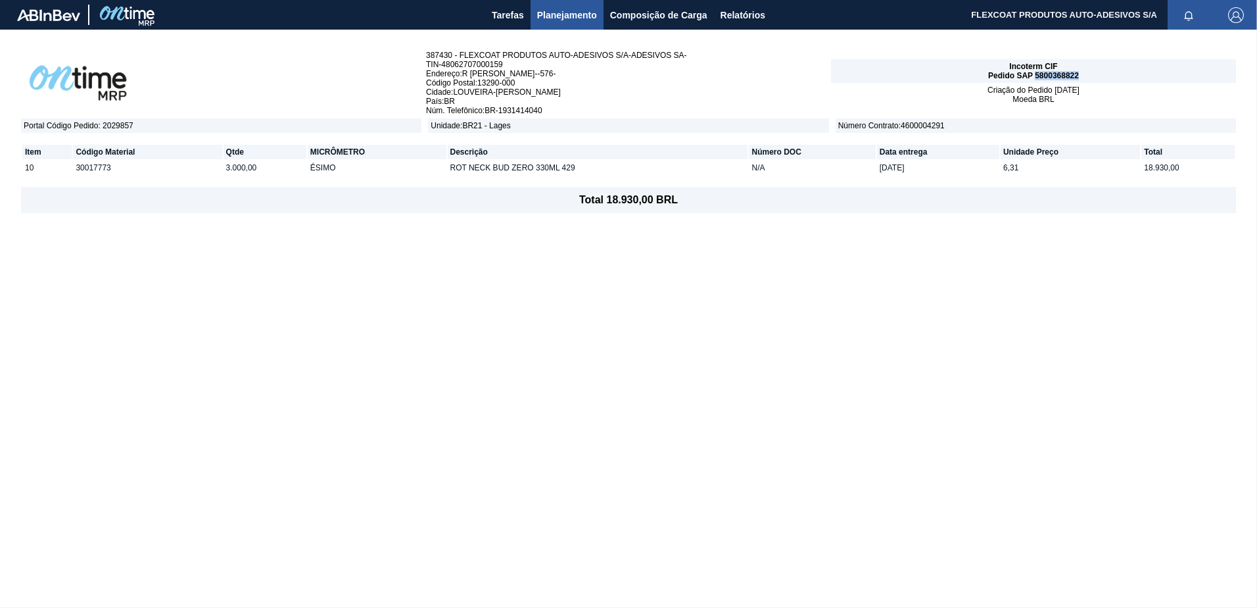
drag, startPoint x: 1037, startPoint y: 74, endPoint x: 1080, endPoint y: 72, distance: 42.8
click at [1080, 72] on div "Incoterm CIF Pedido SAP 5800368822" at bounding box center [1033, 71] width 405 height 24
copy span "5800368822"
